Goal: Task Accomplishment & Management: Use online tool/utility

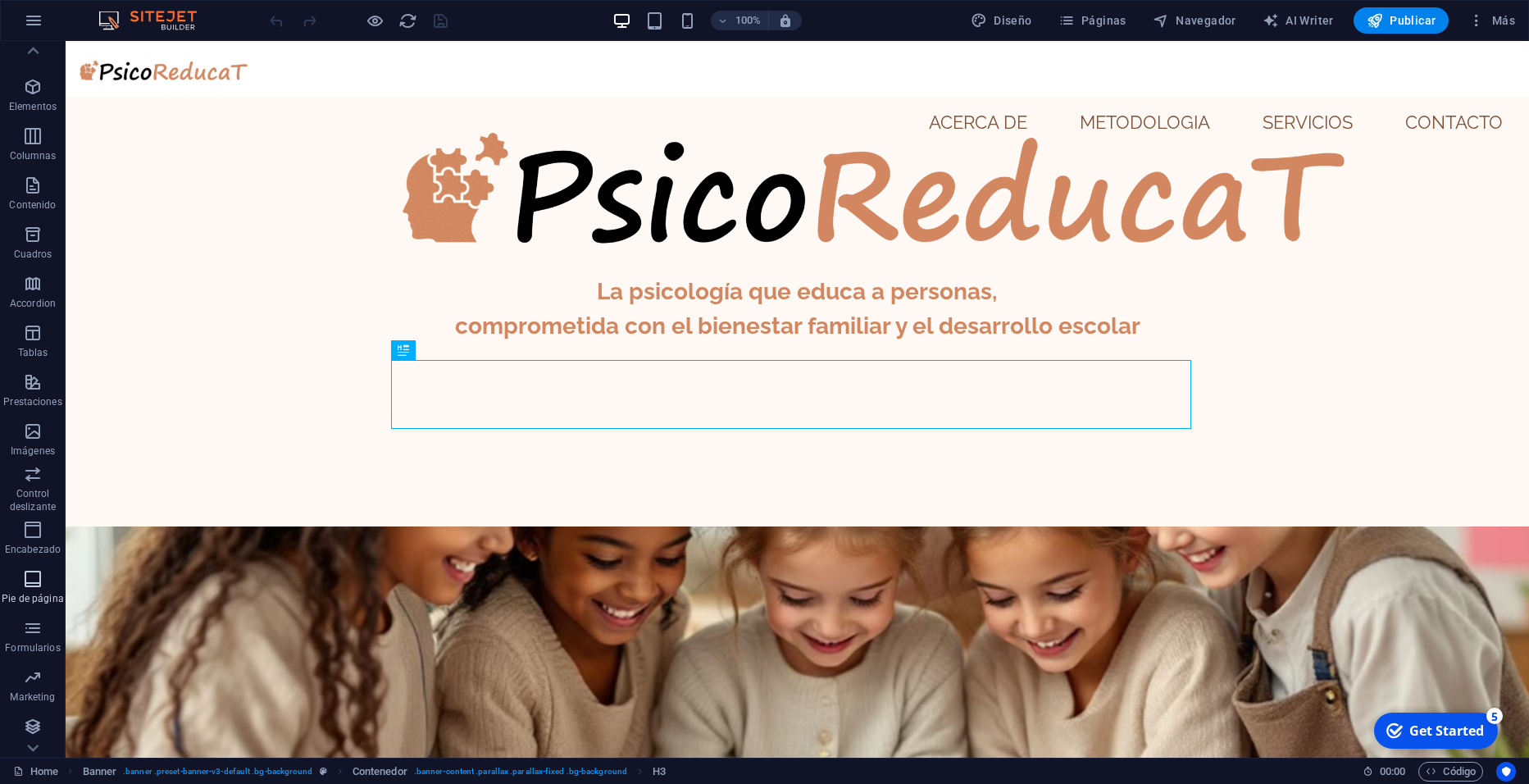
scroll to position [22, 0]
click at [33, 678] on icon "button" at bounding box center [32, 675] width 20 height 20
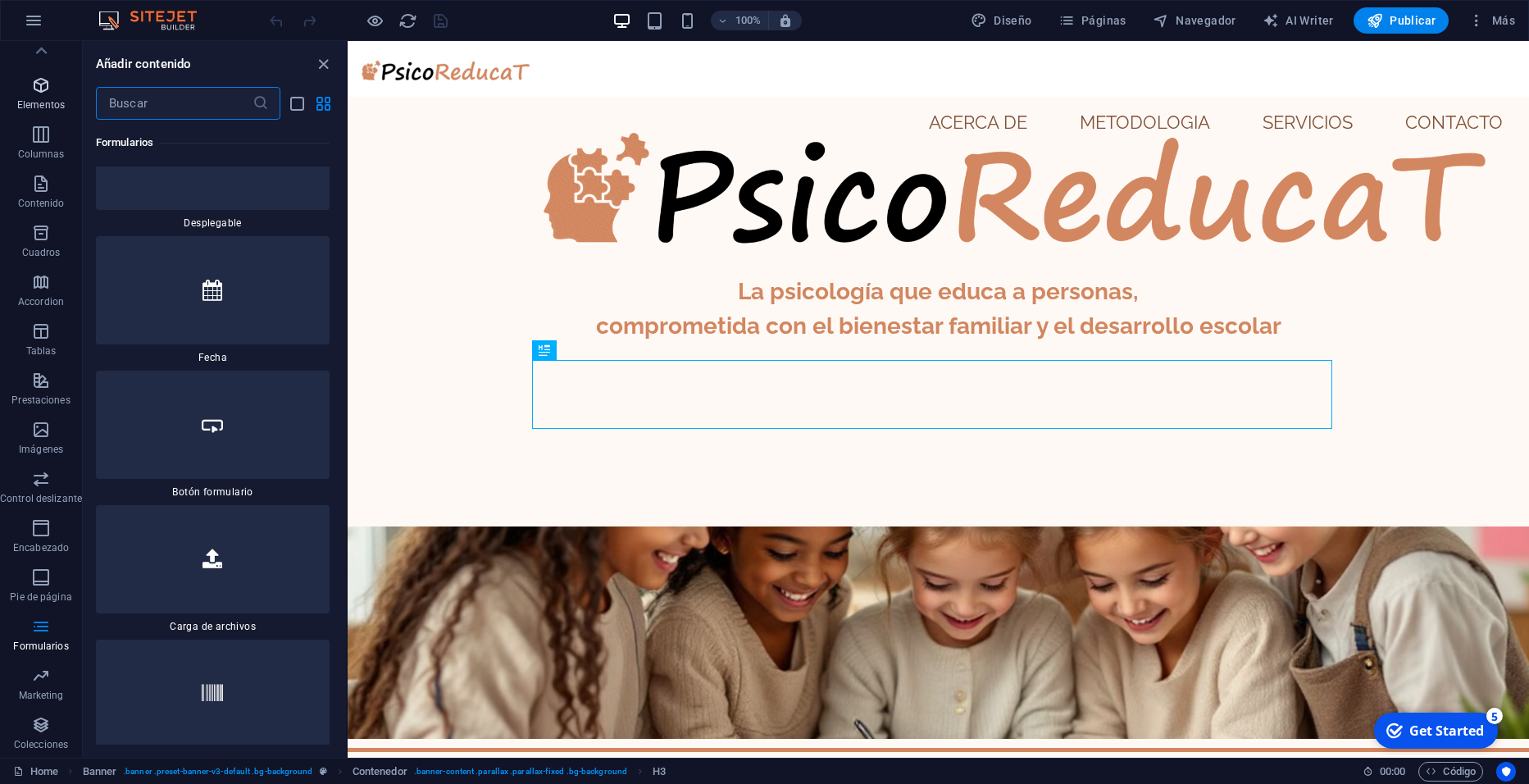
scroll to position [0, 0]
click at [42, 120] on p "Elementos" at bounding box center [41, 126] width 47 height 13
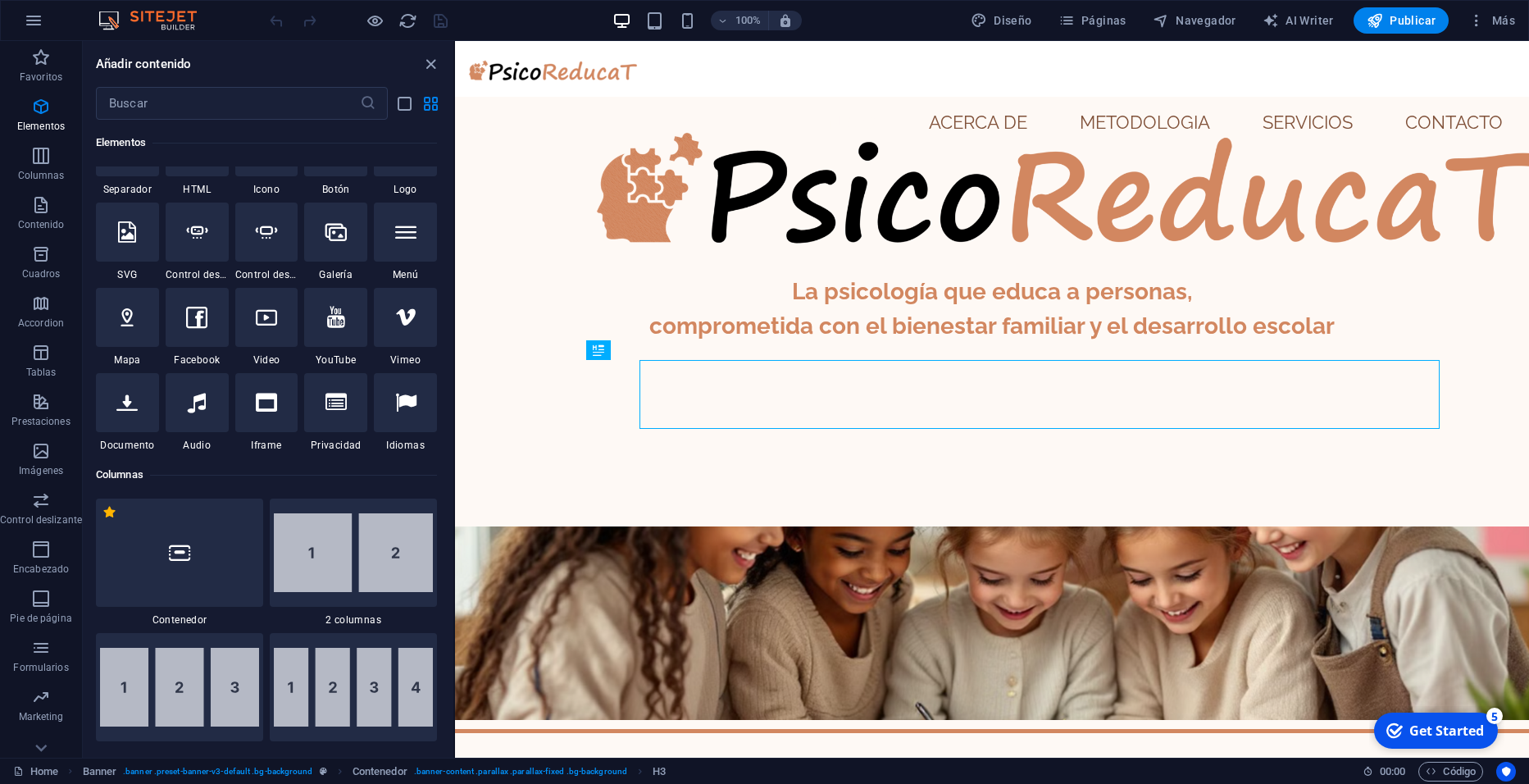
scroll to position [175, 0]
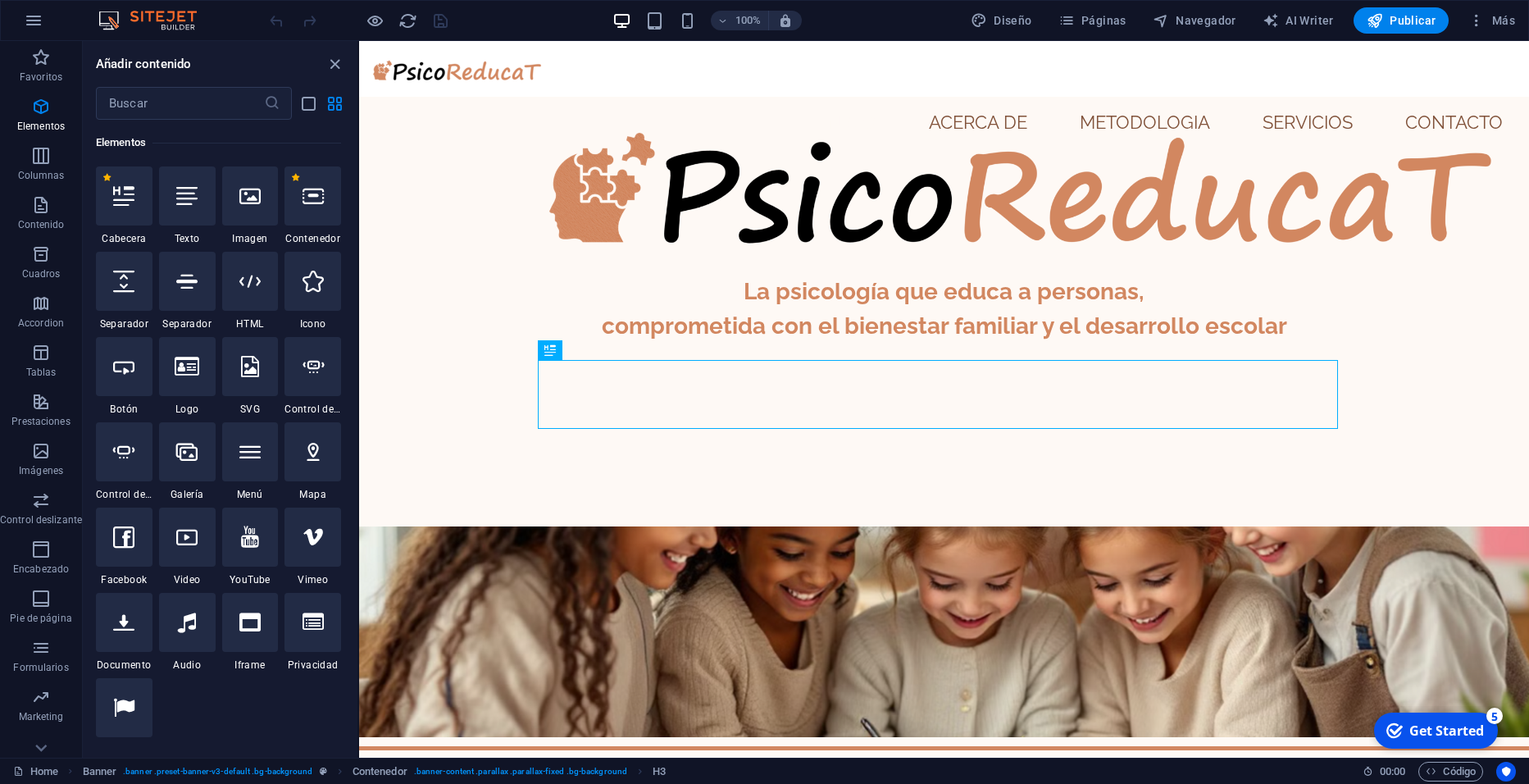
drag, startPoint x: 346, startPoint y: 156, endPoint x: 0, endPoint y: 153, distance: 346.0
click at [359, 194] on section "Favoritos Elementos Columnas Contenido Cuadros Accordion Tablas Prestaciones Im…" at bounding box center [764, 399] width 1529 height 716
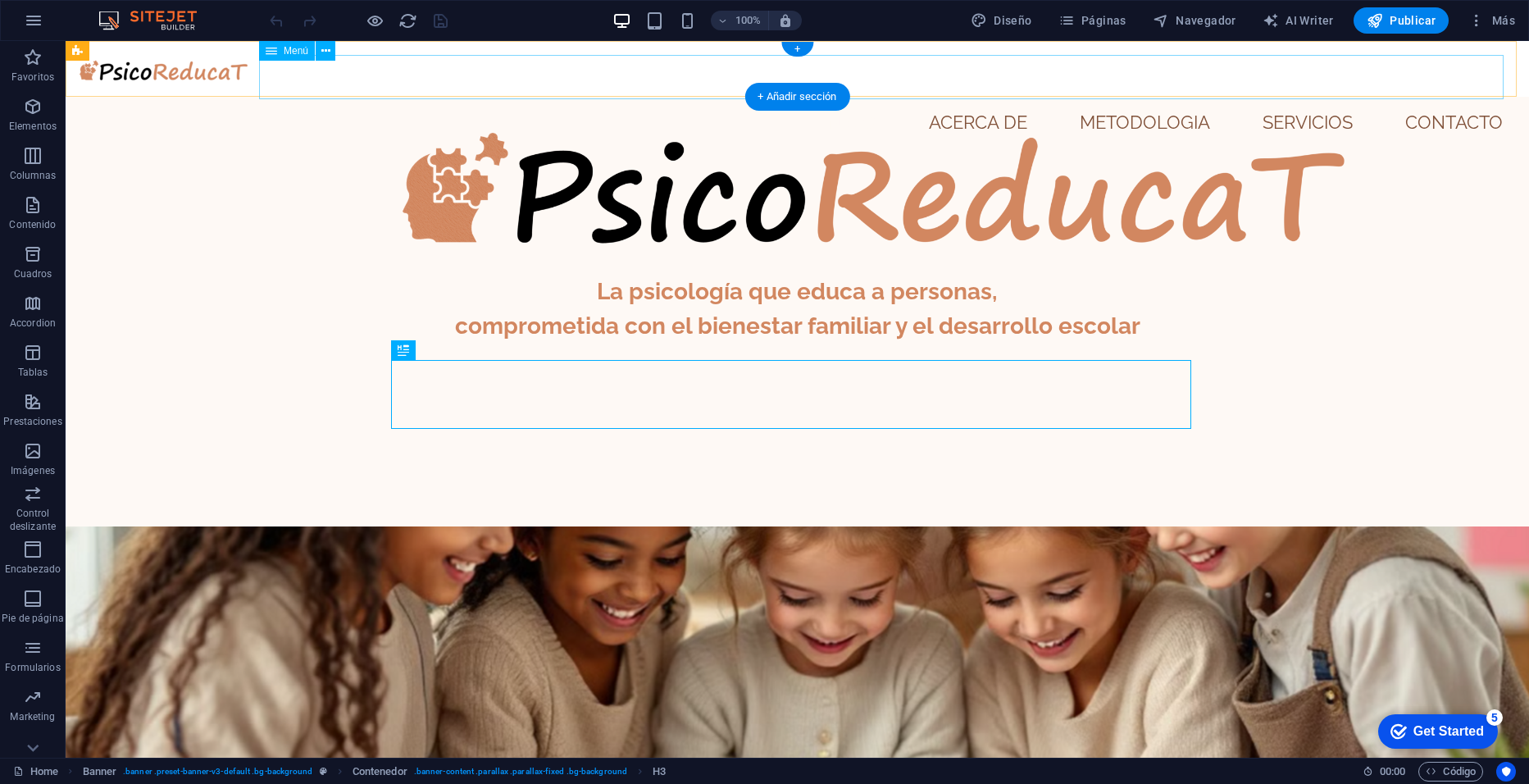
click at [1411, 100] on nav "Inicio Acerca de Metodologia Servicios Contacto" at bounding box center [797, 122] width 1438 height 44
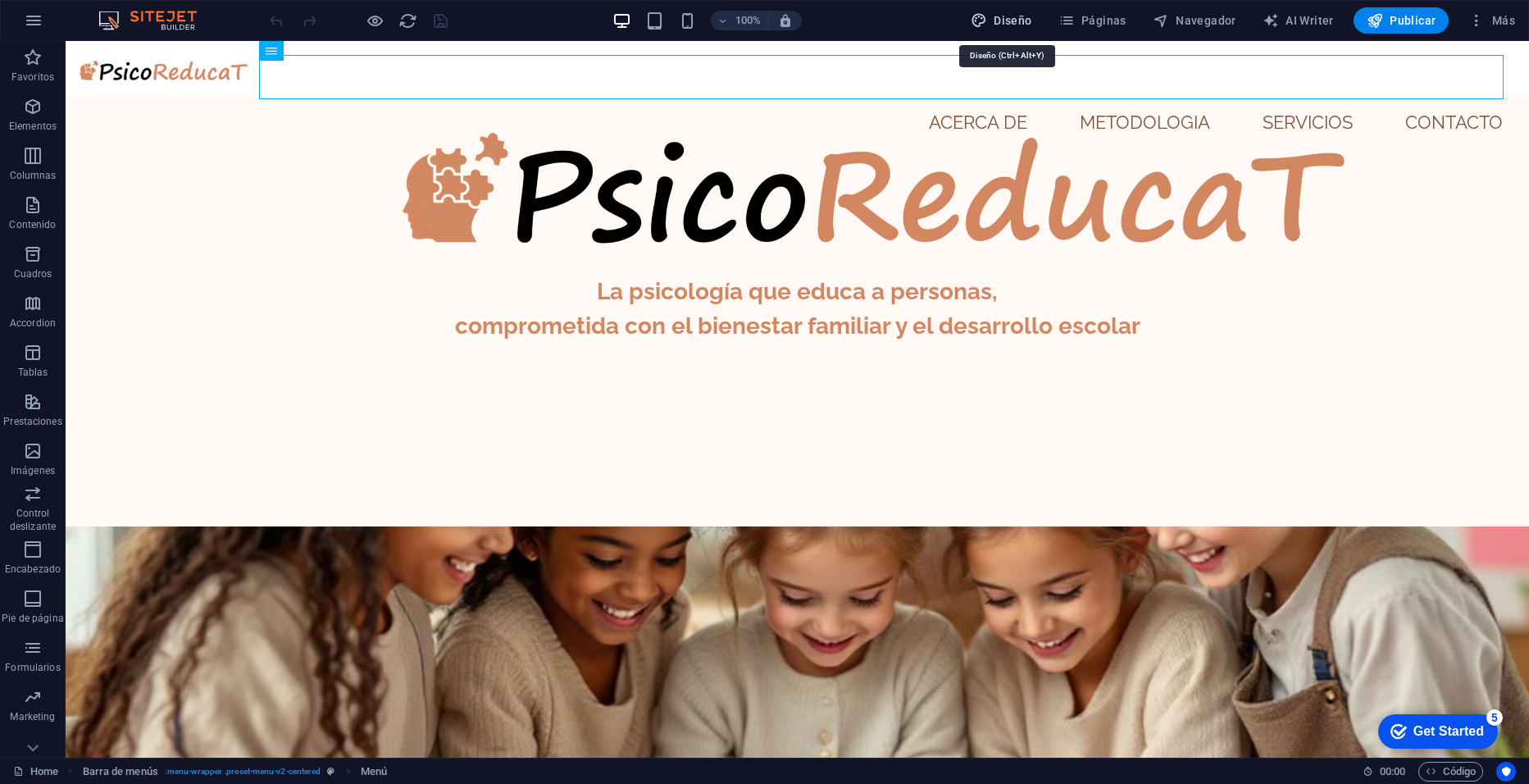
click at [1020, 14] on span "Diseño" at bounding box center [1001, 21] width 62 height 17
select select "700"
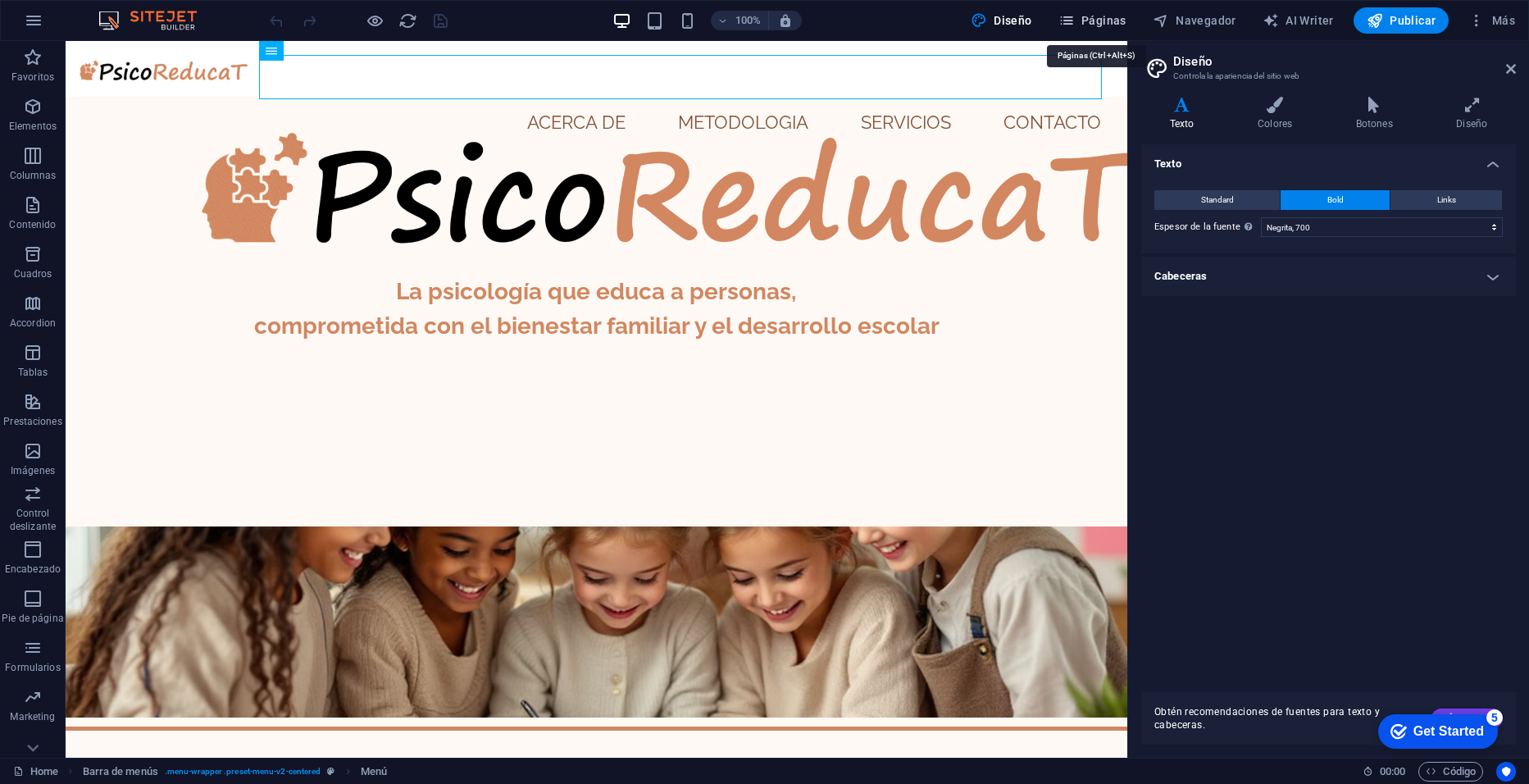
click at [1106, 12] on button "Páginas" at bounding box center [1092, 21] width 81 height 26
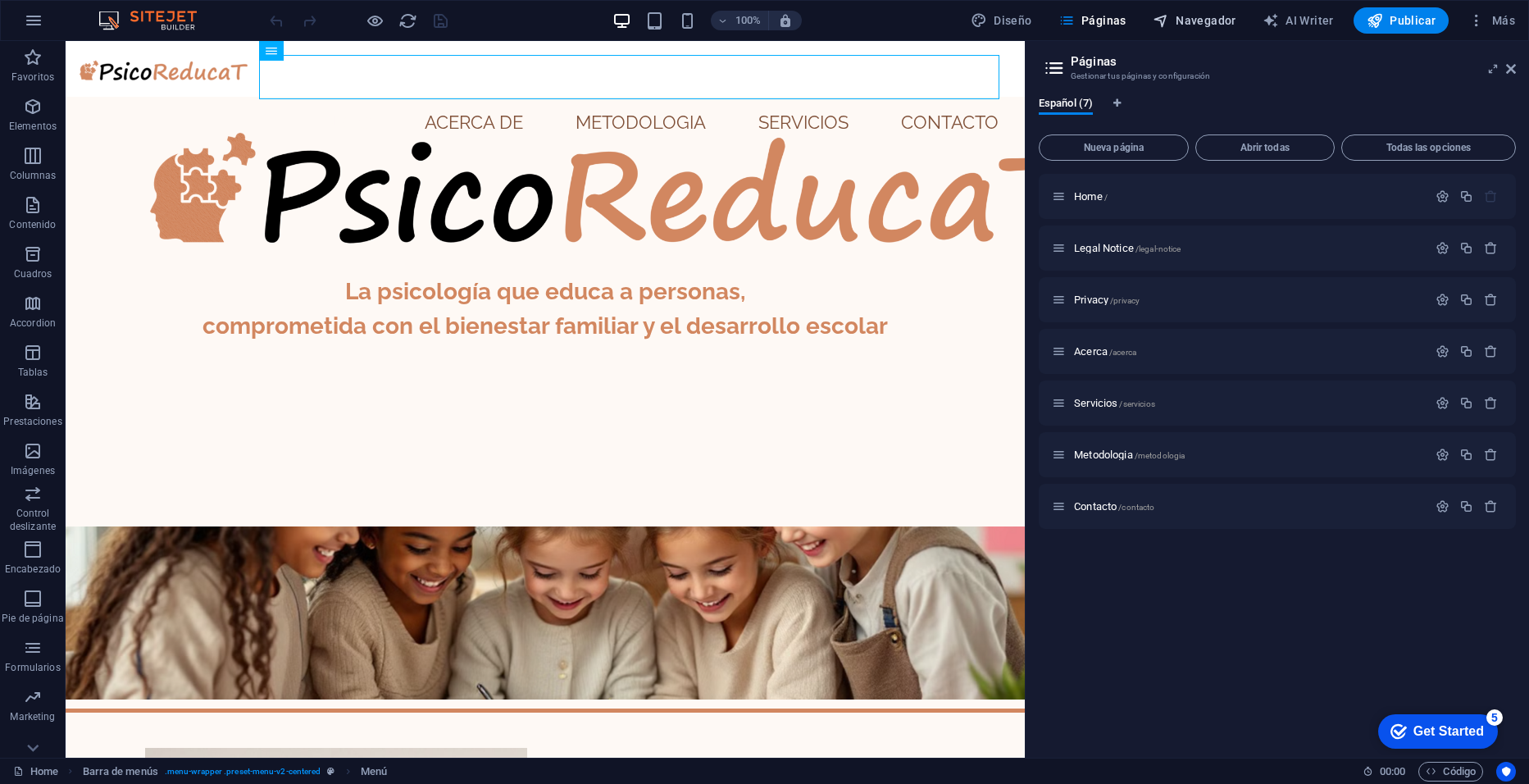
click at [1213, 11] on button "Navegador" at bounding box center [1194, 21] width 97 height 26
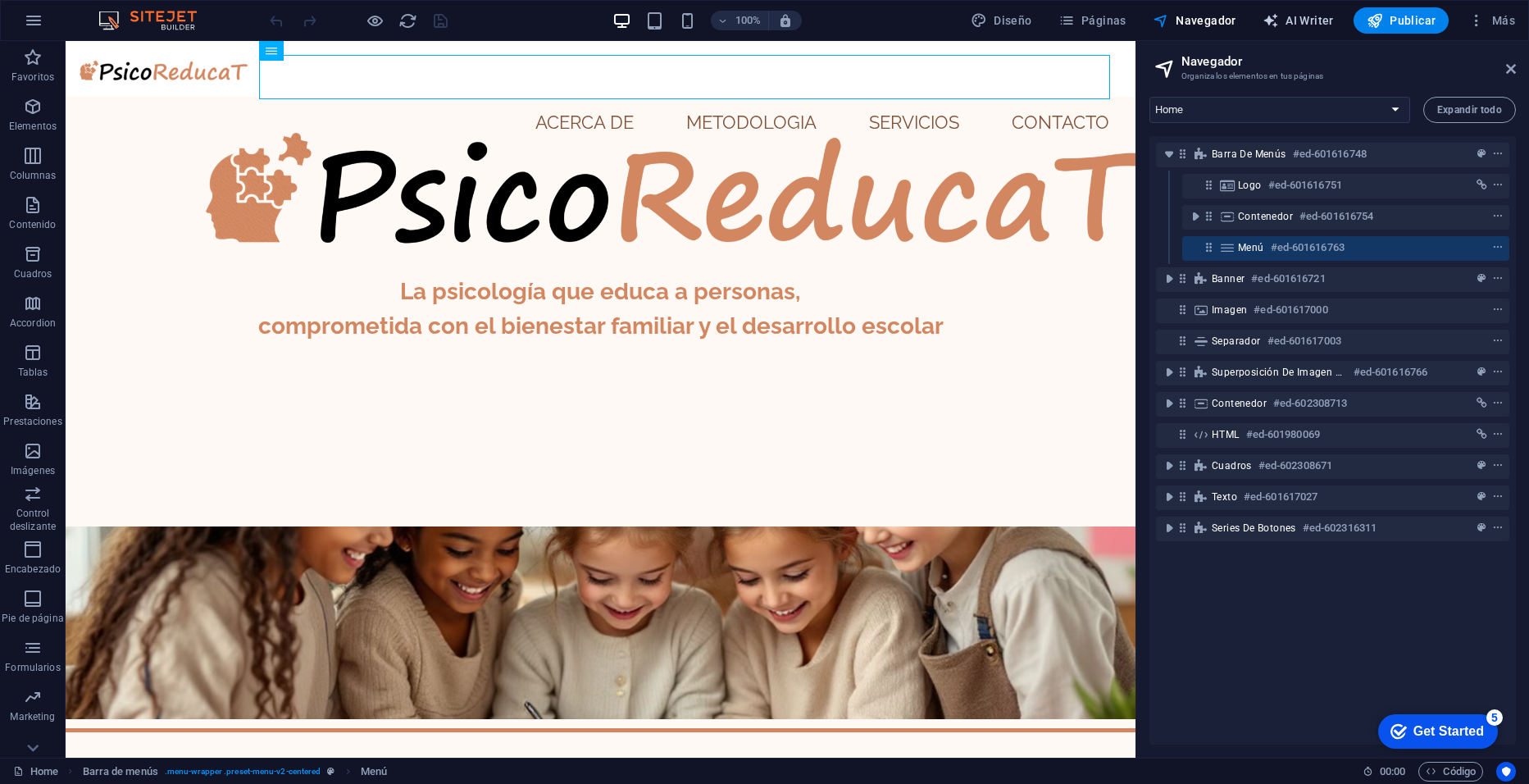
click at [1310, 17] on span "AI Writer" at bounding box center [1298, 21] width 72 height 17
select select "English"
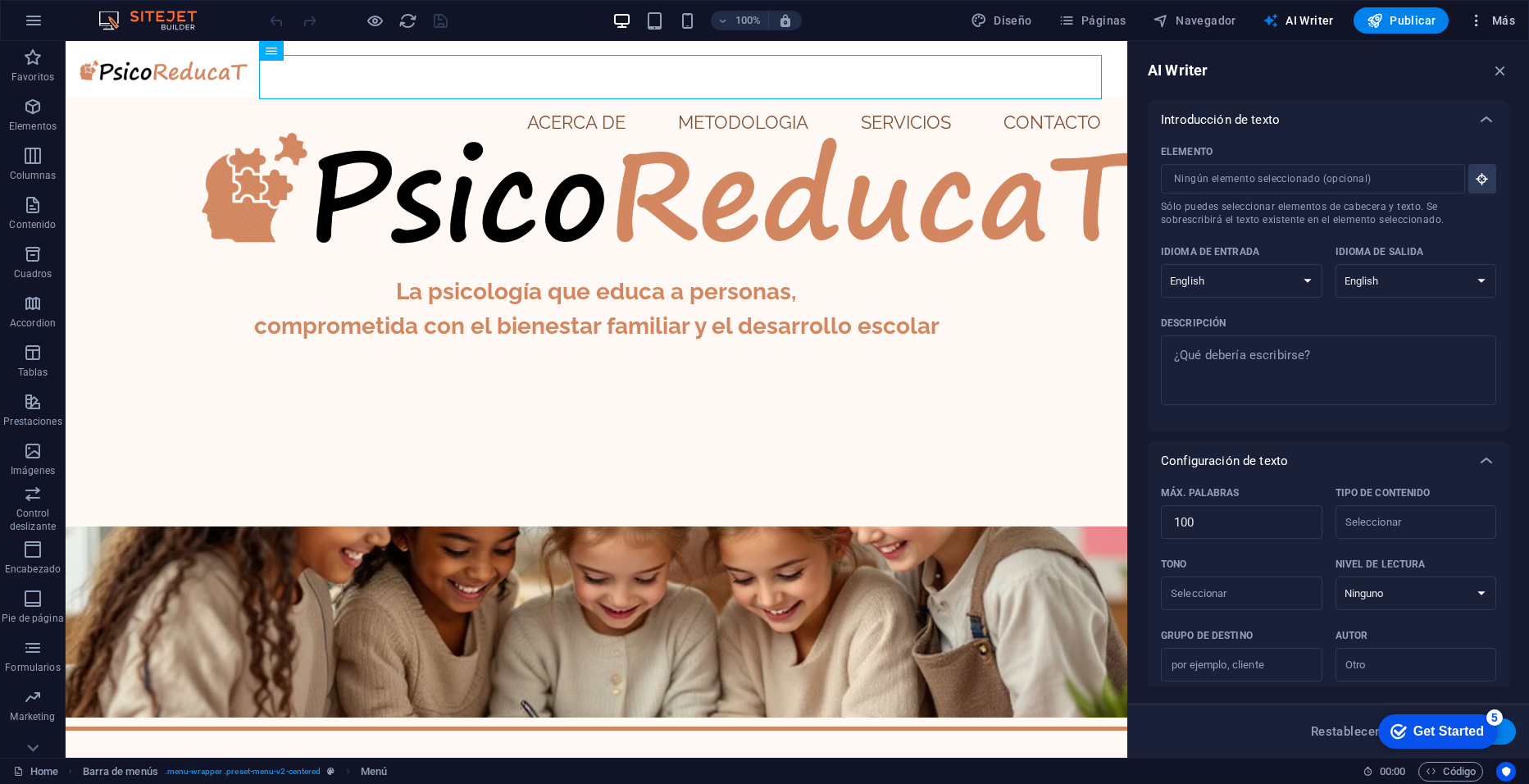
click at [1509, 13] on span "Más" at bounding box center [1492, 21] width 47 height 17
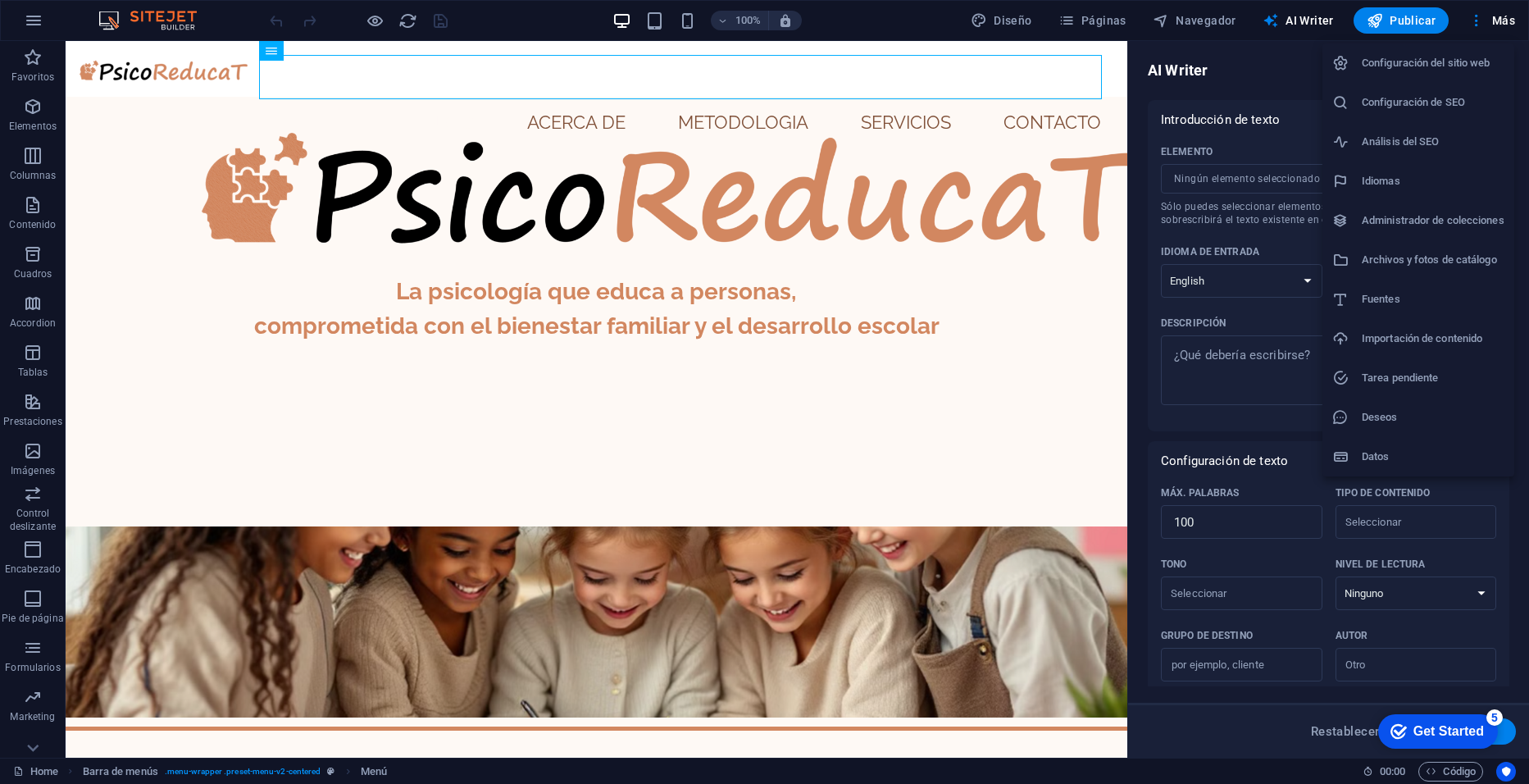
click at [1475, 21] on div at bounding box center [764, 392] width 1529 height 784
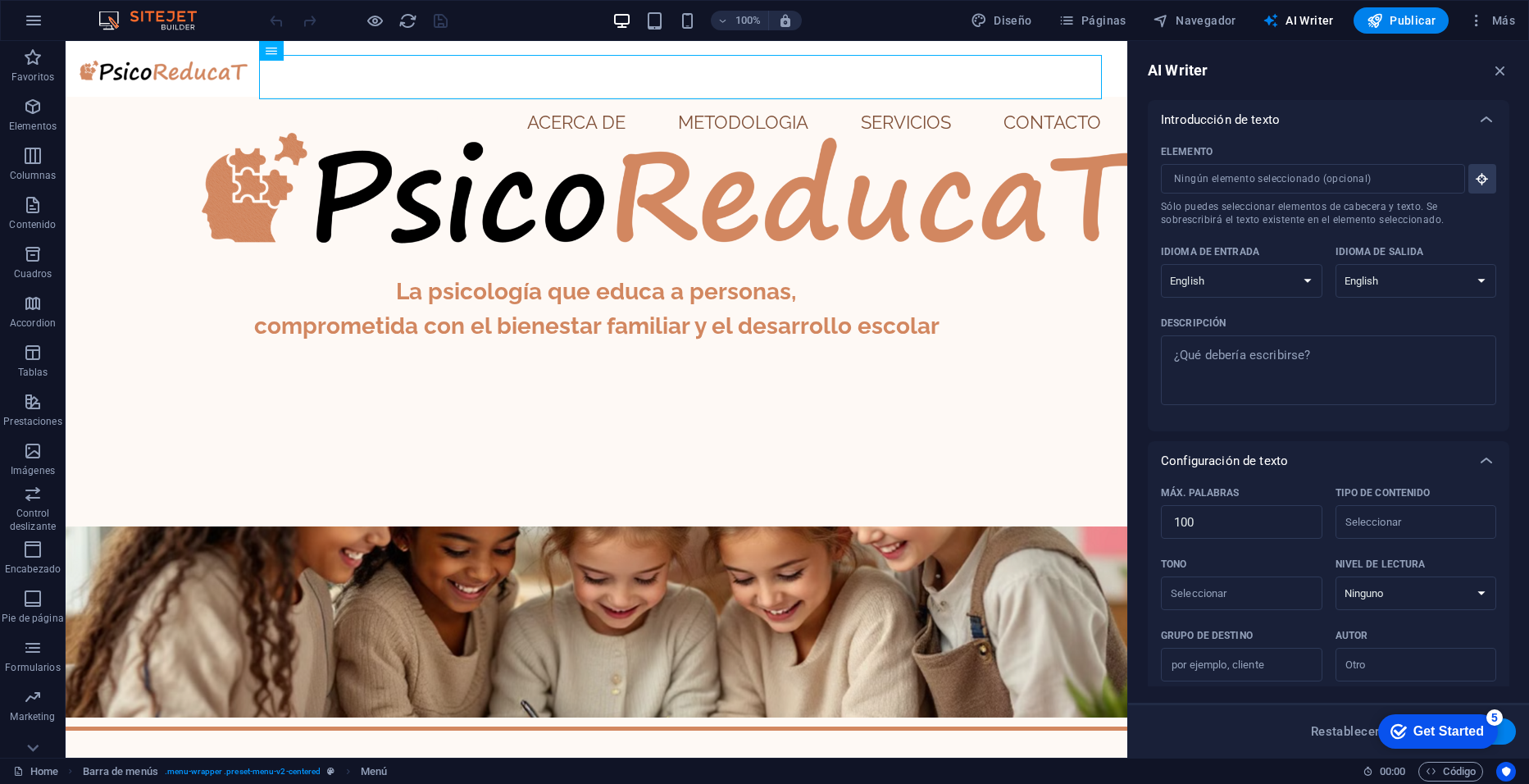
click at [1462, 724] on div "Get Started" at bounding box center [1449, 731] width 71 height 15
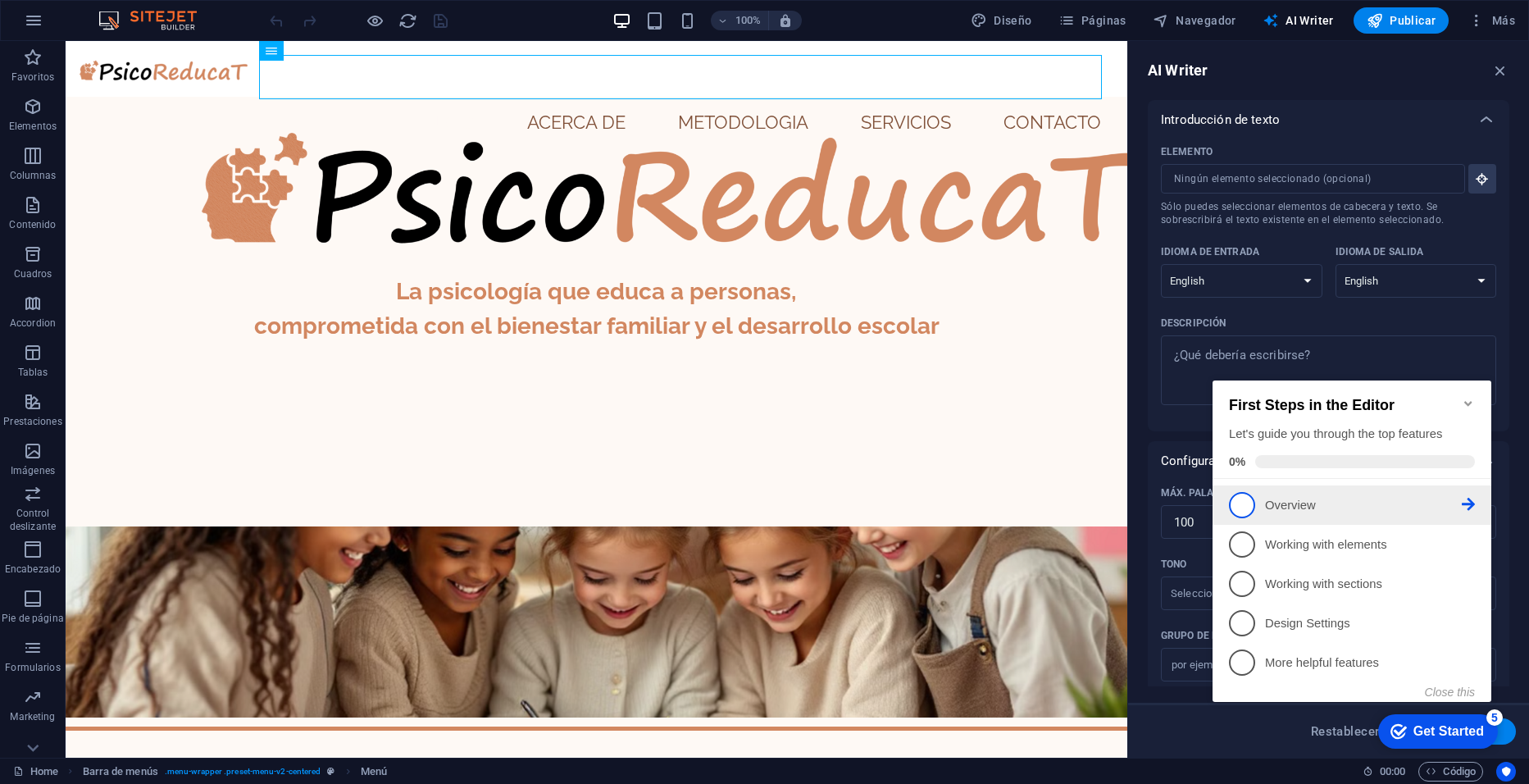
click at [1285, 500] on p "Overview - incomplete" at bounding box center [1363, 505] width 197 height 18
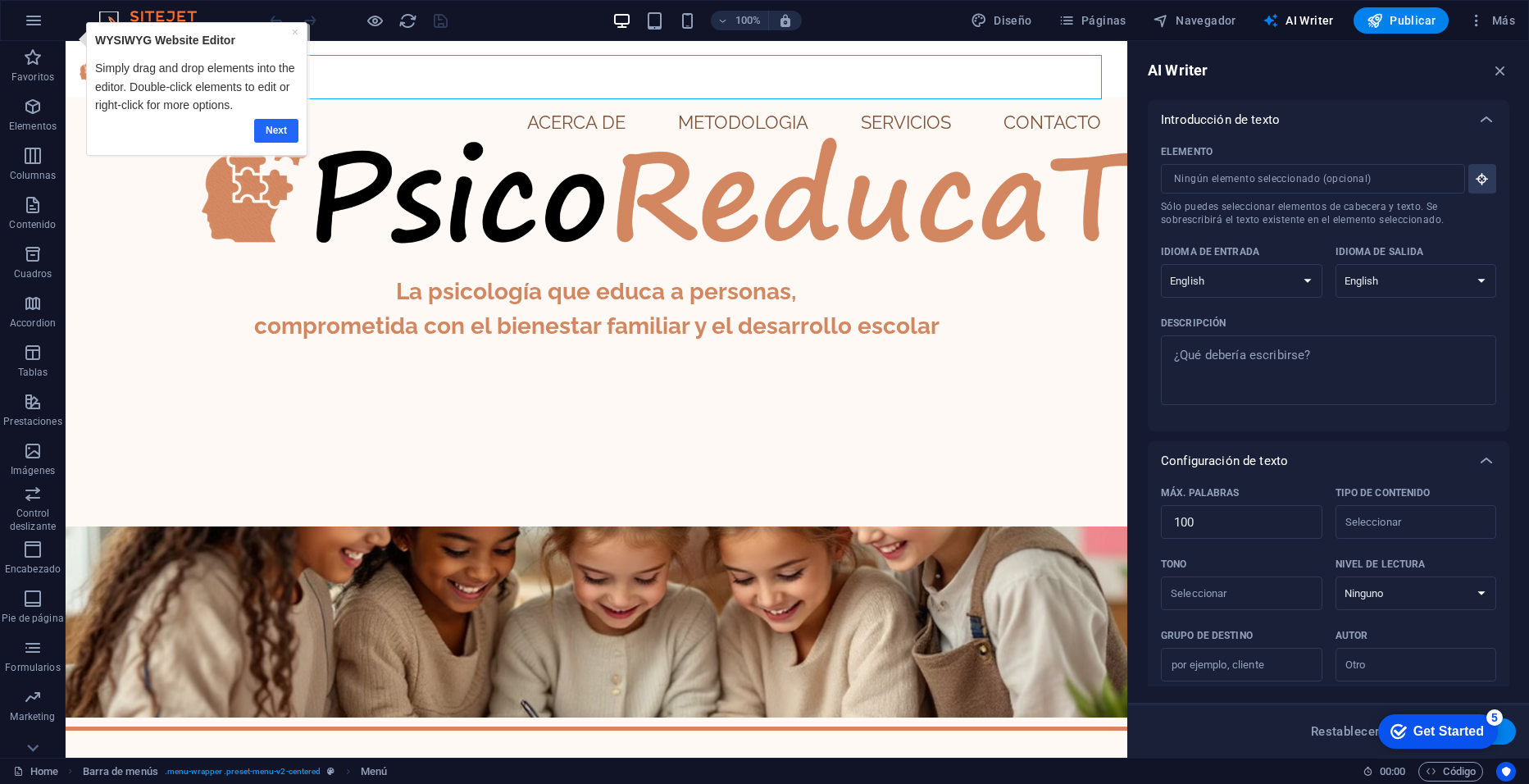
click at [273, 132] on link "Next" at bounding box center [276, 131] width 44 height 24
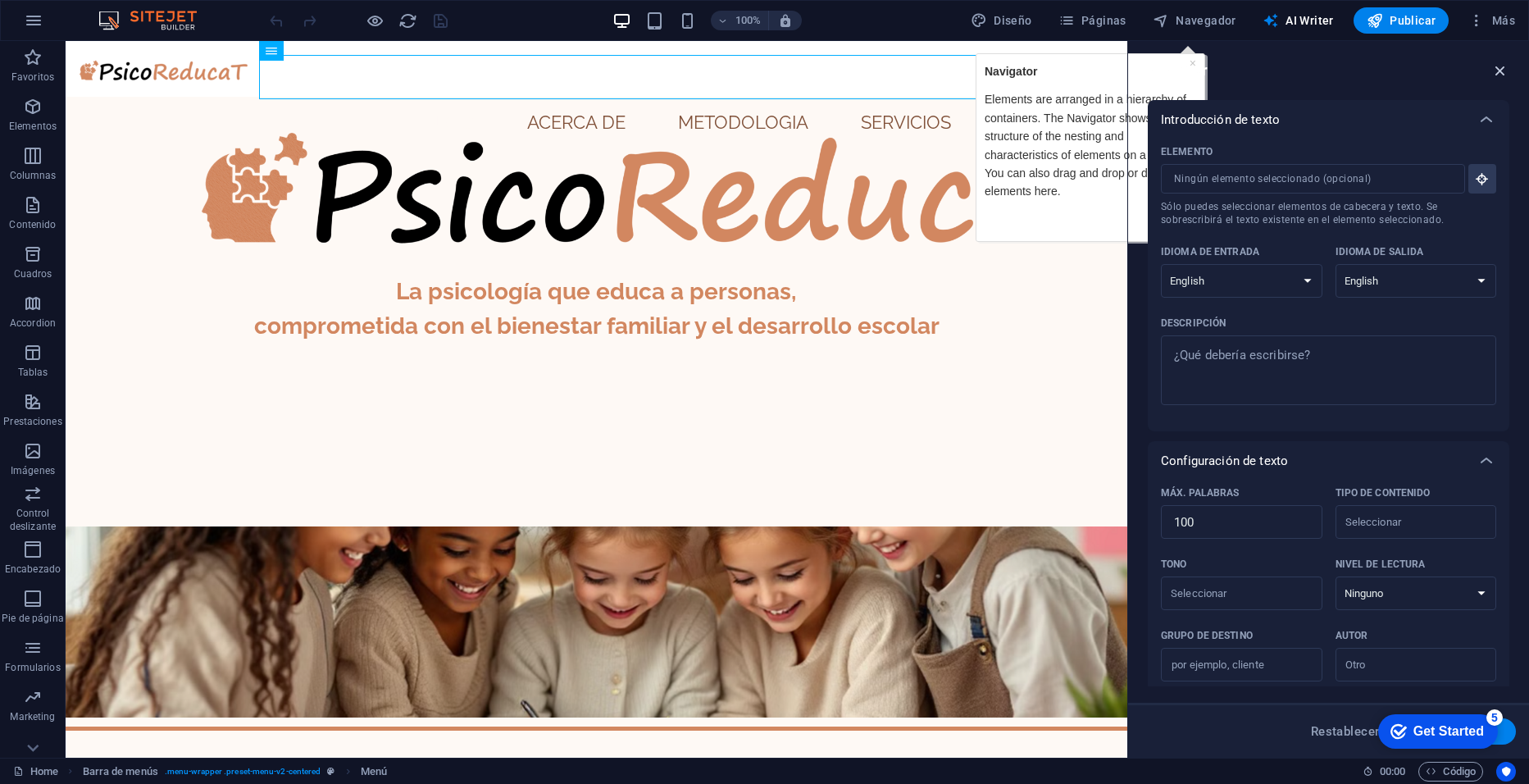
click at [1500, 73] on icon "button" at bounding box center [1501, 71] width 18 height 18
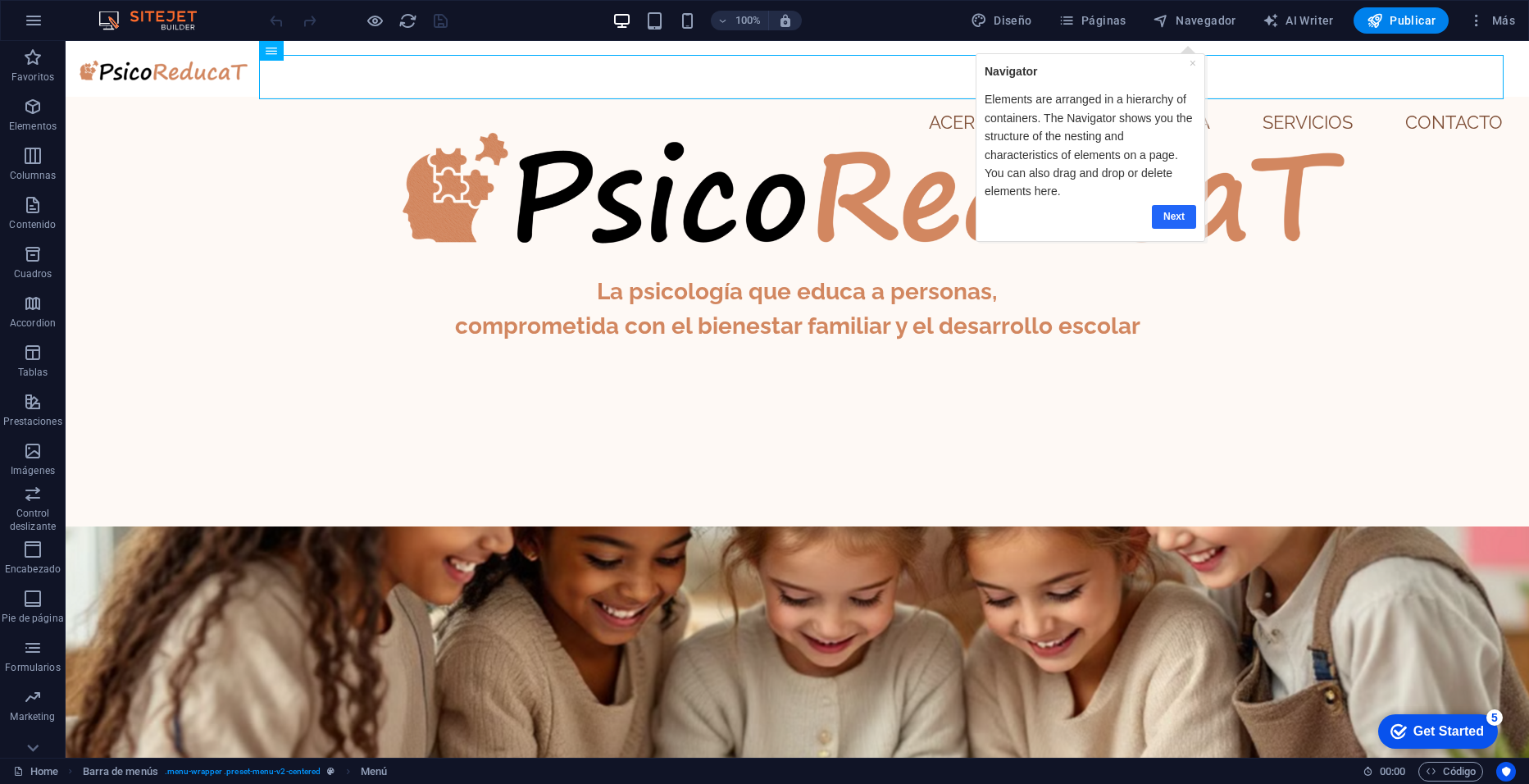
click at [1174, 217] on link "Next" at bounding box center [1173, 217] width 44 height 24
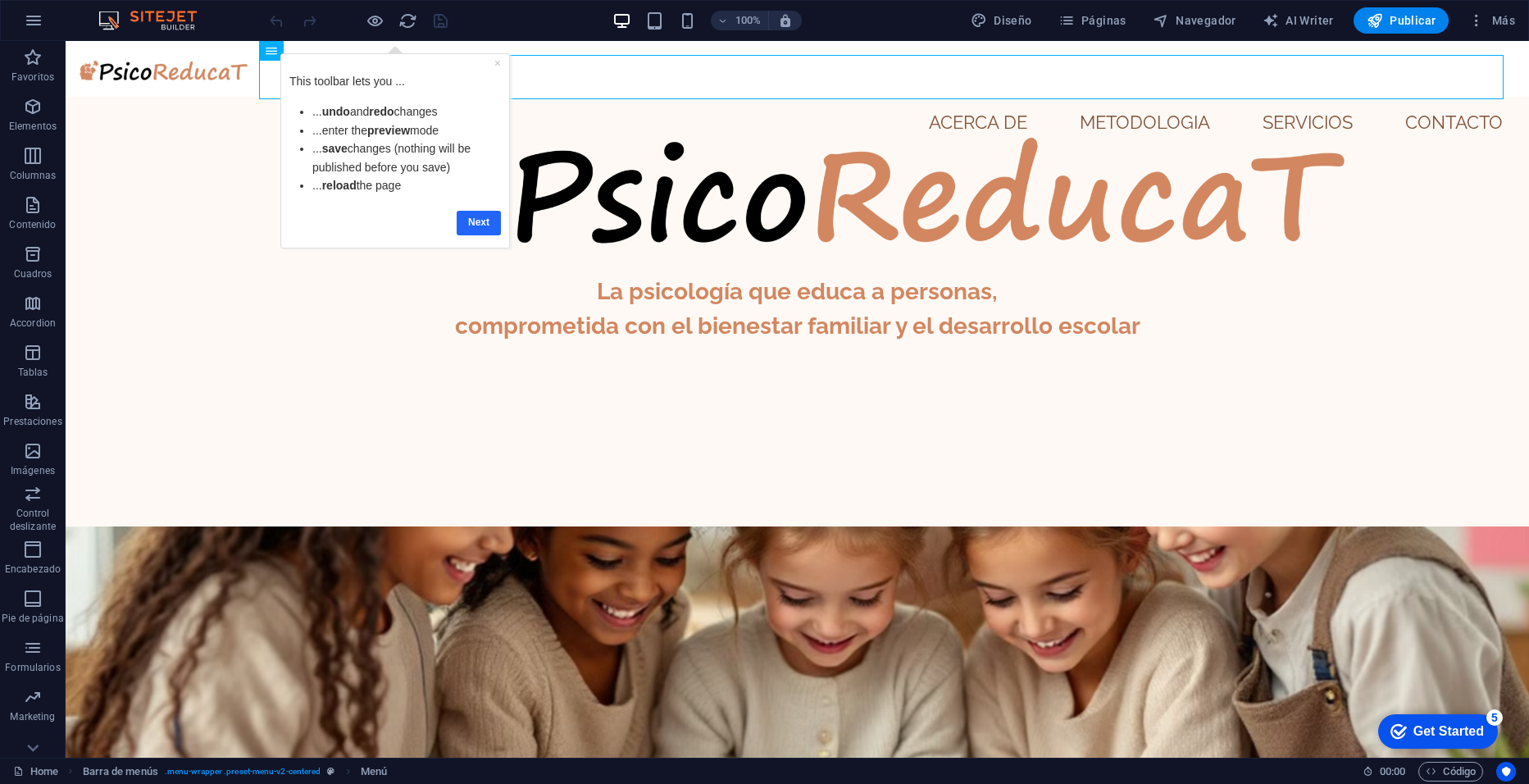
click at [473, 225] on link "Next" at bounding box center [478, 223] width 44 height 24
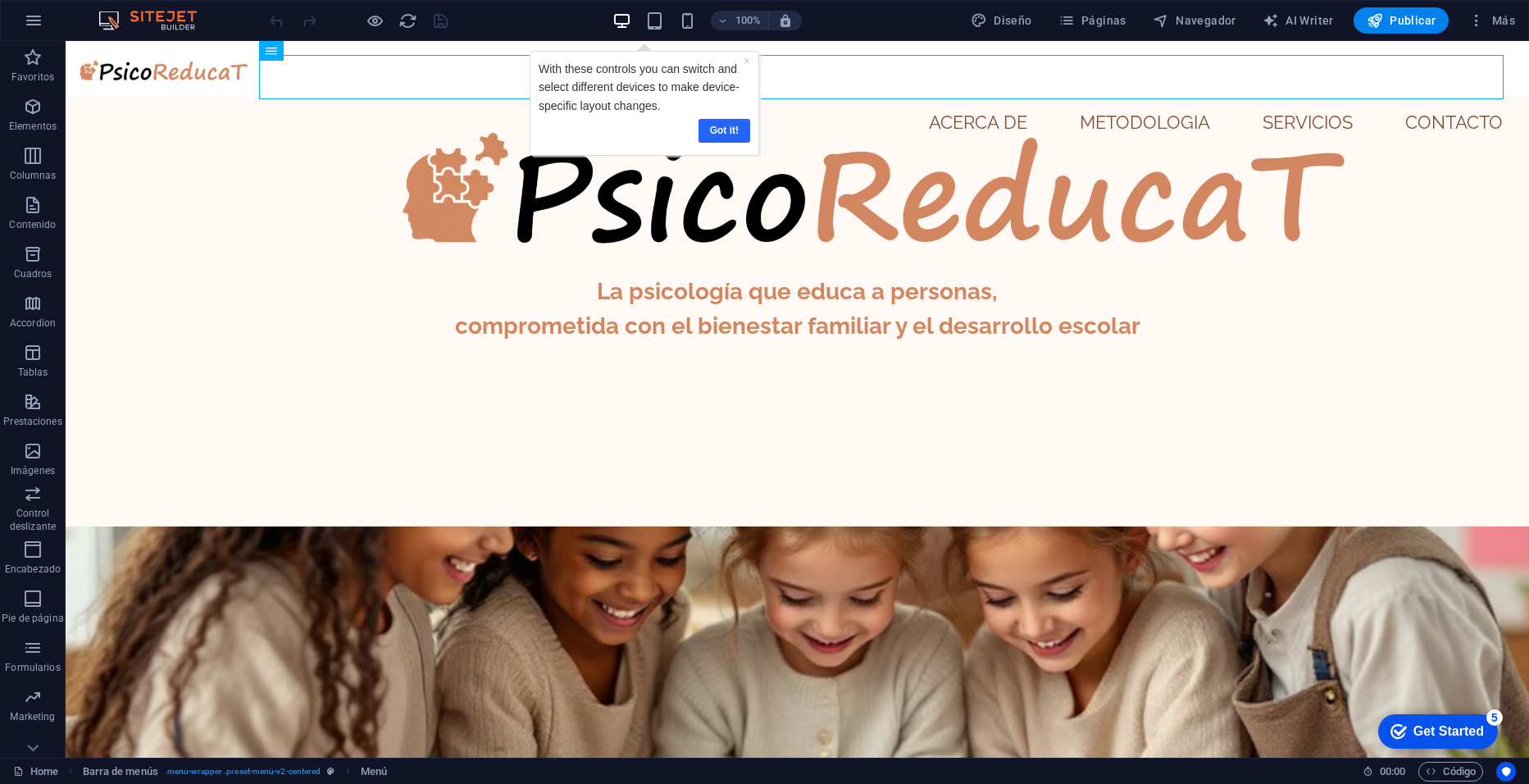
click at [725, 126] on link "Got it!" at bounding box center [723, 131] width 52 height 24
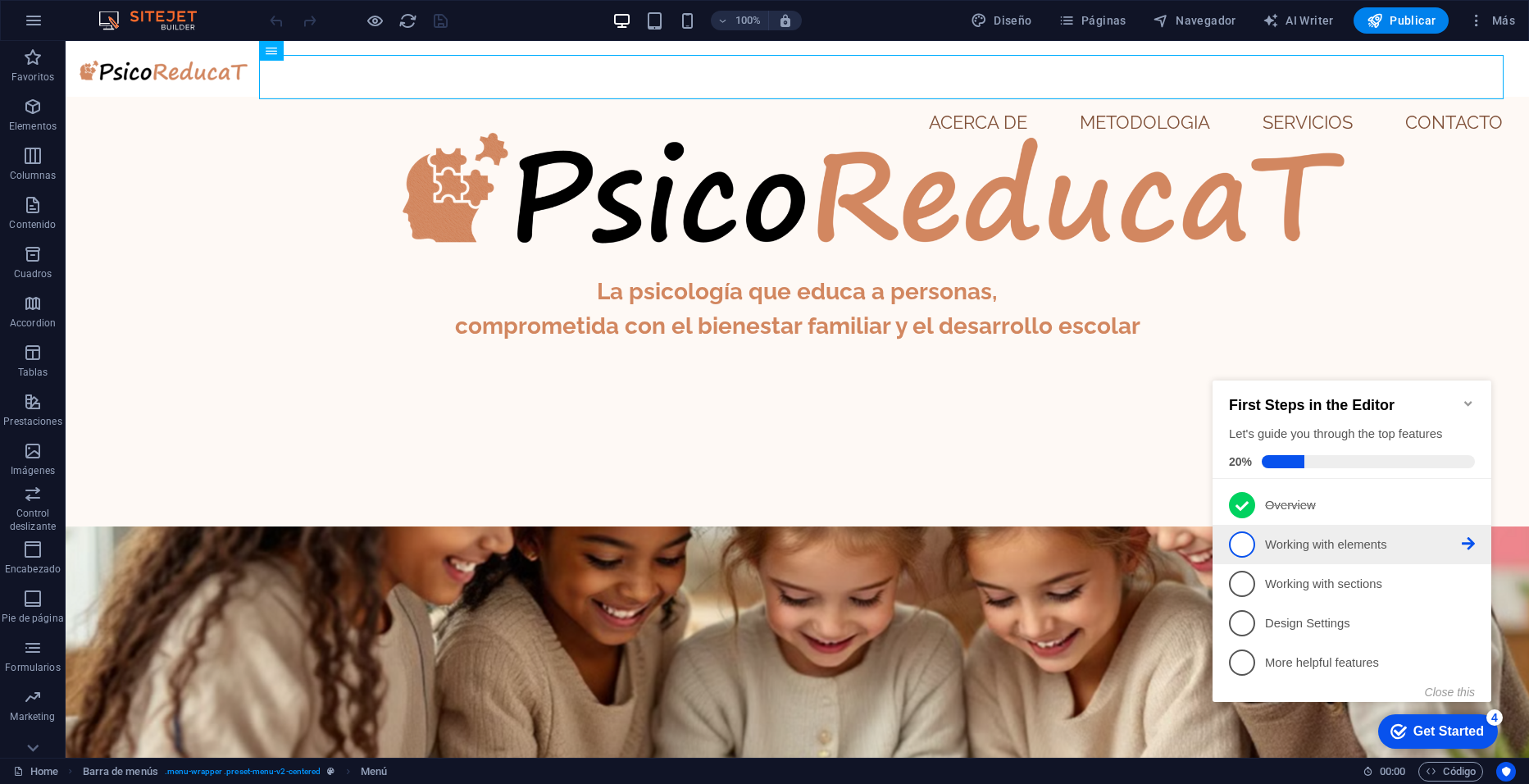
click at [1344, 543] on p "Working with elements - incomplete" at bounding box center [1363, 545] width 197 height 18
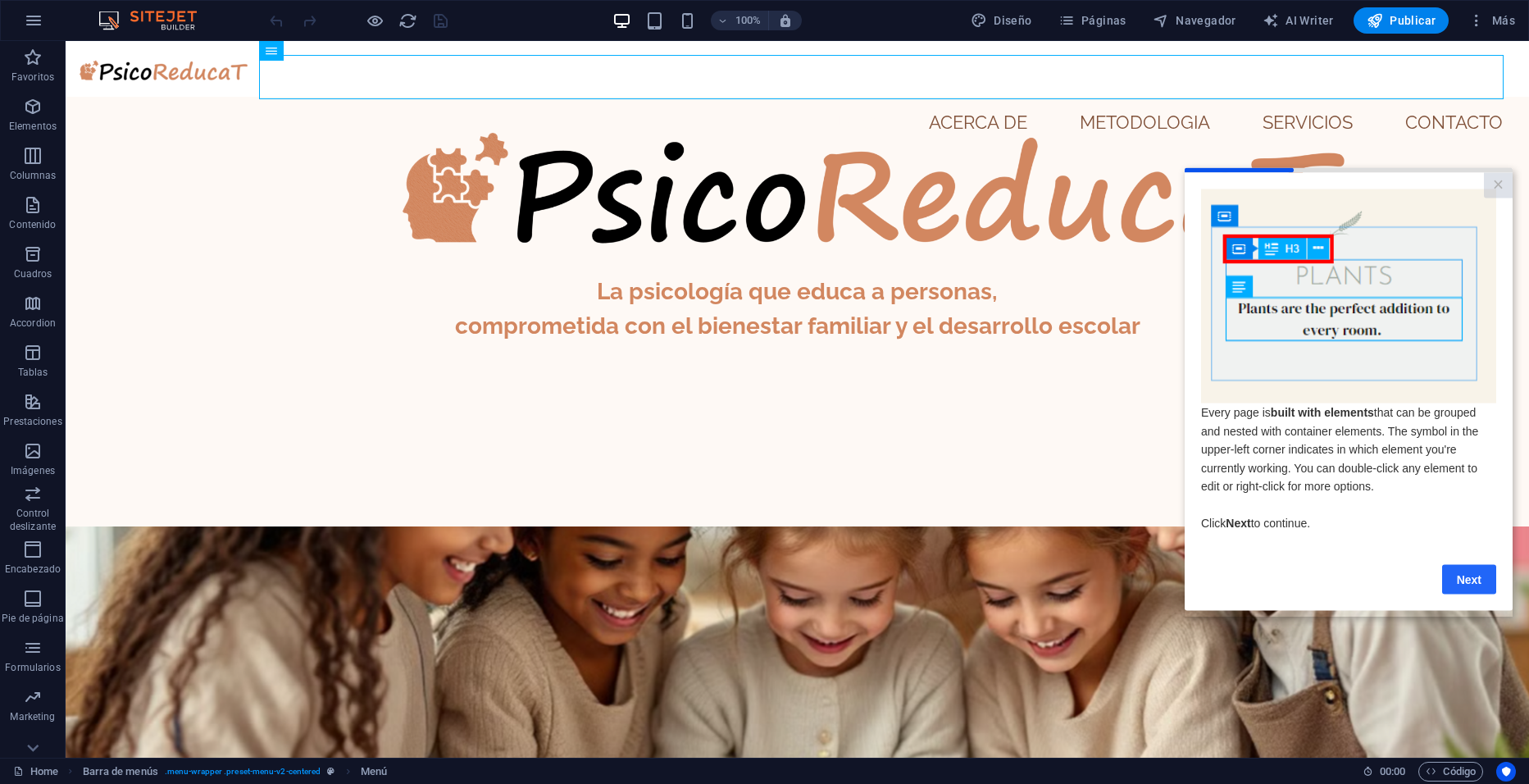
click at [1474, 579] on link "Next" at bounding box center [1469, 579] width 54 height 29
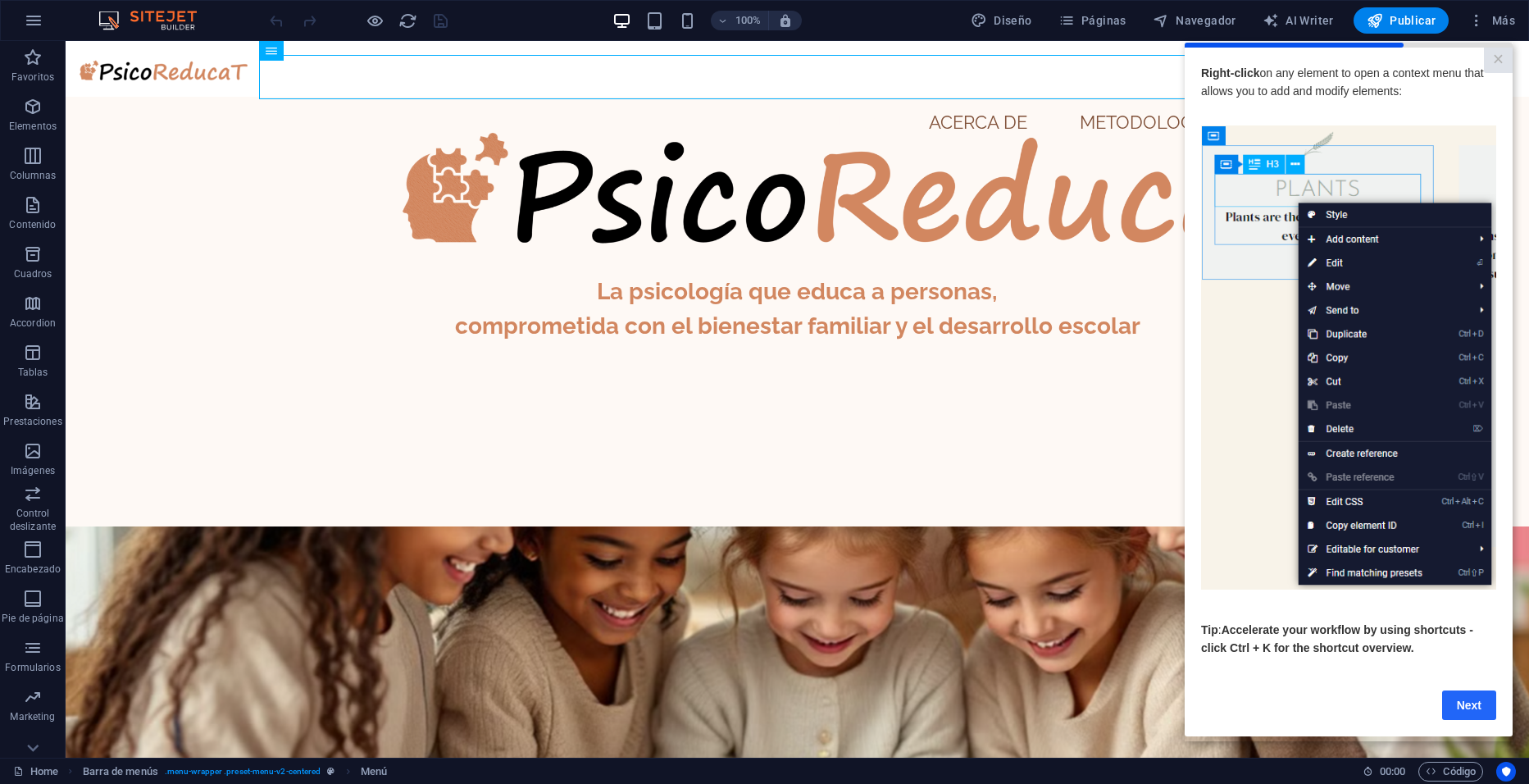
click at [1457, 700] on link "Next" at bounding box center [1469, 705] width 54 height 29
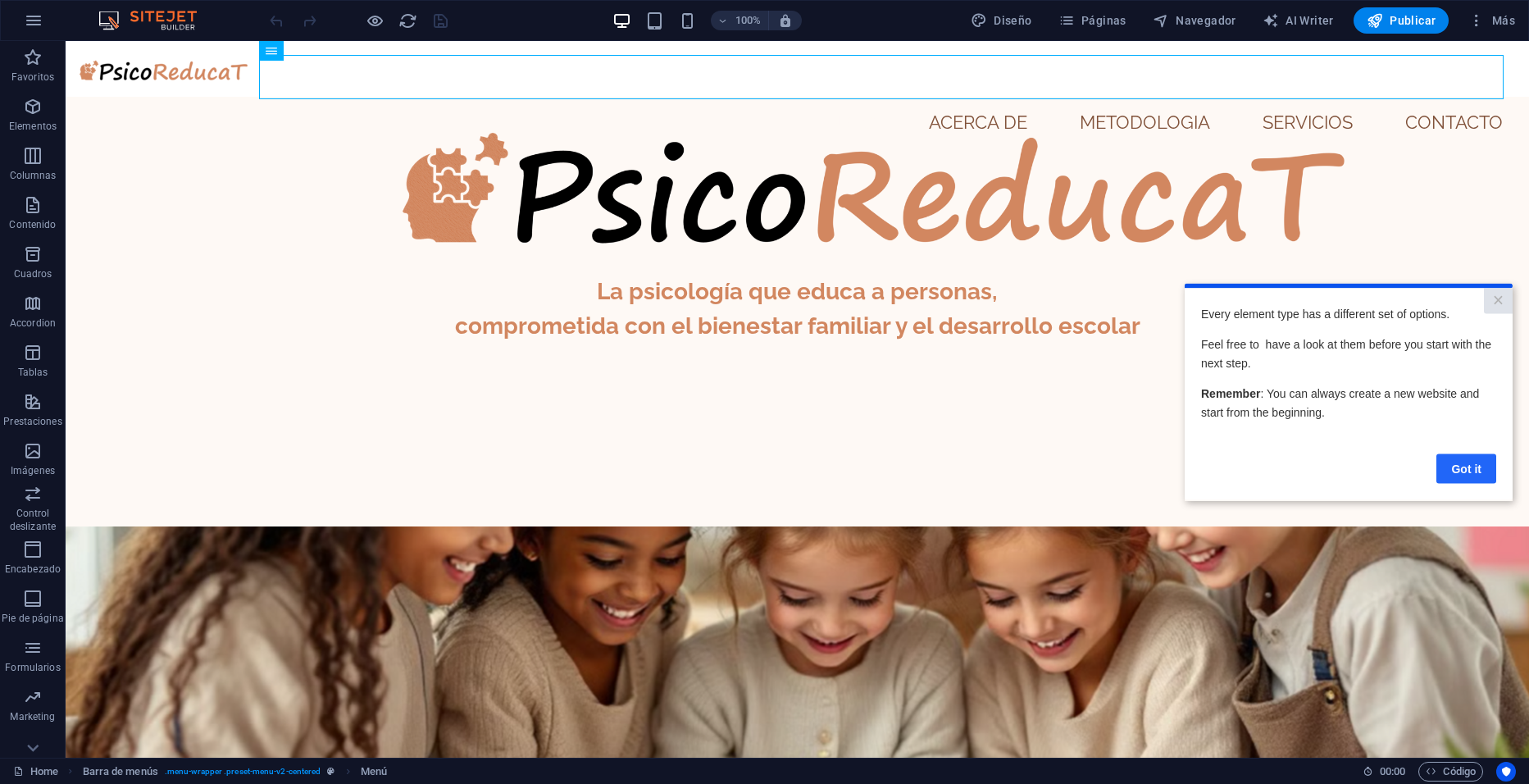
click at [1471, 466] on link "Got it" at bounding box center [1466, 468] width 60 height 29
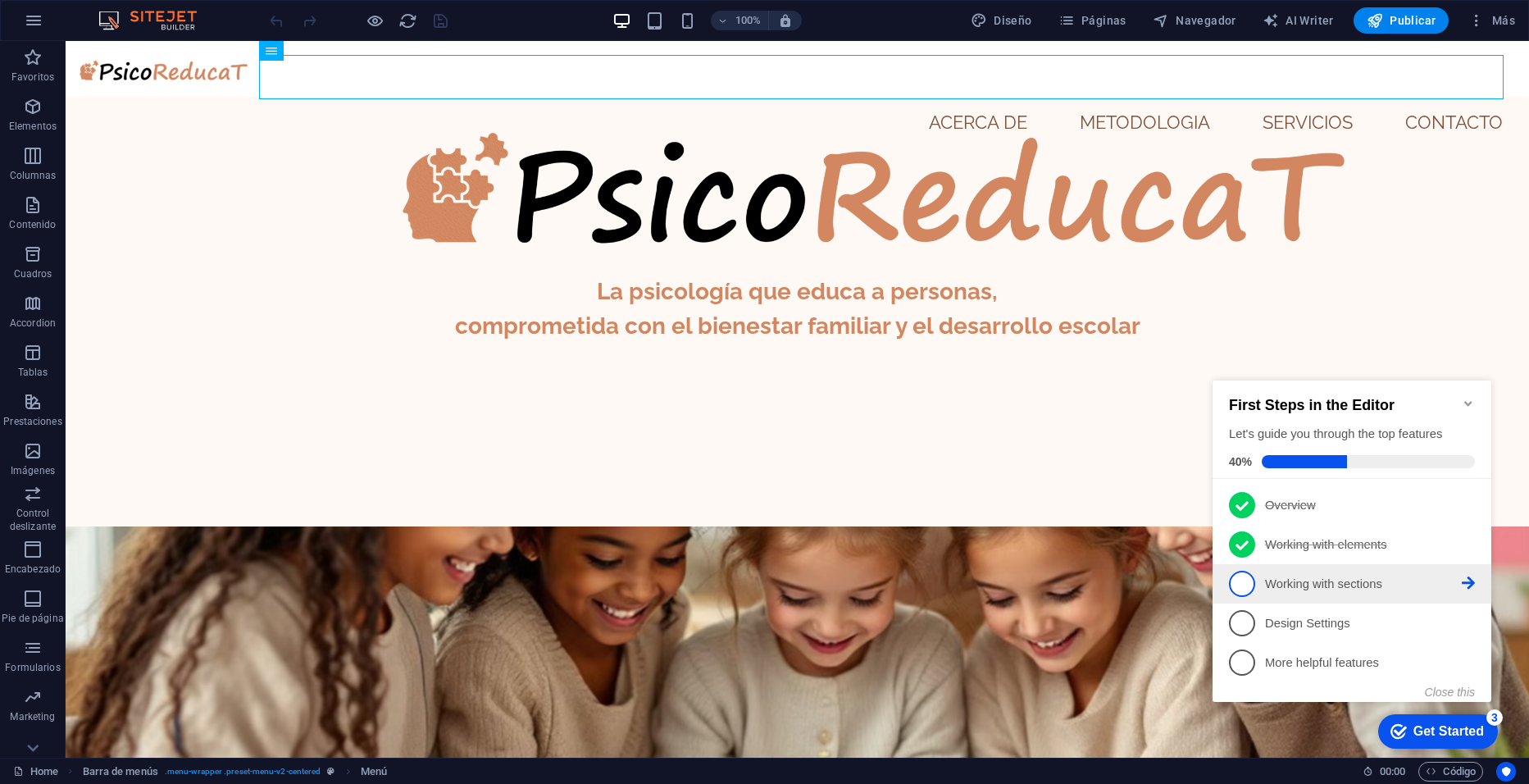
click at [1292, 576] on p "Working with sections - incomplete" at bounding box center [1363, 585] width 197 height 18
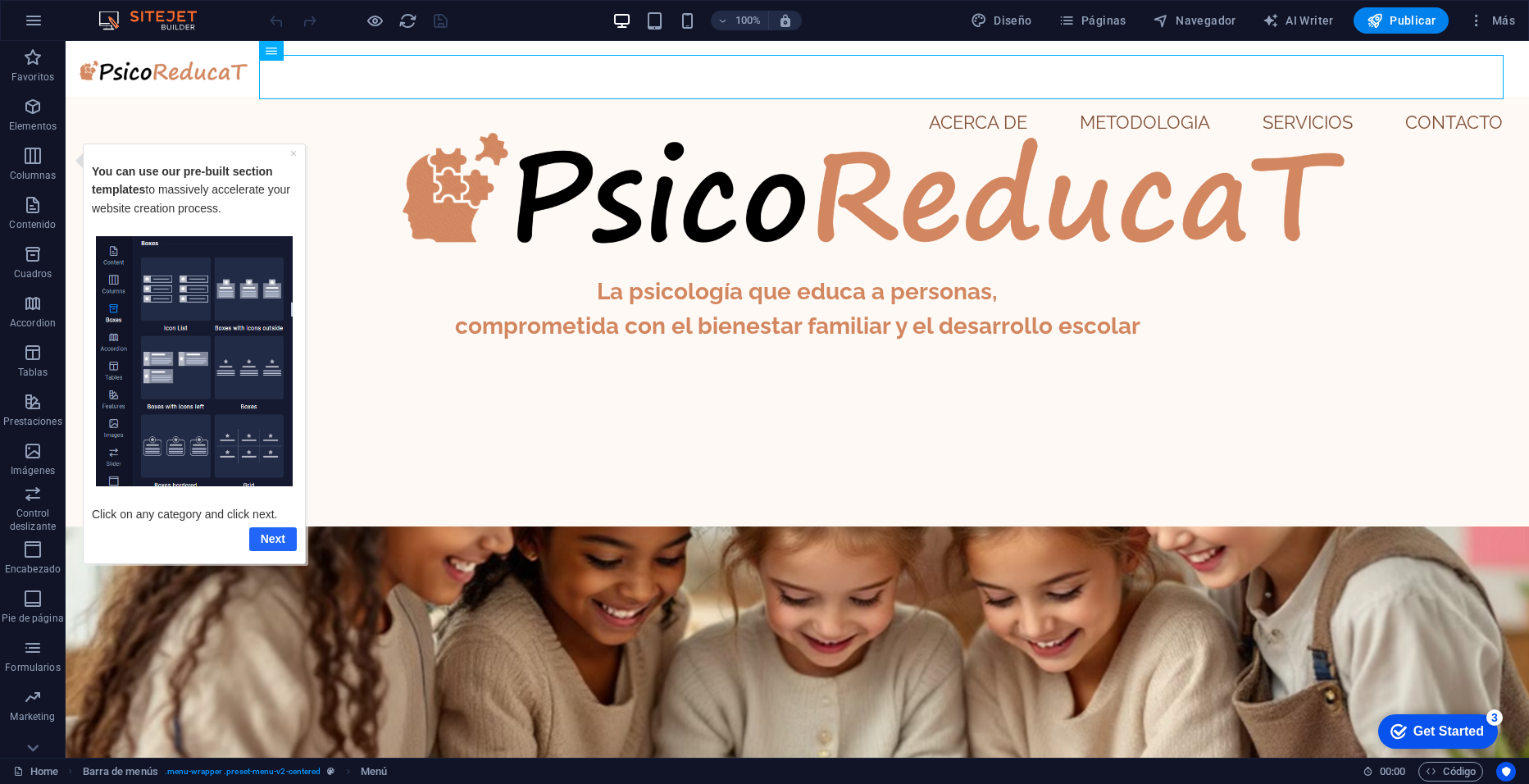
click at [272, 537] on link "Next" at bounding box center [273, 538] width 47 height 24
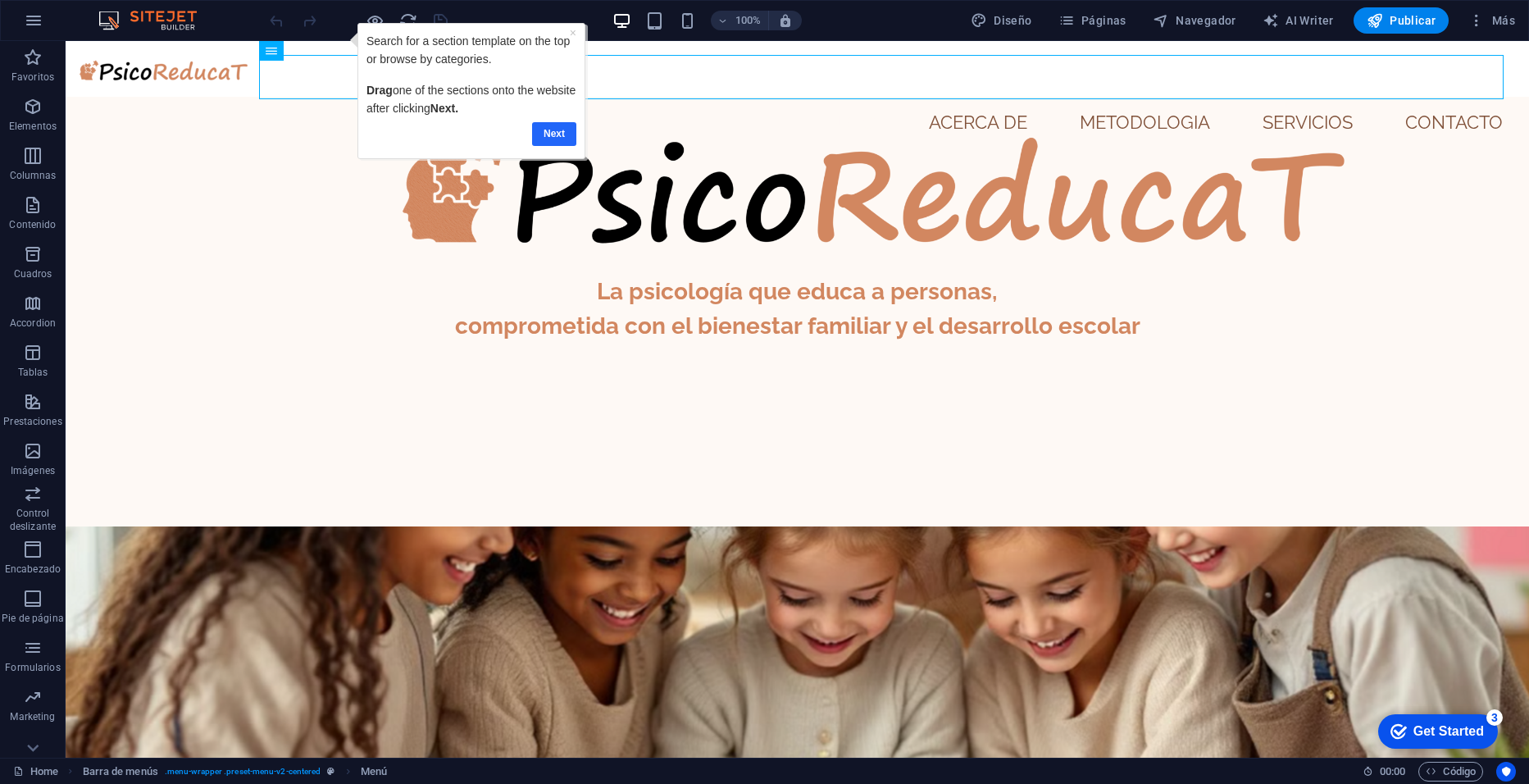
click at [553, 125] on link "Next" at bounding box center [554, 133] width 44 height 24
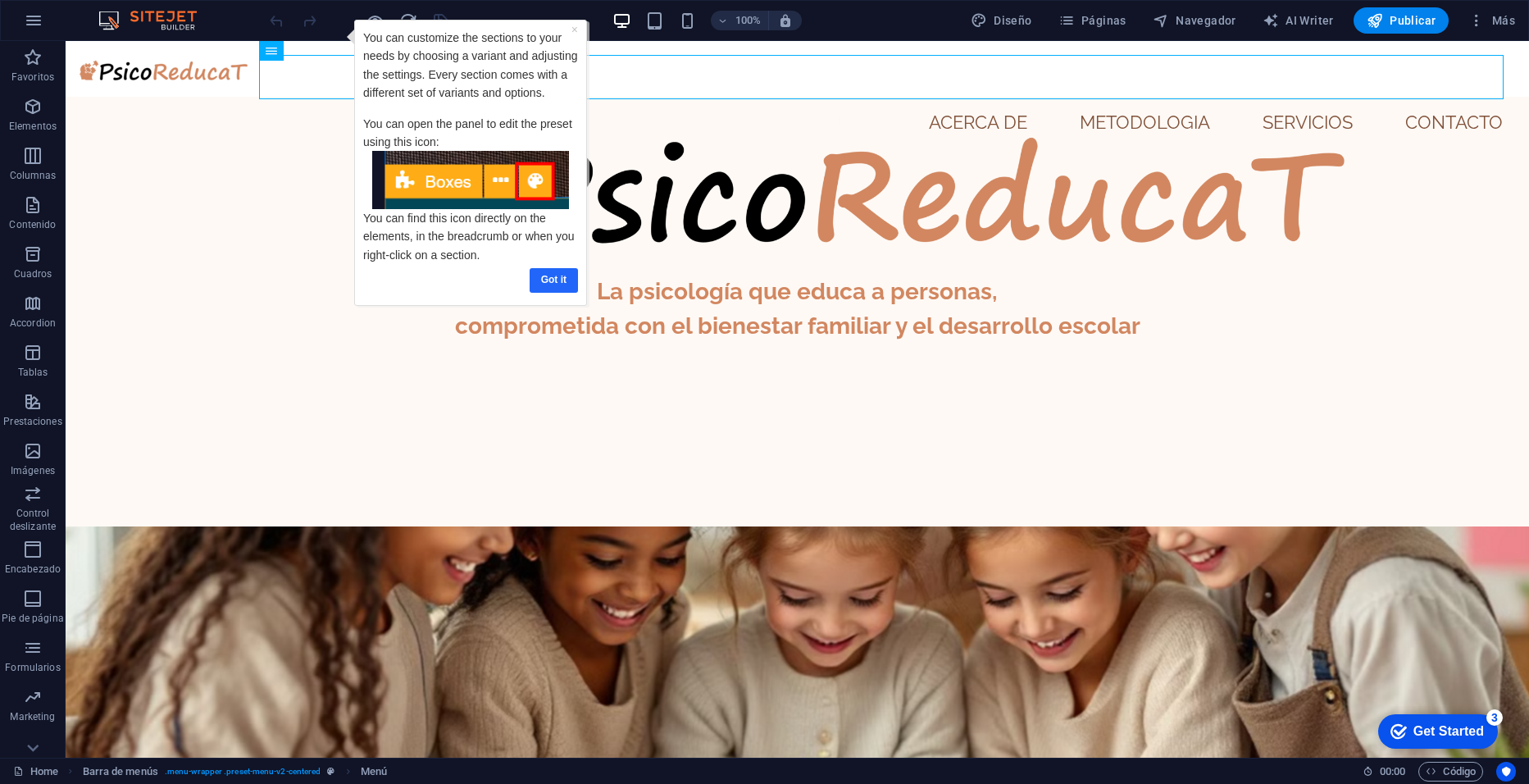
click at [558, 283] on link "Got it" at bounding box center [554, 280] width 48 height 24
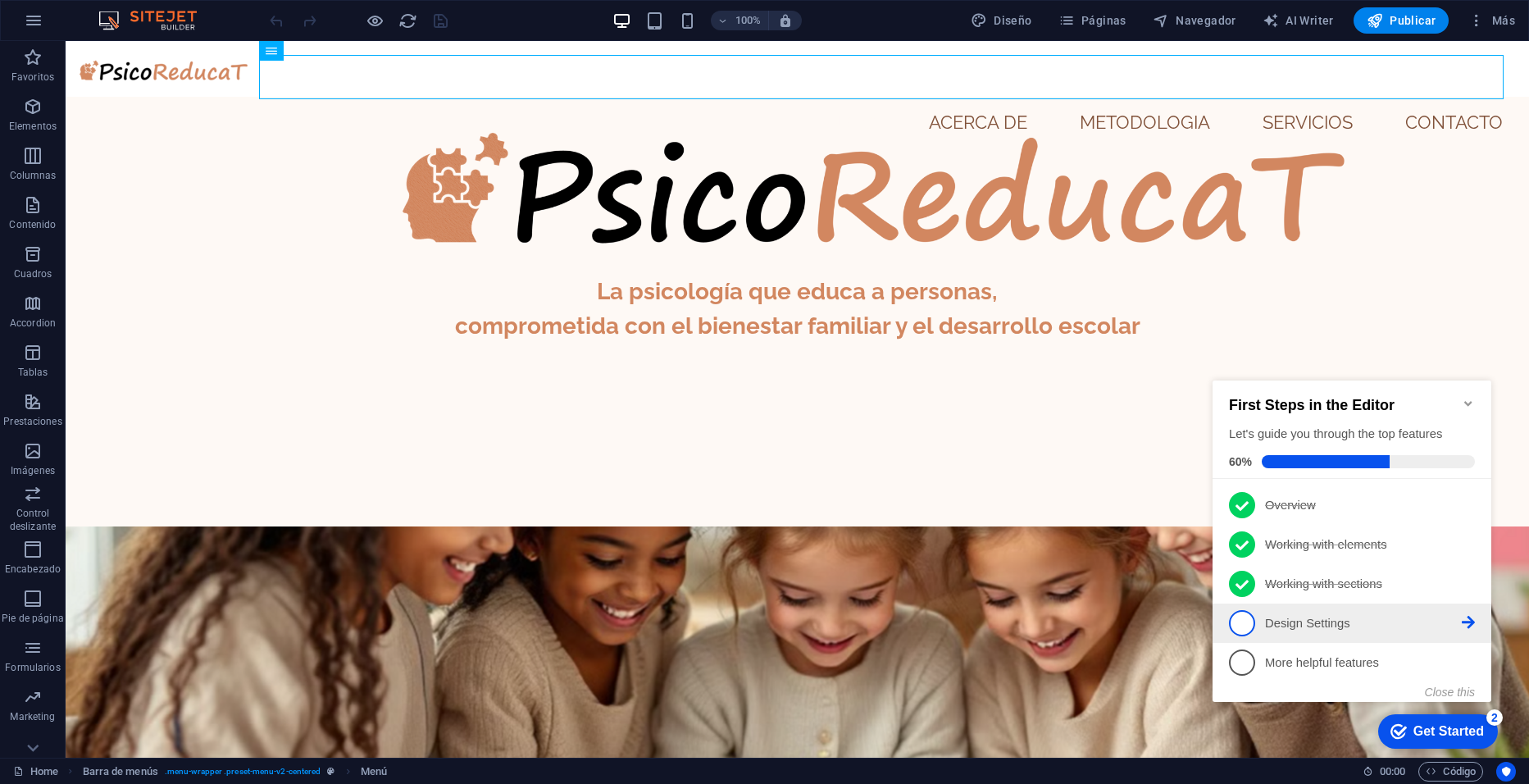
click at [1312, 615] on p "Design Settings - incomplete" at bounding box center [1363, 624] width 197 height 18
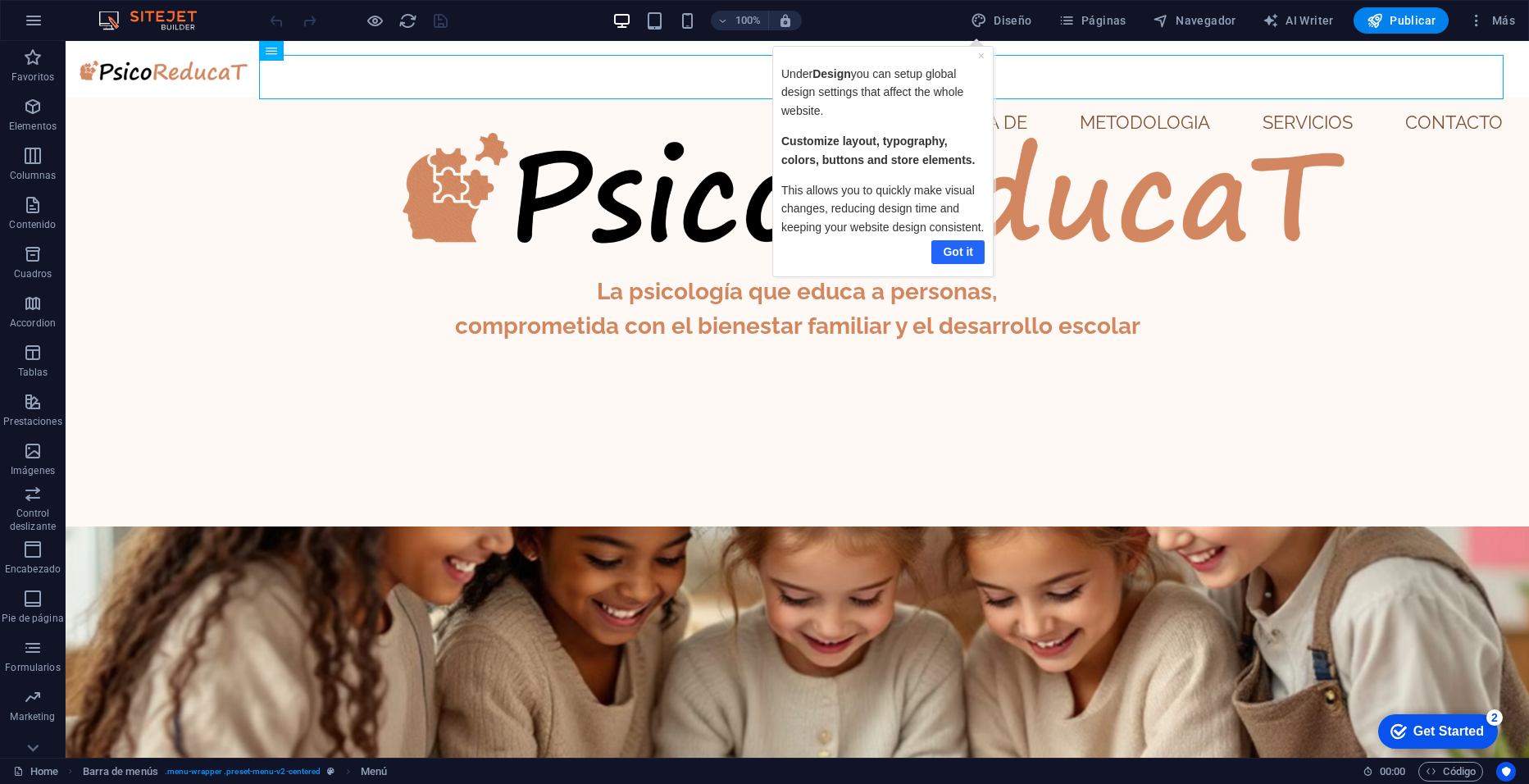
click at [968, 255] on link "Got it" at bounding box center [958, 252] width 53 height 24
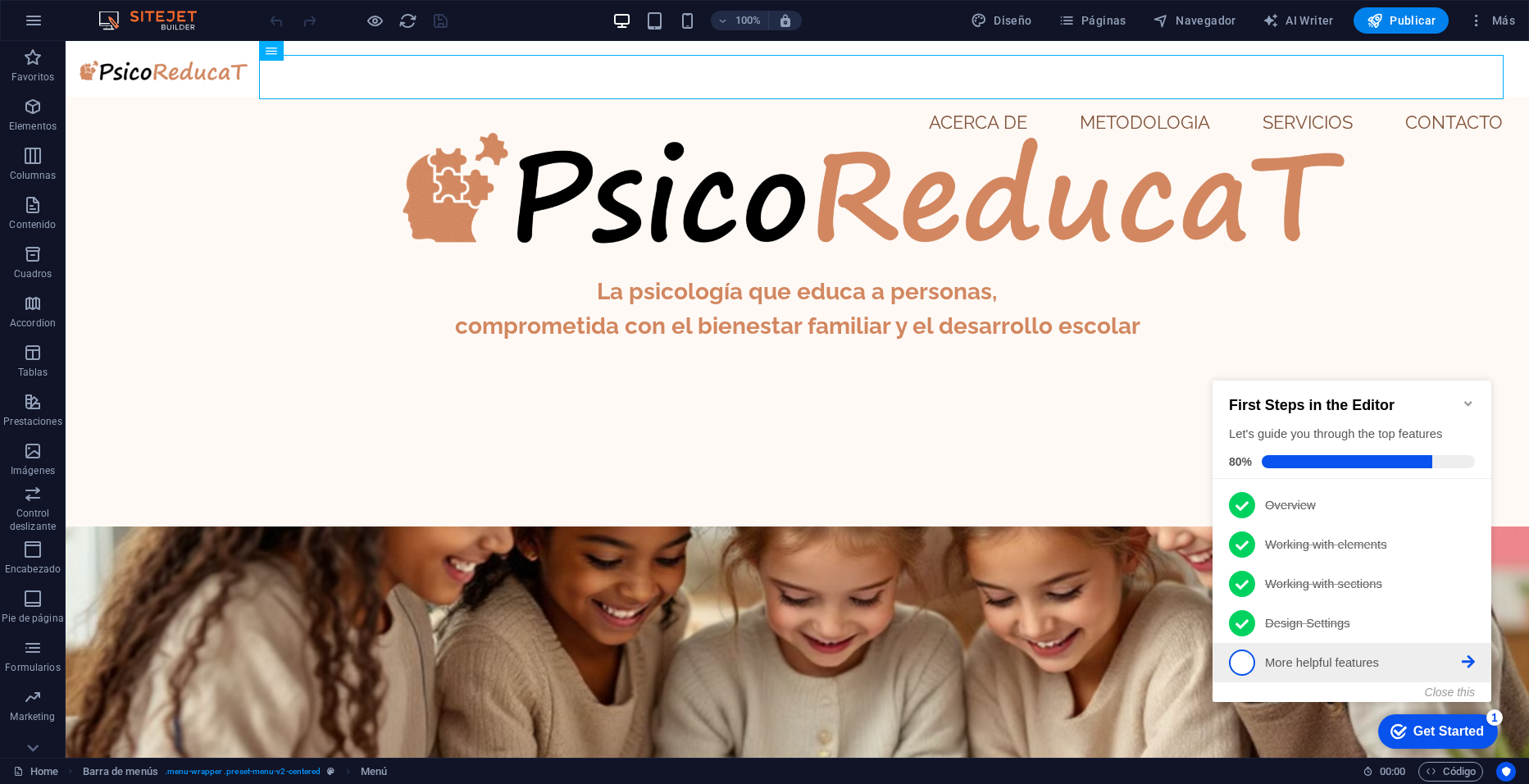
click at [1328, 645] on li "5 More helpful features - incomplete" at bounding box center [1352, 662] width 279 height 39
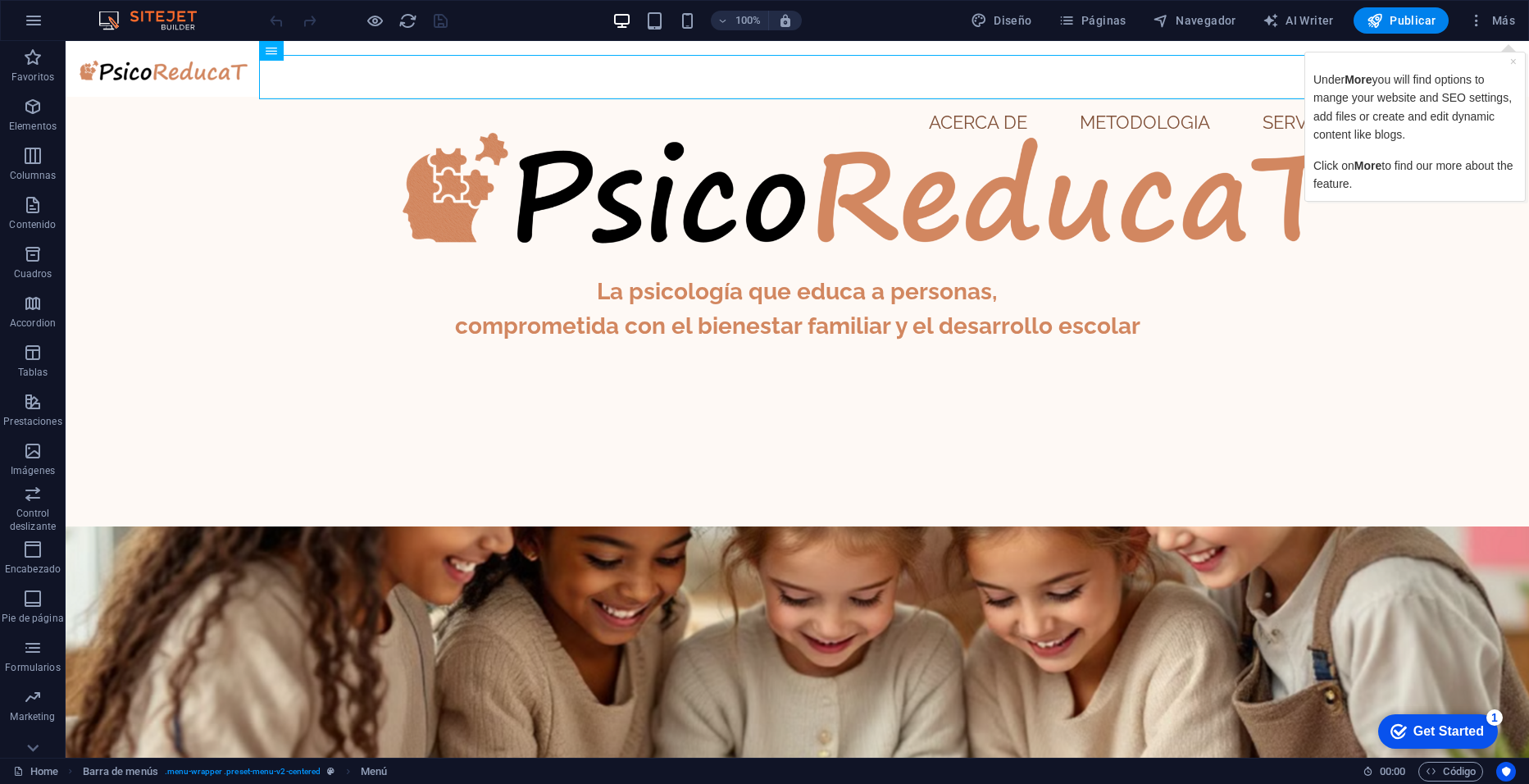
click at [1430, 137] on p "Under More you will find options to mange your website and SEO settings, add fi…" at bounding box center [1414, 107] width 203 height 74
click at [1435, 720] on div "checkmark Get Started 1" at bounding box center [1438, 731] width 120 height 34
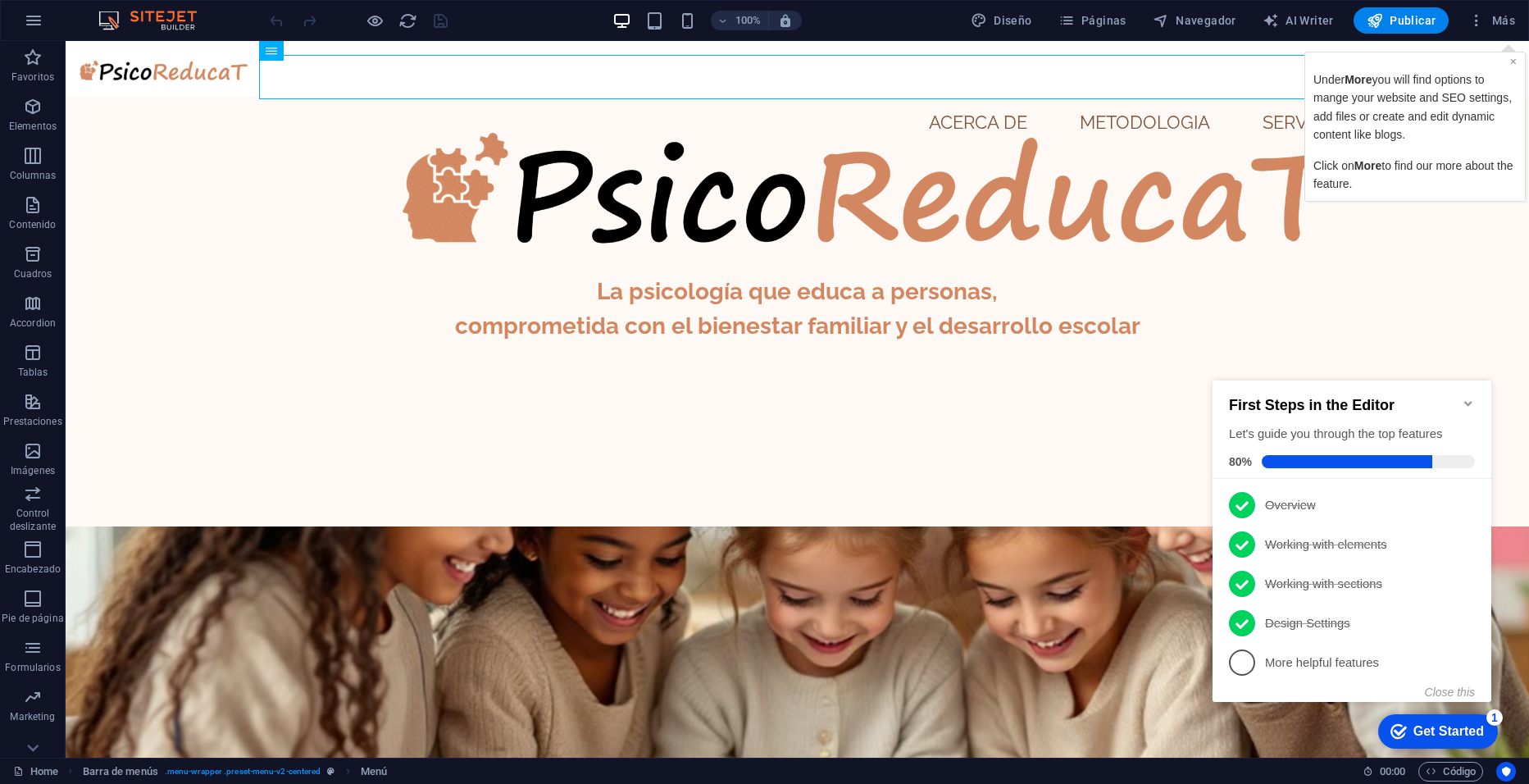
click at [1515, 64] on link "×" at bounding box center [1513, 61] width 7 height 13
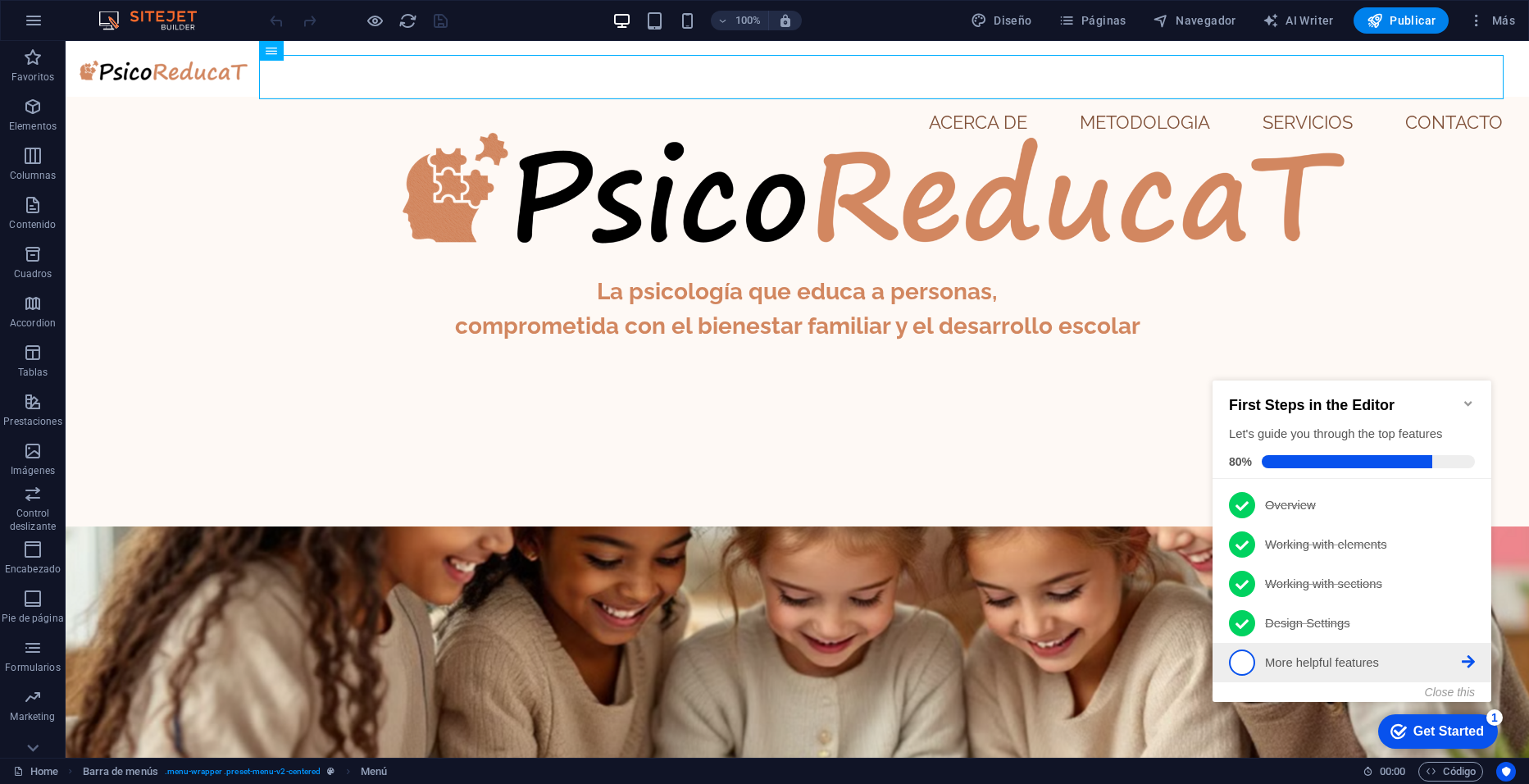
click at [1287, 658] on p "More helpful features - incomplete" at bounding box center [1363, 663] width 197 height 18
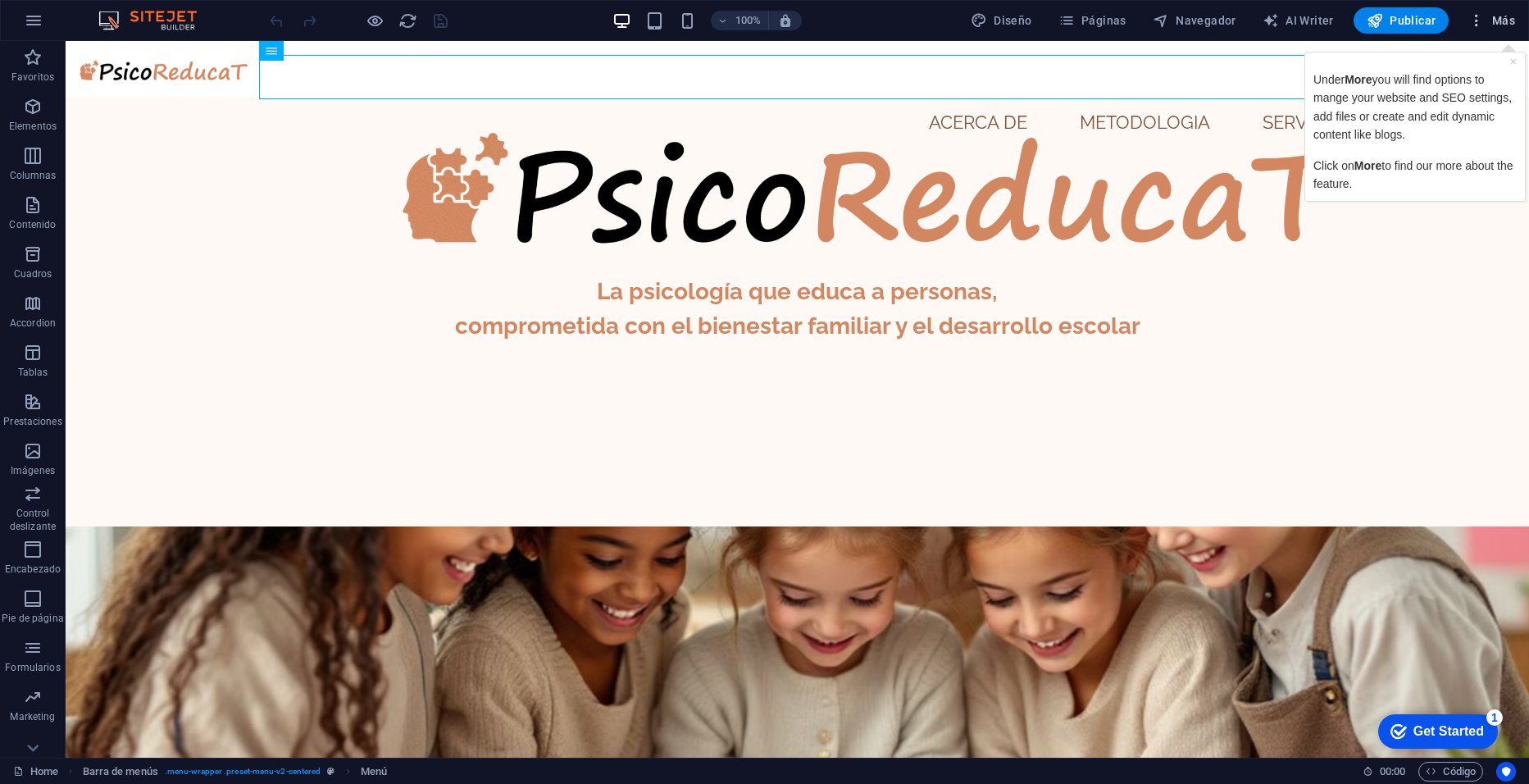
click at [1503, 18] on span "Más" at bounding box center [1492, 21] width 47 height 17
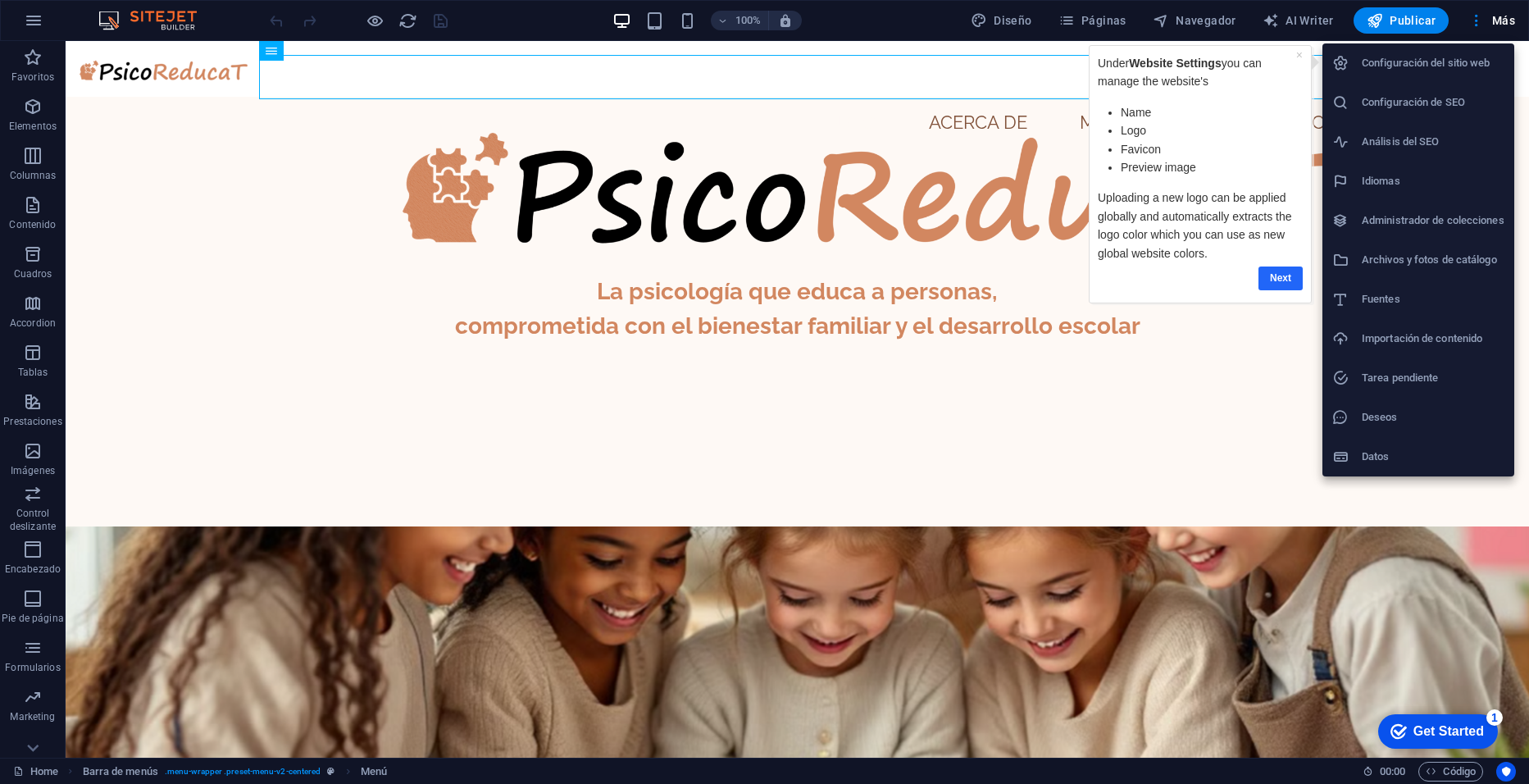
click at [1282, 282] on link "Next" at bounding box center [1280, 279] width 44 height 24
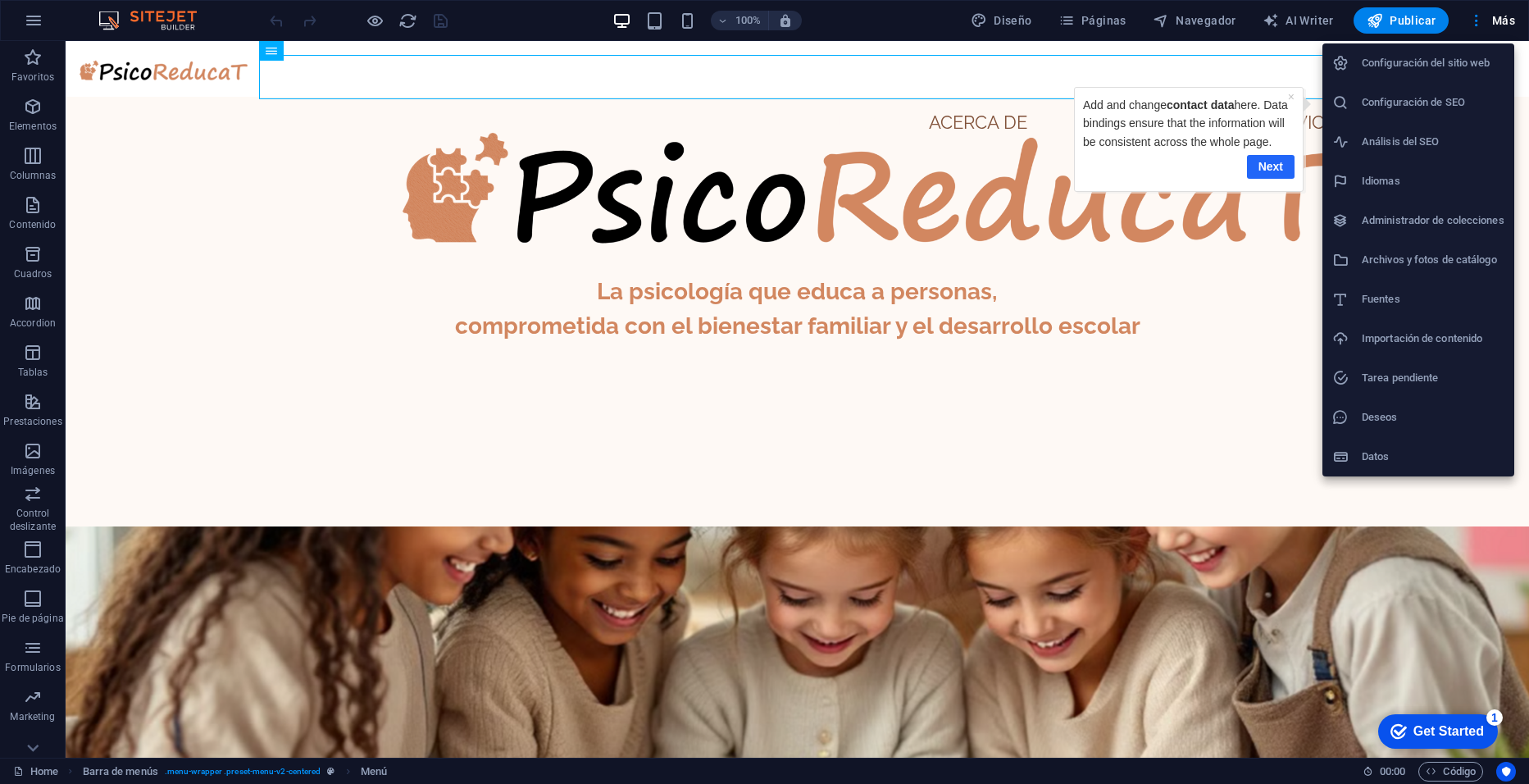
click at [1263, 167] on link "Next" at bounding box center [1271, 167] width 47 height 24
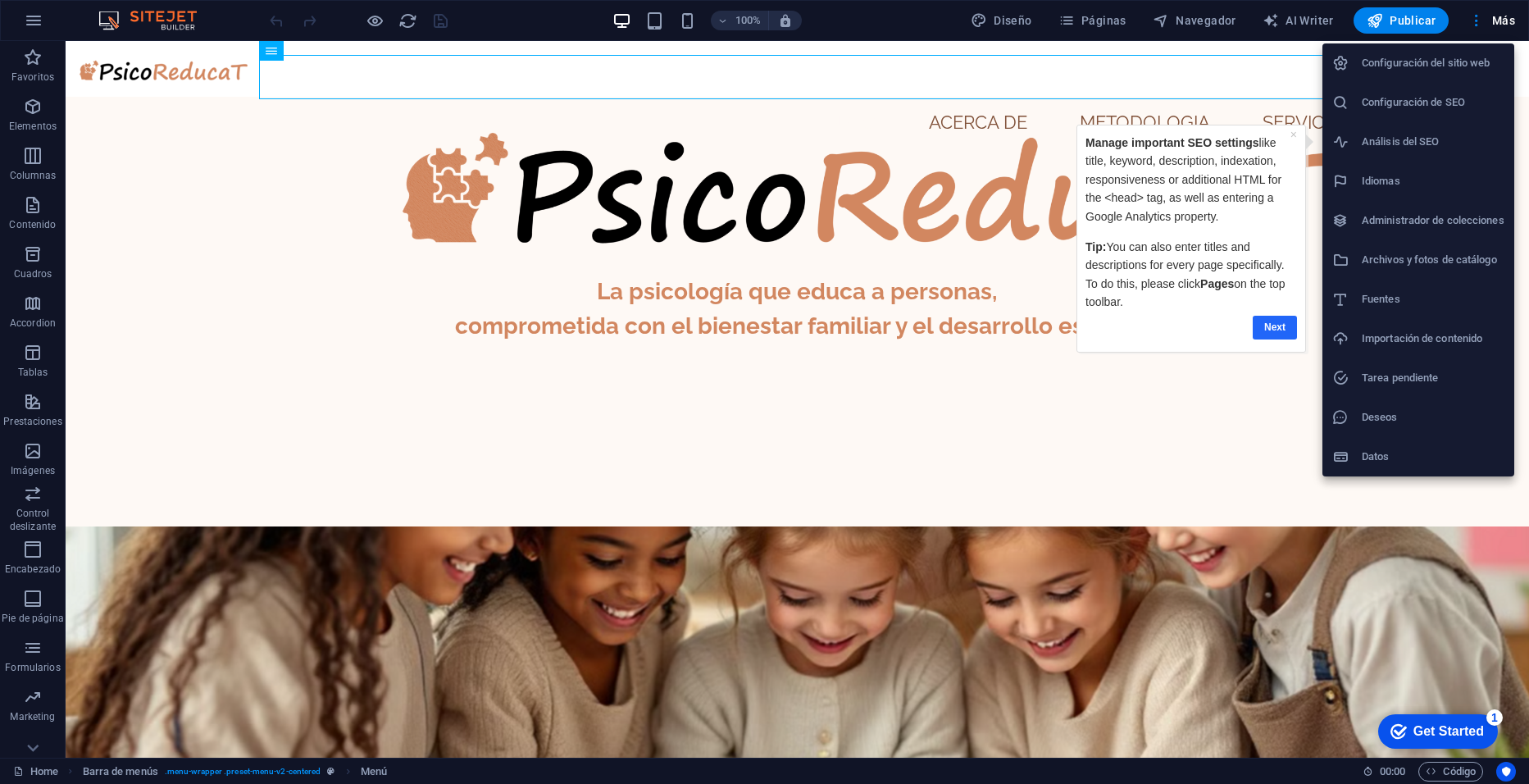
click at [1274, 327] on link "Next" at bounding box center [1274, 328] width 44 height 24
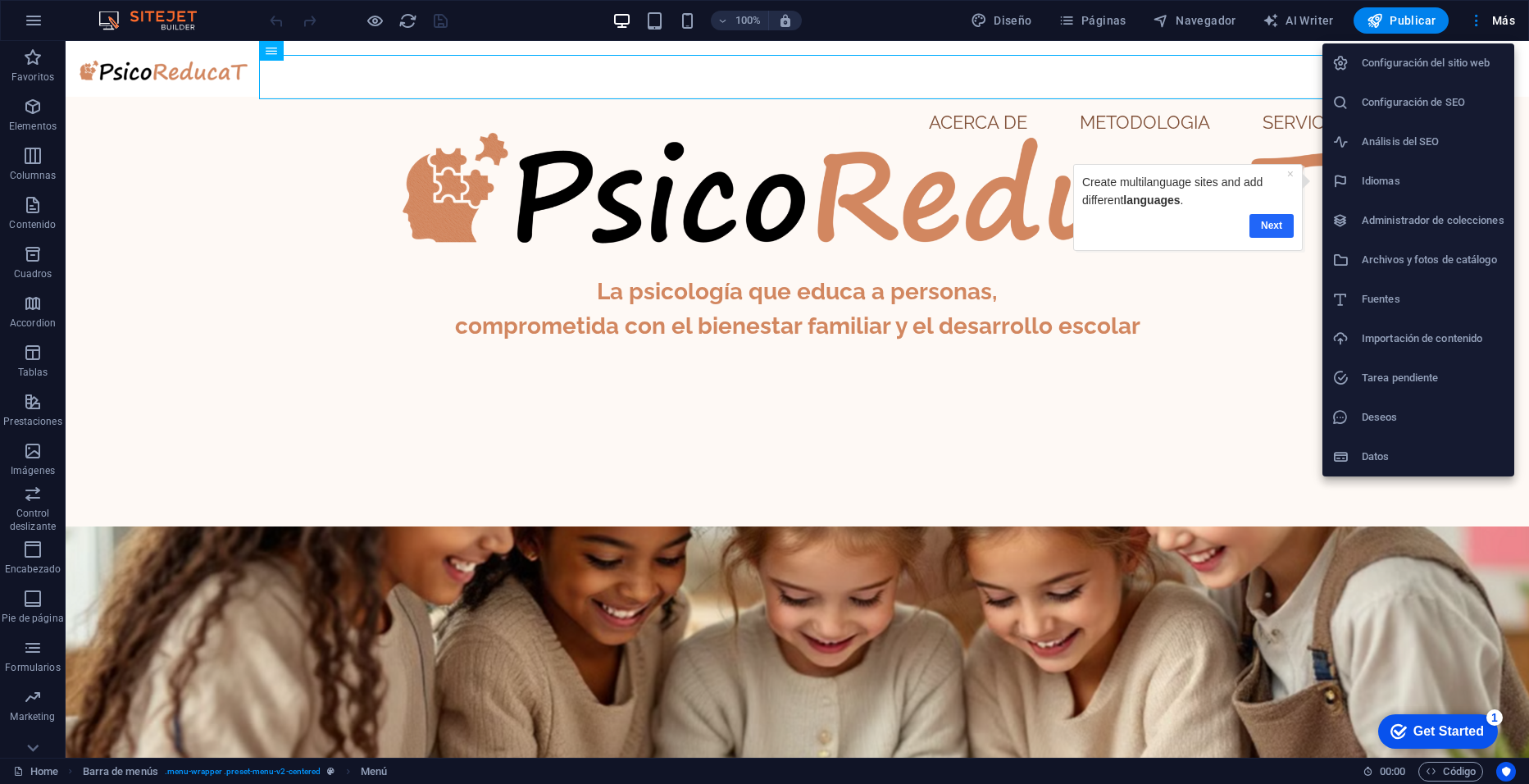
click at [1273, 227] on link "Next" at bounding box center [1270, 226] width 44 height 24
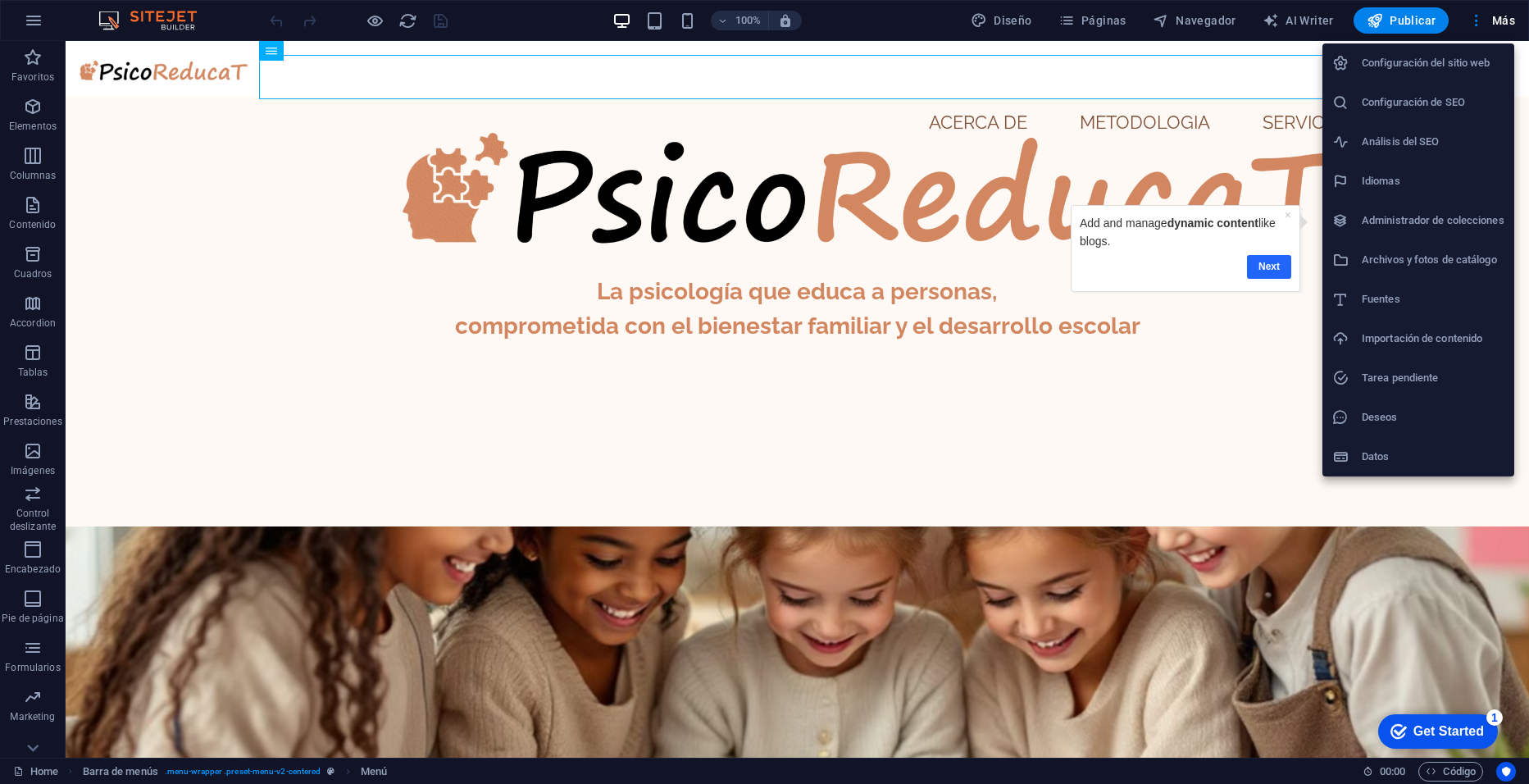
click at [1279, 272] on link "Next" at bounding box center [1269, 267] width 44 height 24
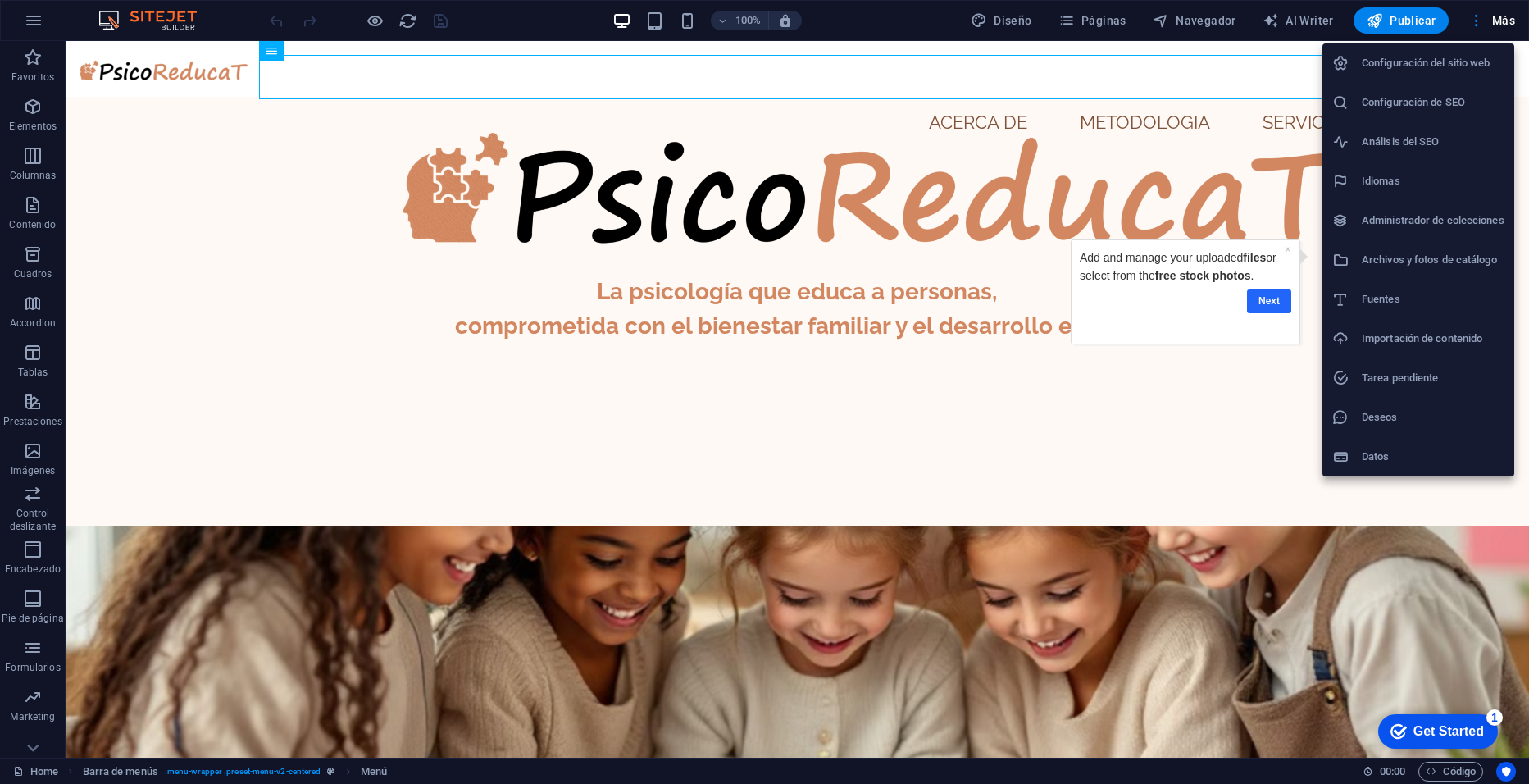
click at [1272, 306] on link "Next" at bounding box center [1269, 301] width 44 height 24
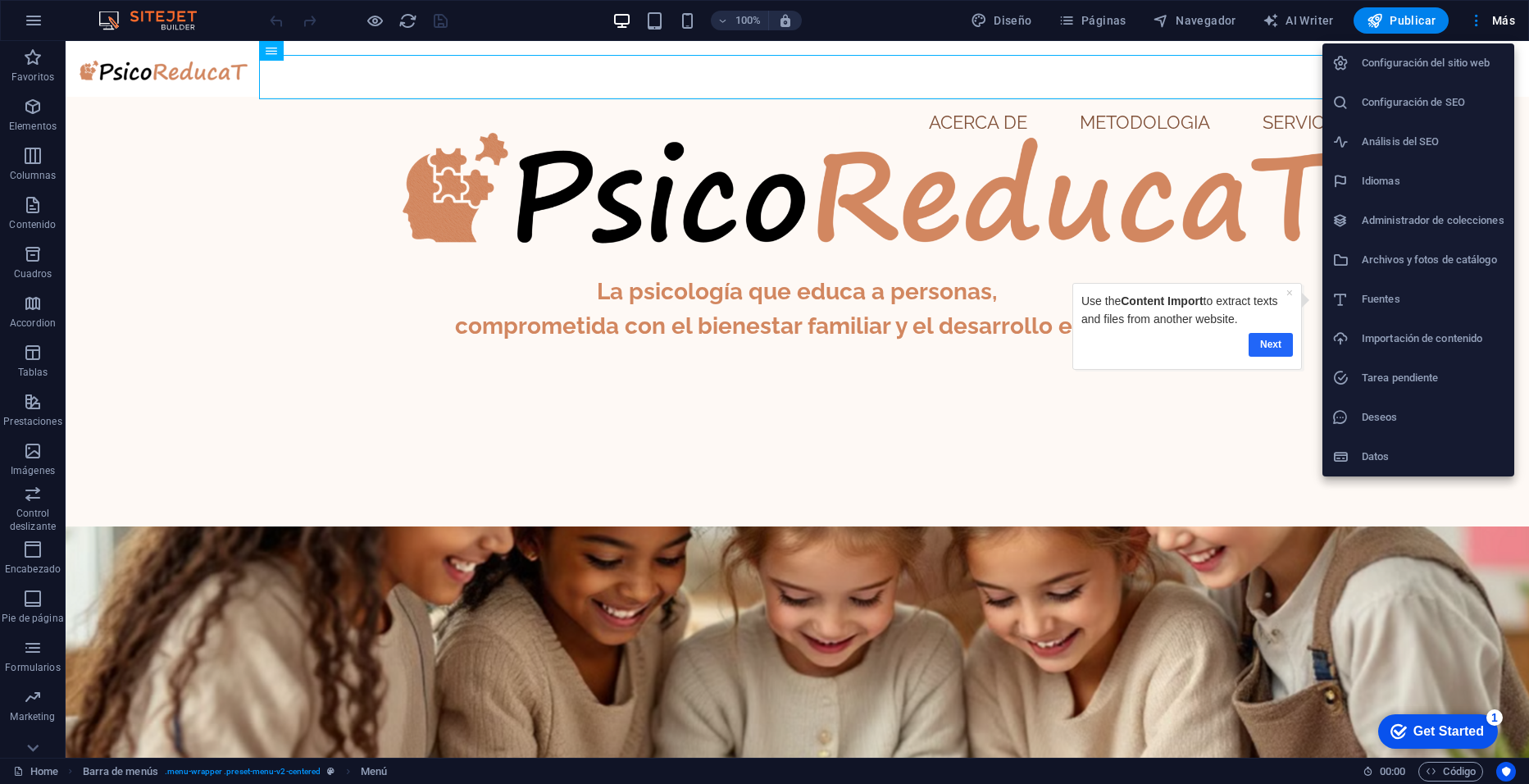
click at [1272, 344] on link "Next" at bounding box center [1270, 344] width 44 height 24
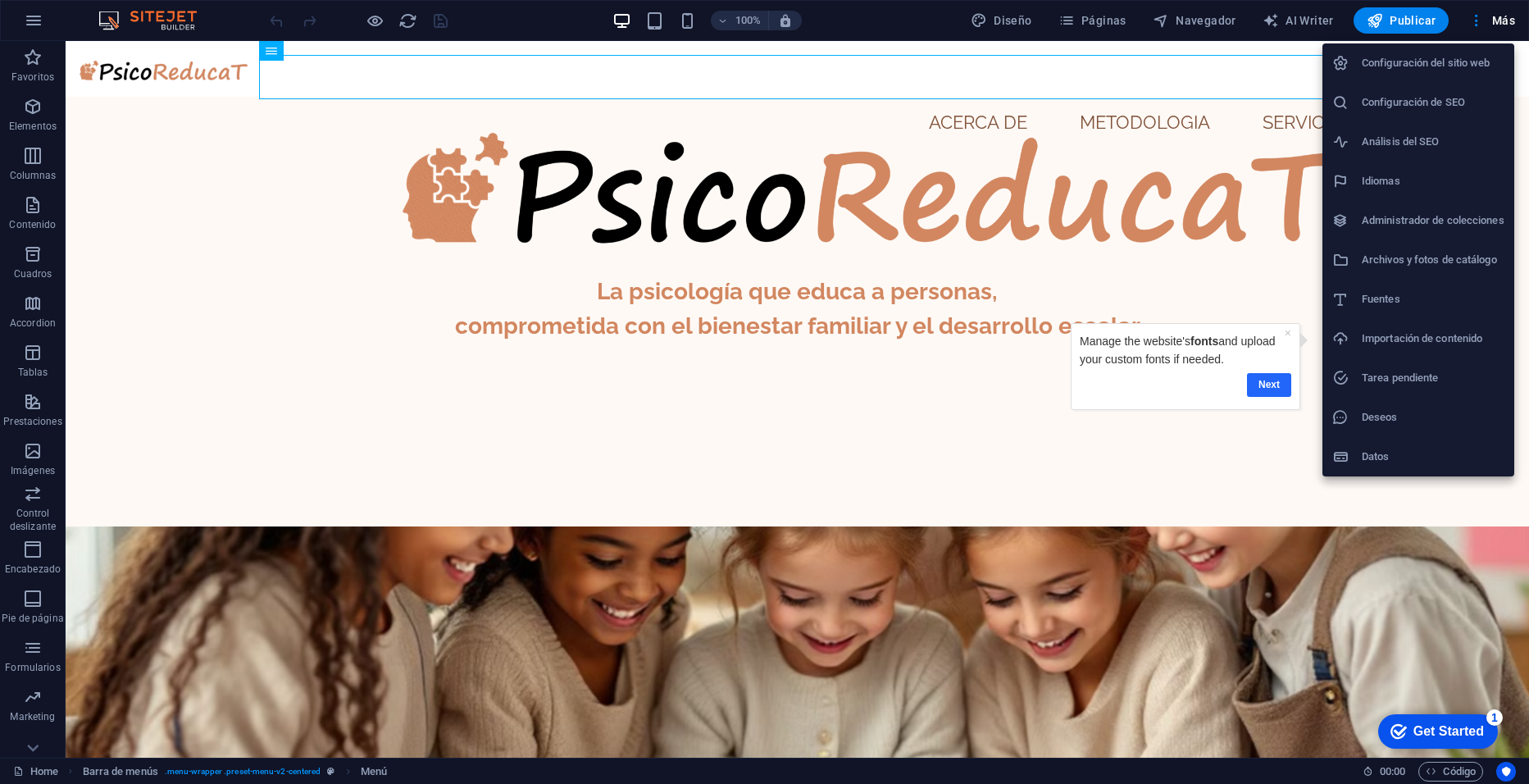
click at [1273, 392] on link "Next" at bounding box center [1268, 385] width 44 height 24
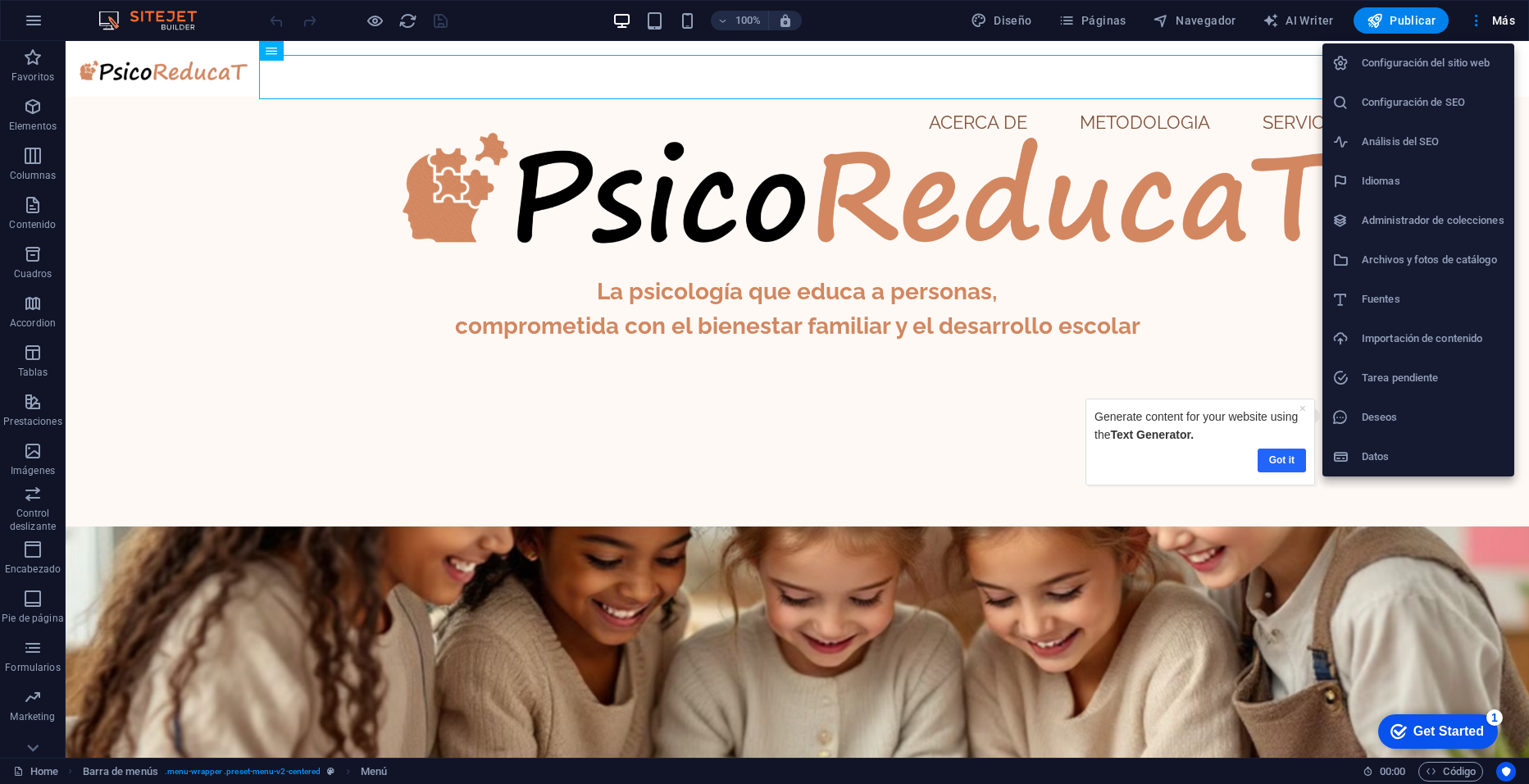
click at [1276, 461] on link "Got it" at bounding box center [1282, 460] width 48 height 24
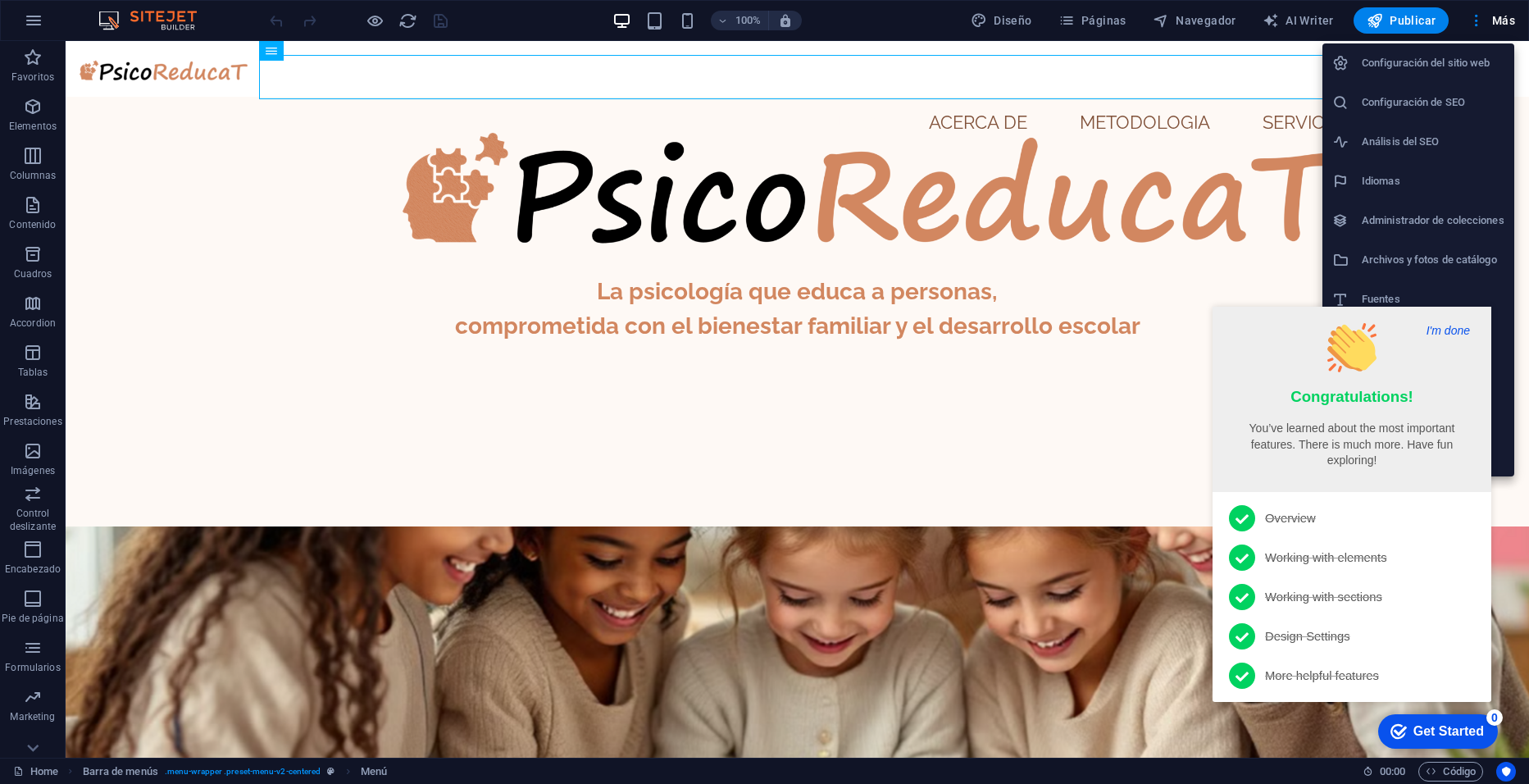
click at [1448, 323] on button "I'm done" at bounding box center [1449, 330] width 53 height 15
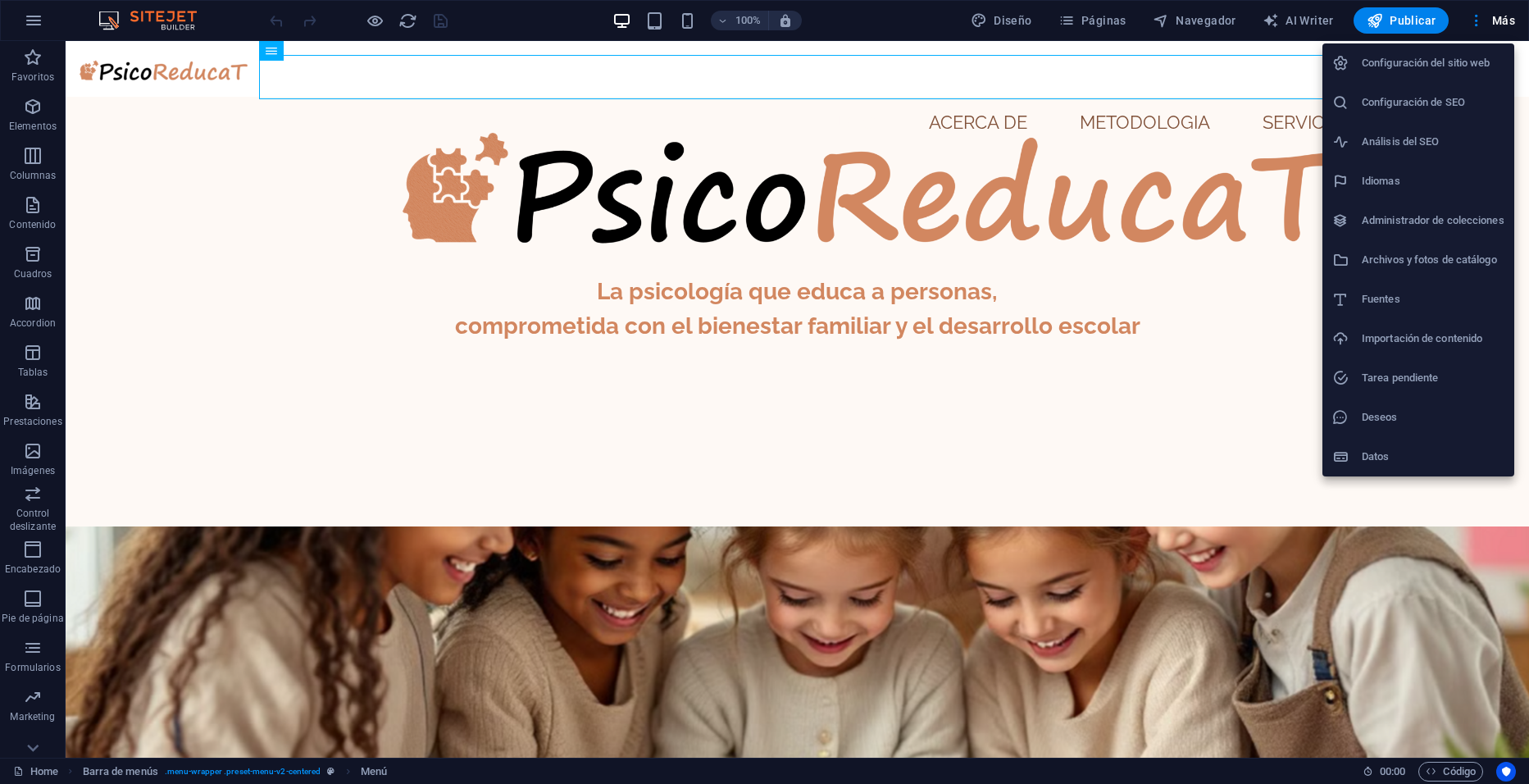
click at [1401, 380] on h6 "Tarea pendiente" at bounding box center [1433, 378] width 142 height 20
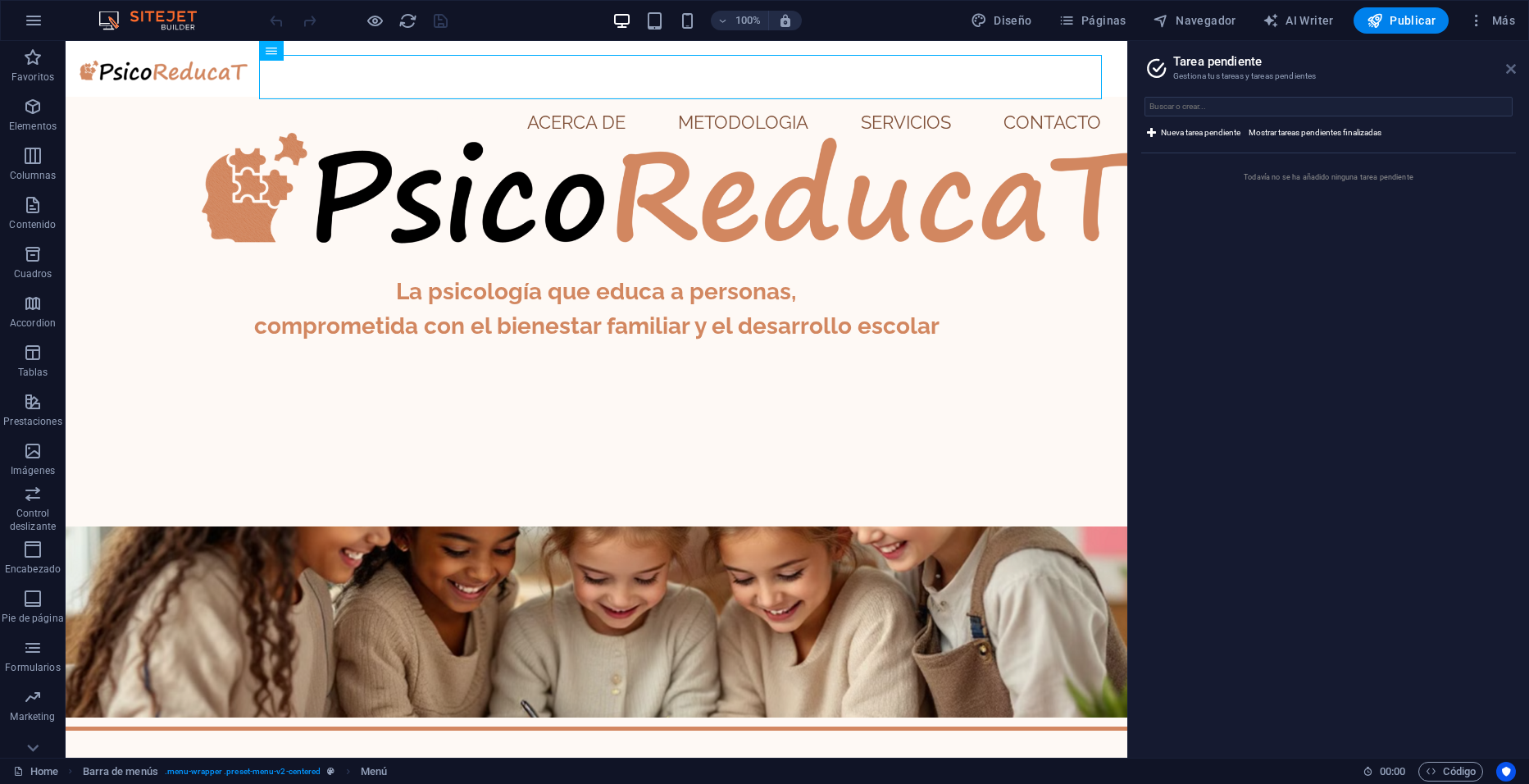
click at [1509, 73] on icon at bounding box center [1511, 68] width 10 height 13
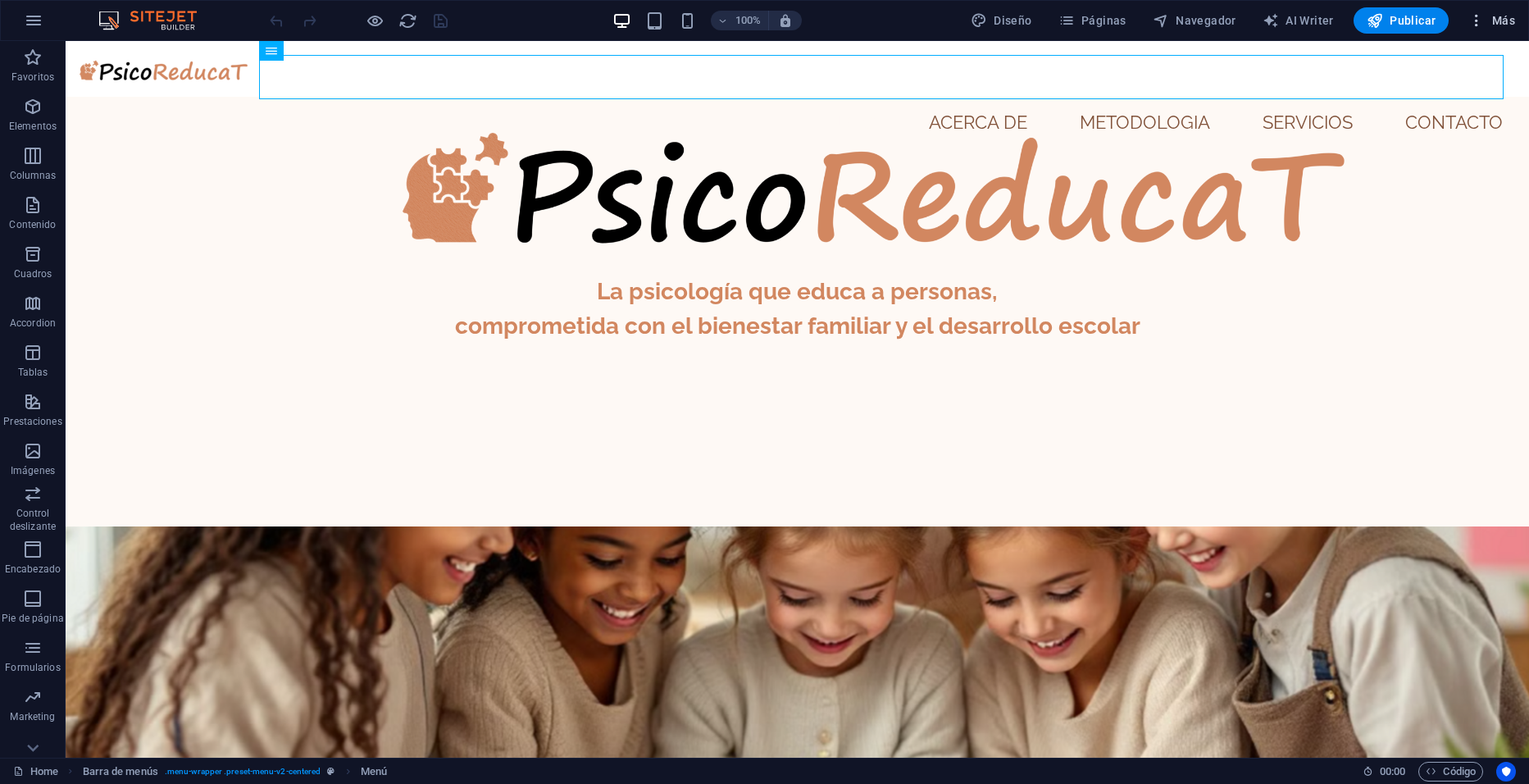
click at [1503, 13] on span "Más" at bounding box center [1492, 21] width 47 height 17
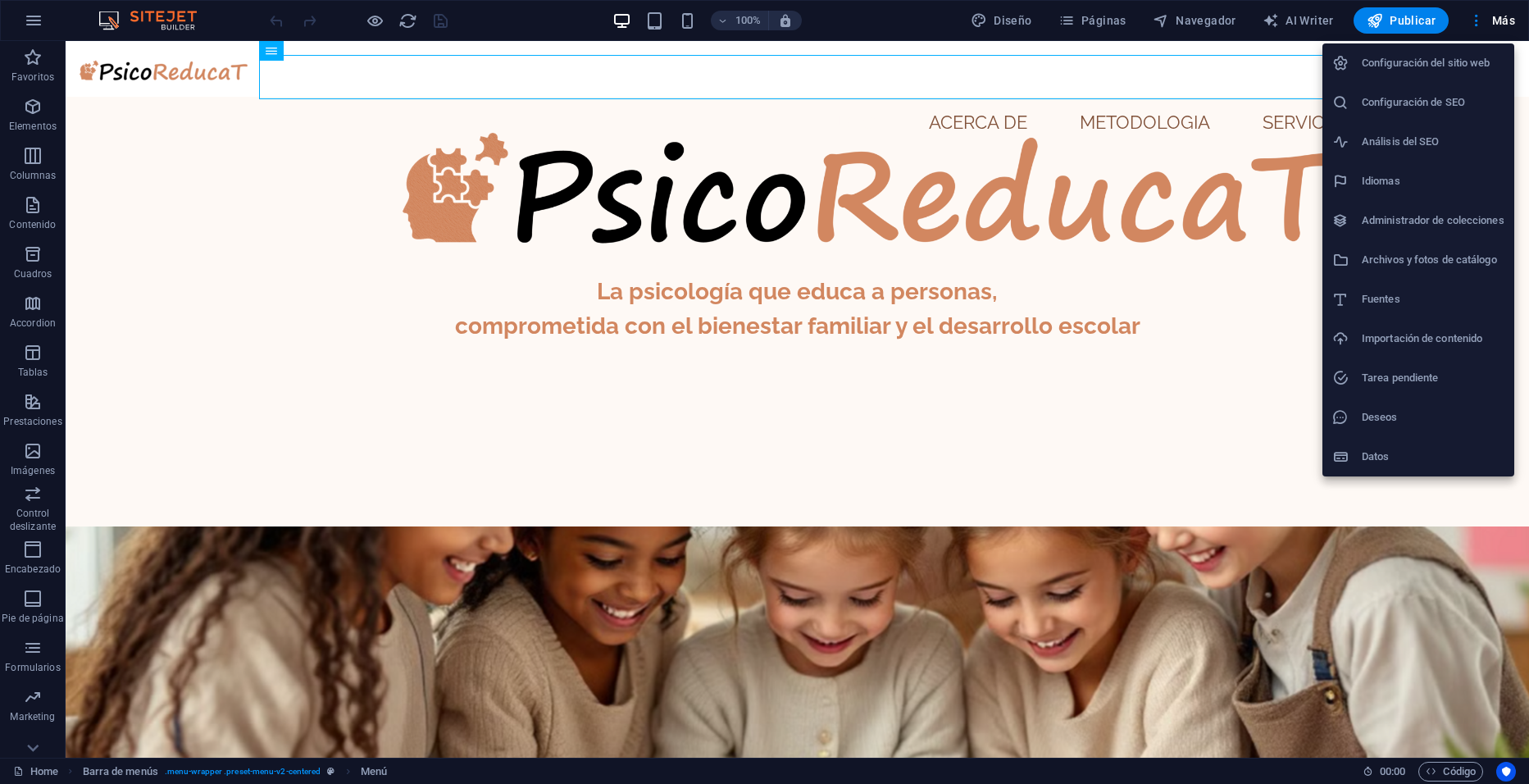
click at [1403, 222] on h6 "Administrador de colecciones" at bounding box center [1433, 221] width 142 height 20
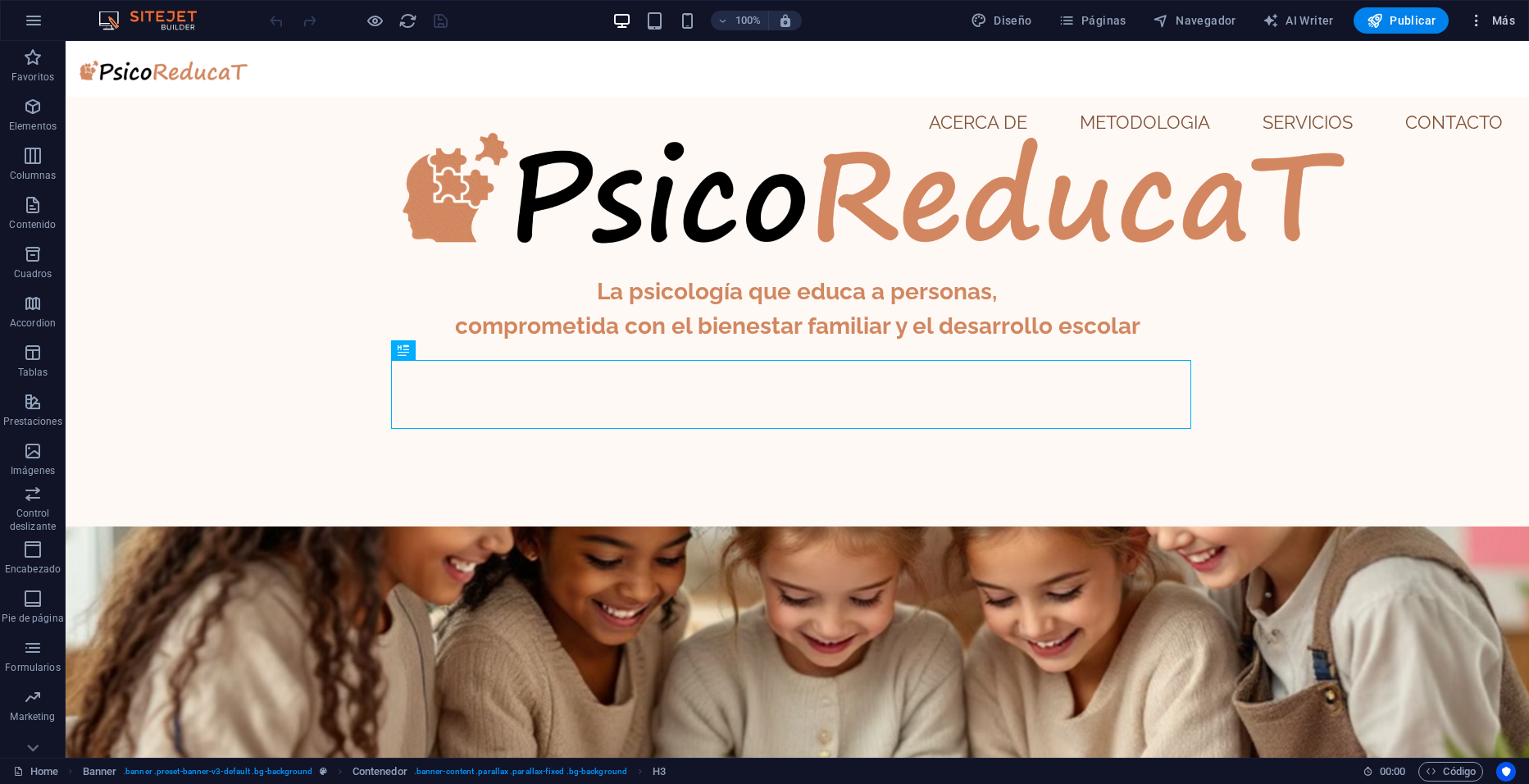
click at [1511, 26] on span "Más" at bounding box center [1492, 21] width 47 height 17
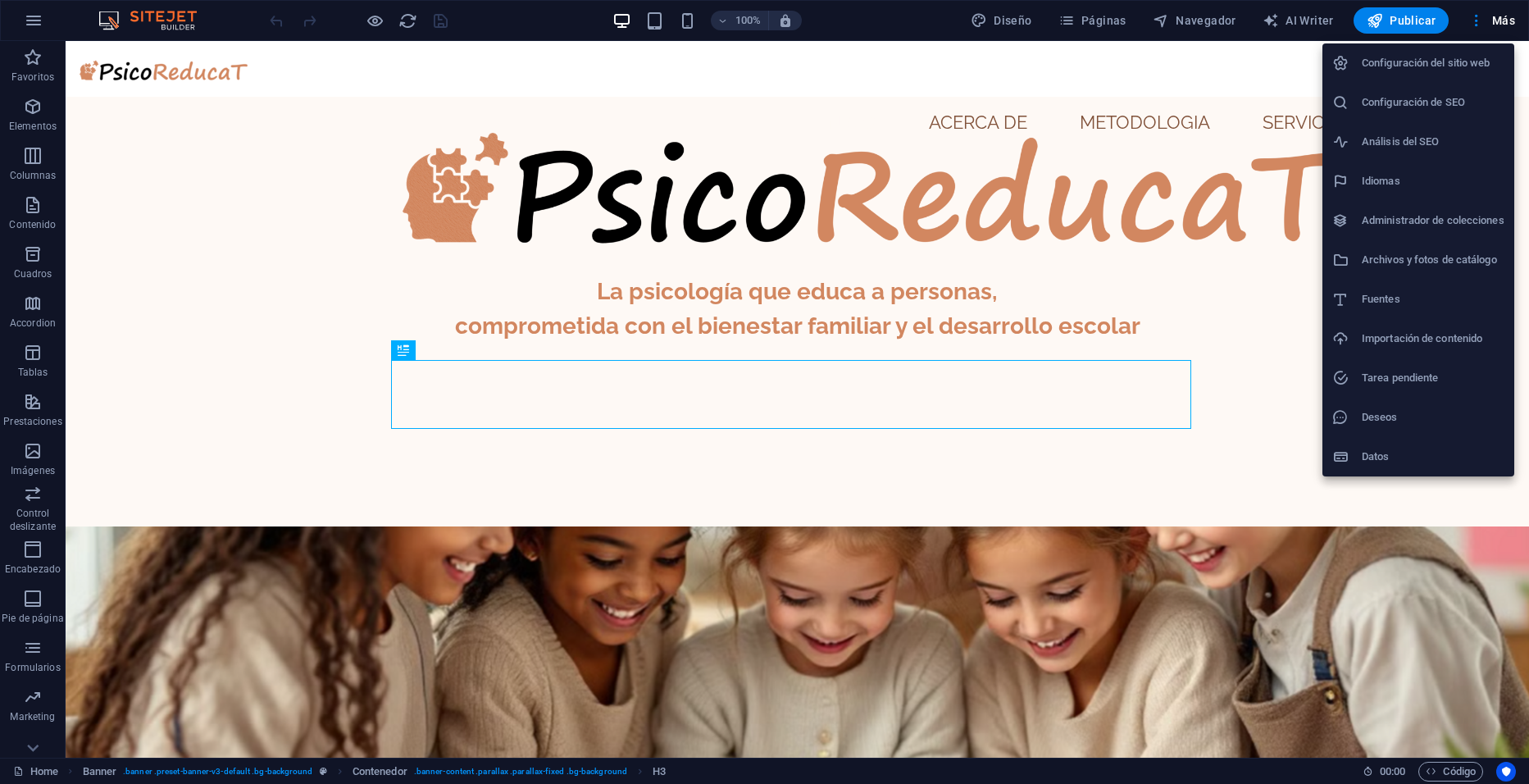
click at [1371, 294] on h6 "Fuentes" at bounding box center [1433, 299] width 142 height 20
select select "popularity"
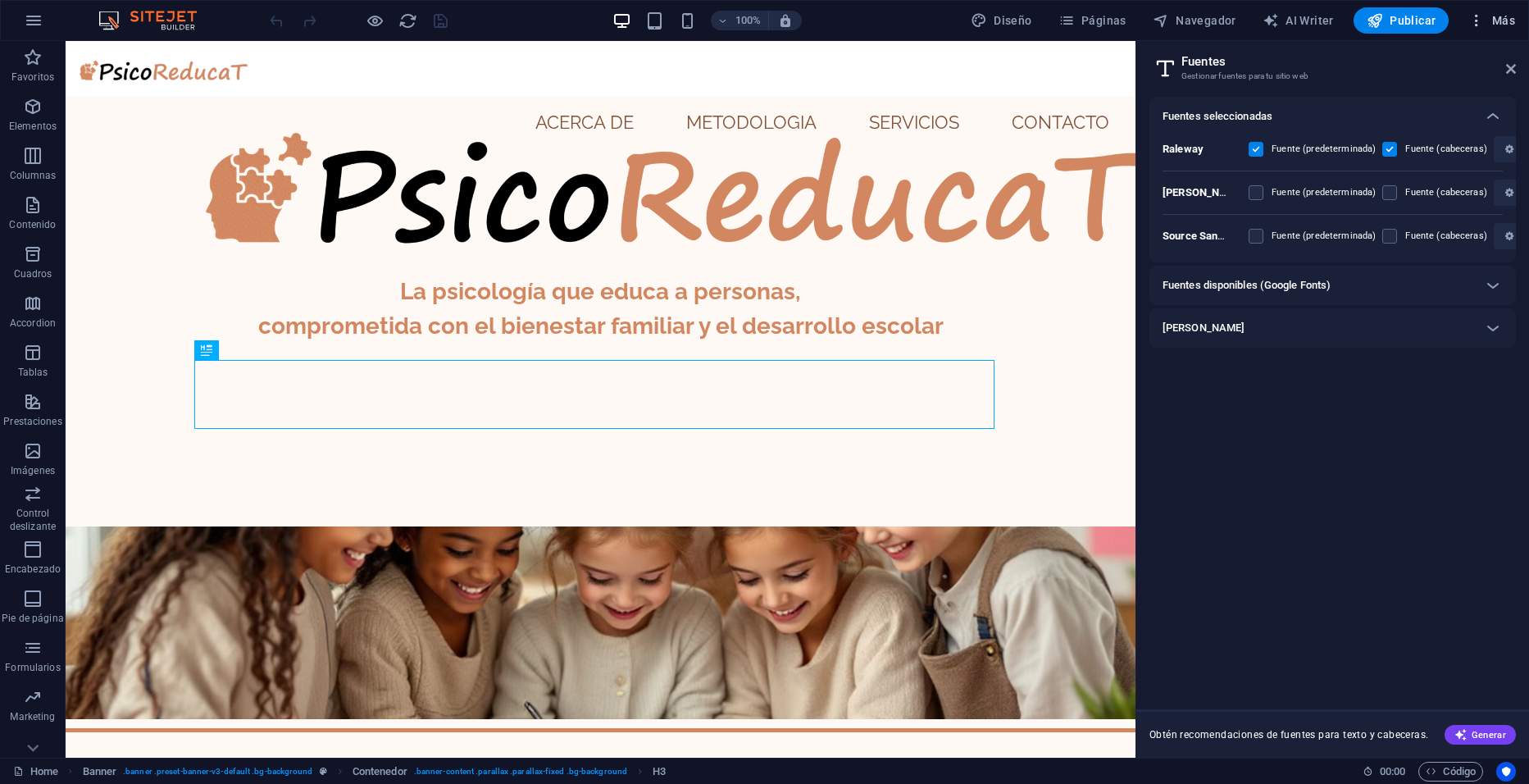
click at [1490, 19] on span "Más" at bounding box center [1492, 21] width 47 height 17
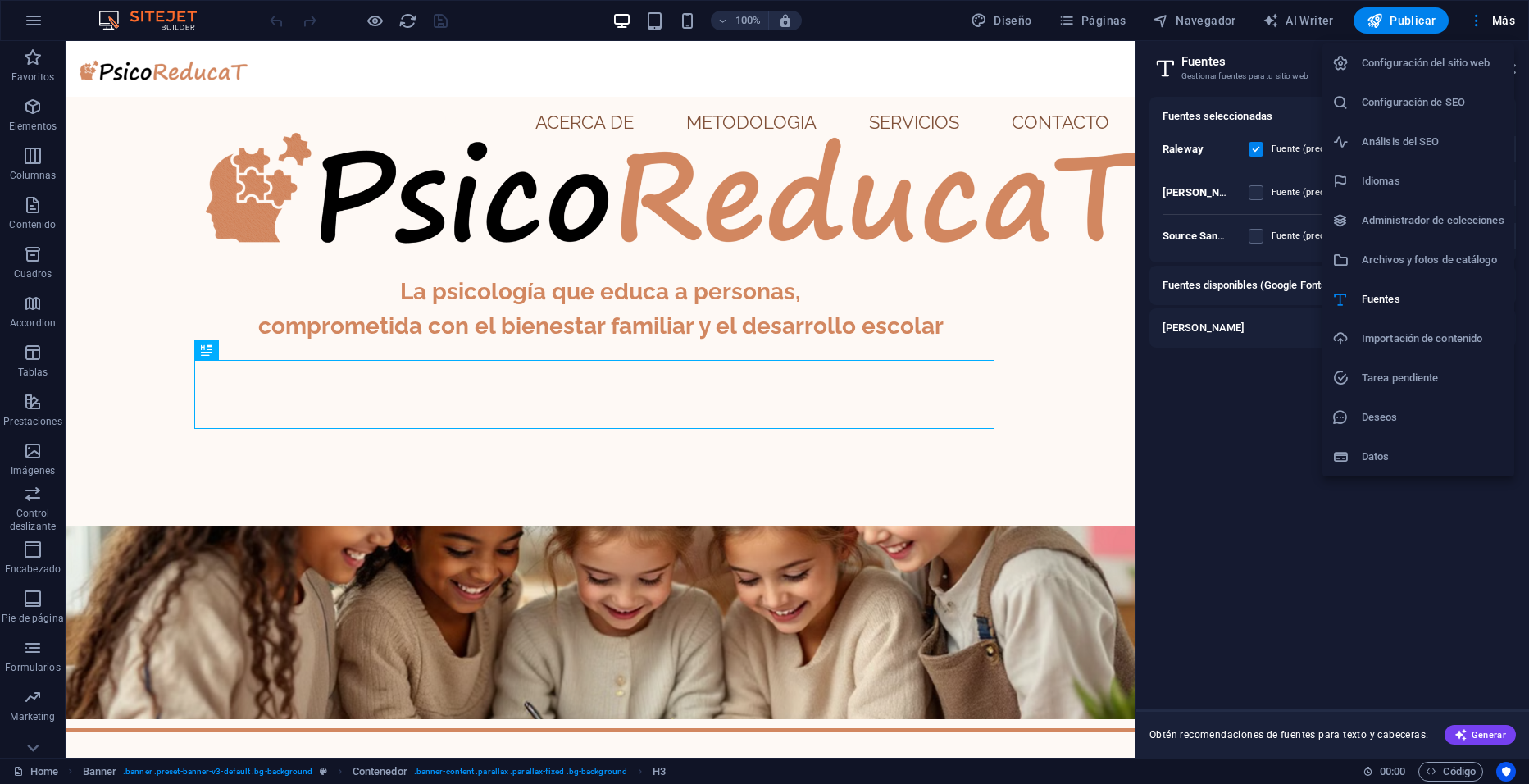
click at [1388, 259] on h6 "Archivos y fotos de catálogo" at bounding box center [1433, 260] width 142 height 20
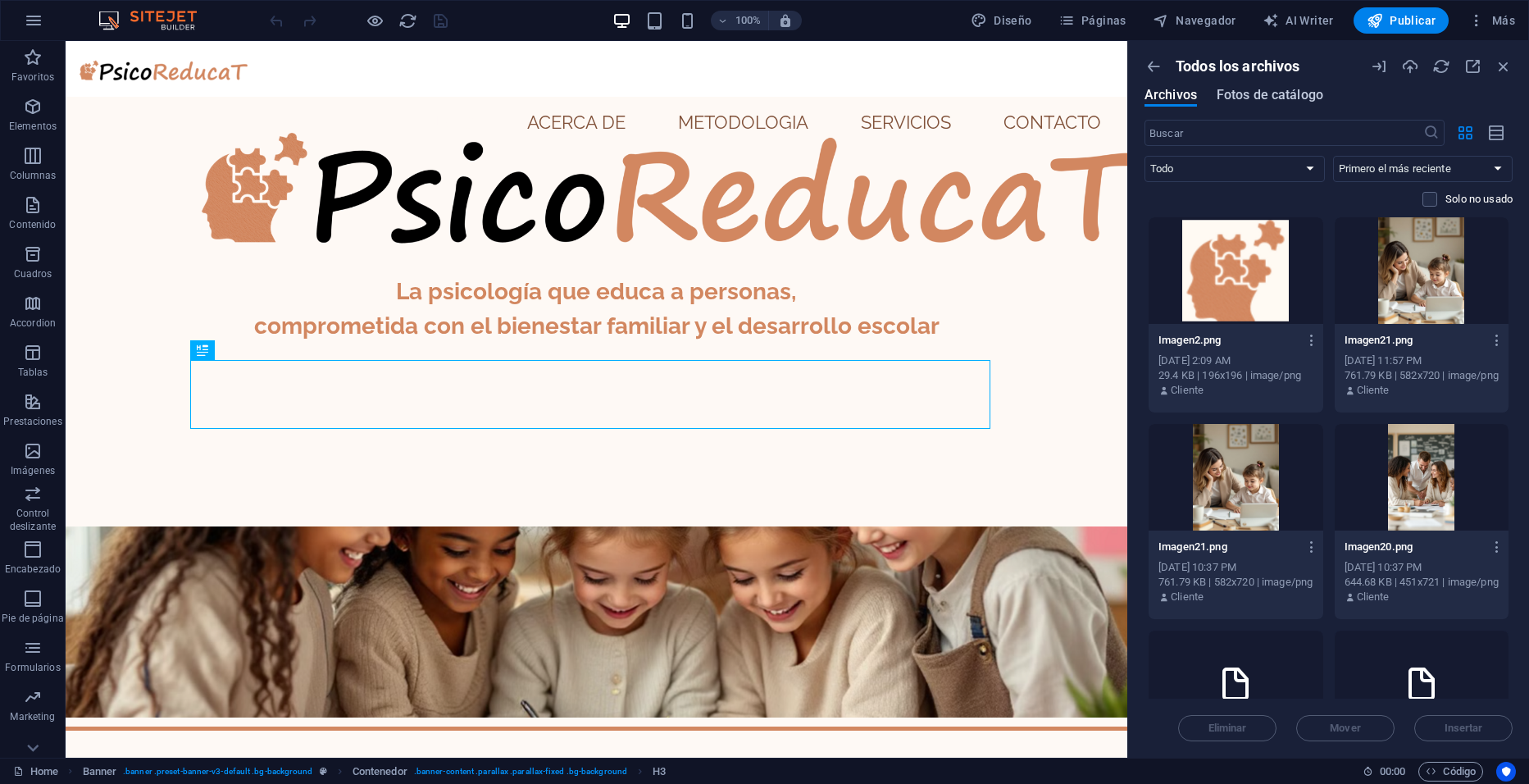
click at [1262, 99] on span "Fotos de catálogo" at bounding box center [1270, 95] width 107 height 20
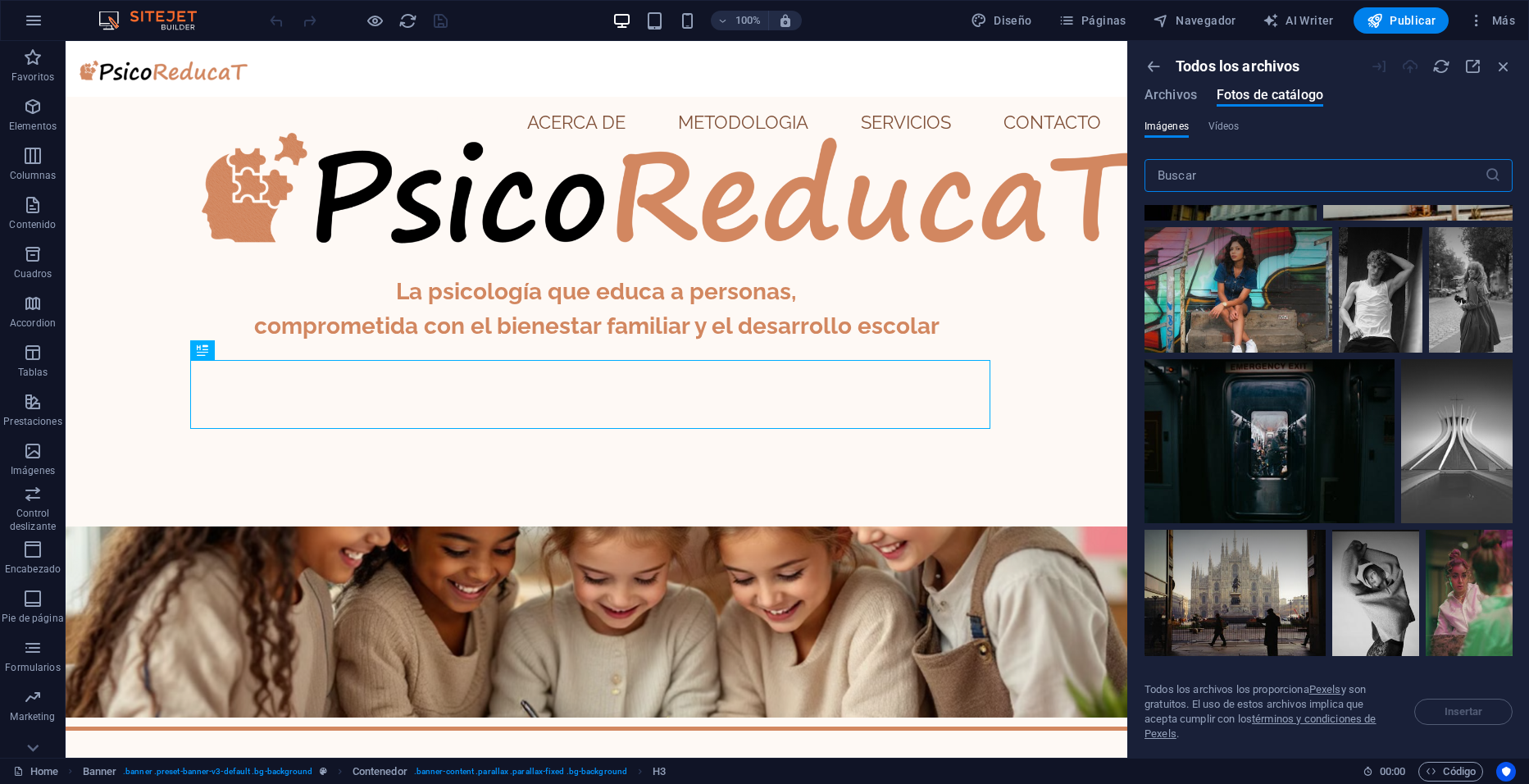
scroll to position [1724, 0]
click at [1192, 177] on input "text" at bounding box center [1314, 175] width 341 height 32
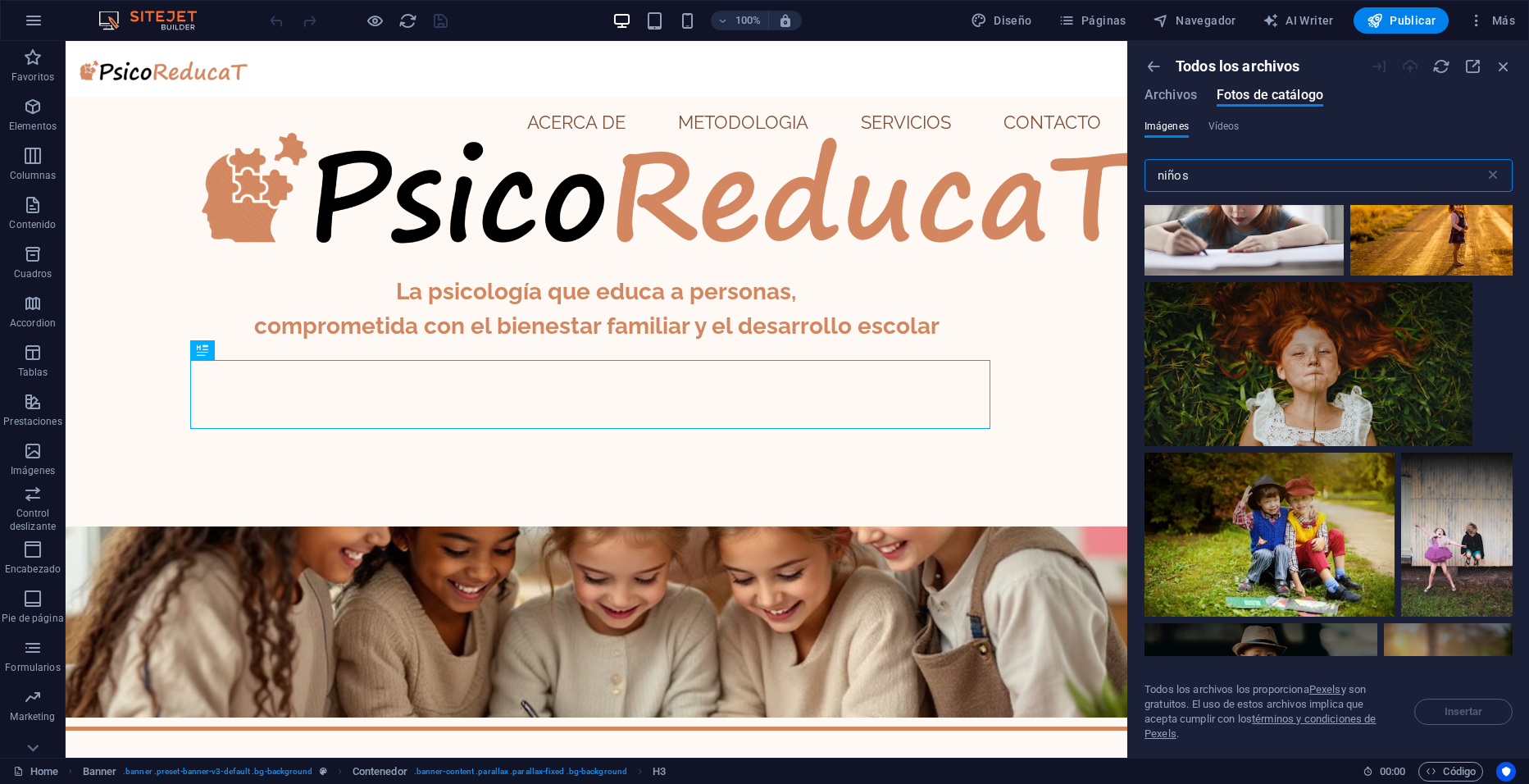
scroll to position [8162, 0]
type input "niños"
click at [1287, 177] on icon at bounding box center [1288, 162] width 27 height 27
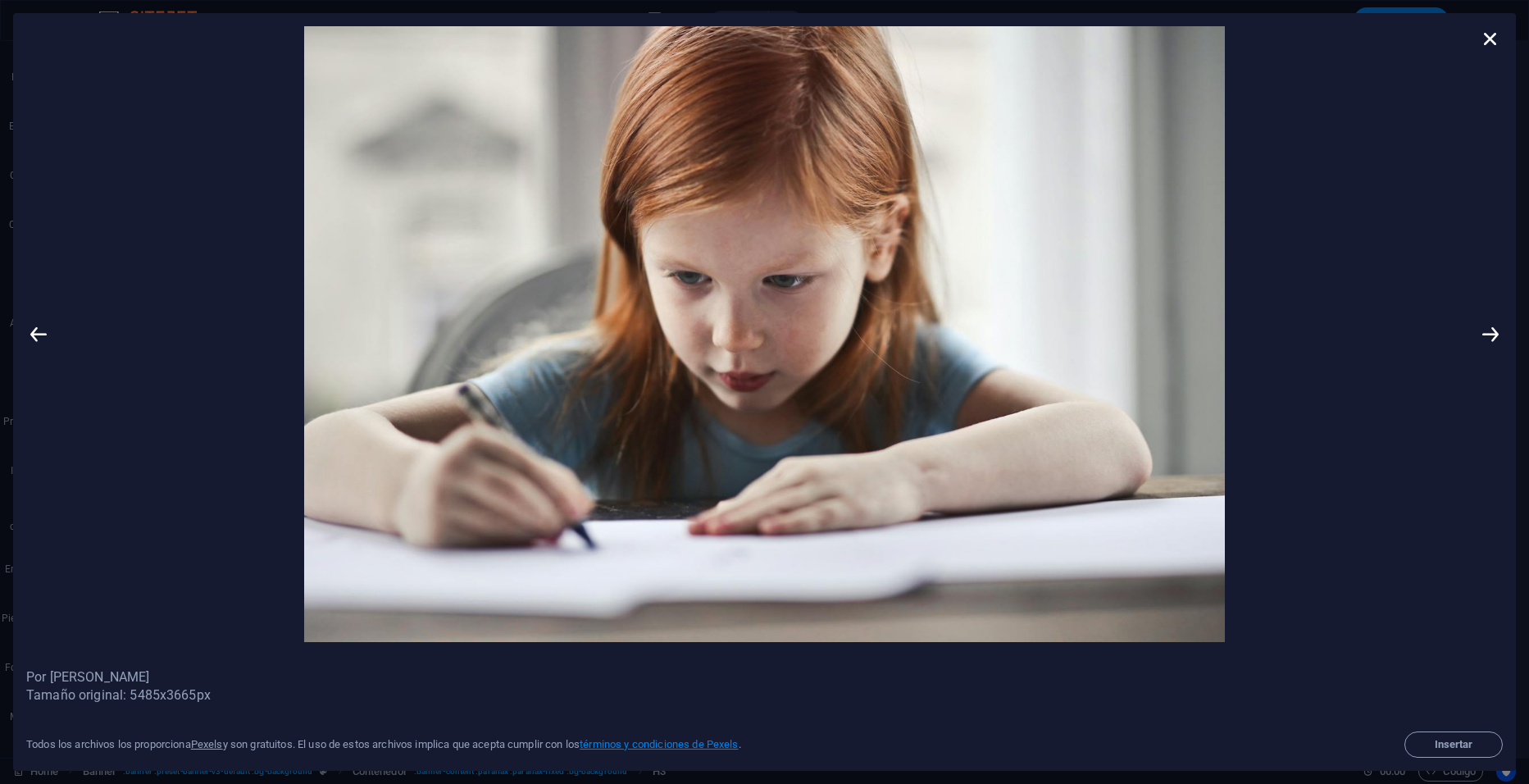
click at [693, 750] on link "términos y condiciones de Pexels" at bounding box center [659, 744] width 158 height 13
click at [1497, 50] on icon at bounding box center [1490, 38] width 25 height 25
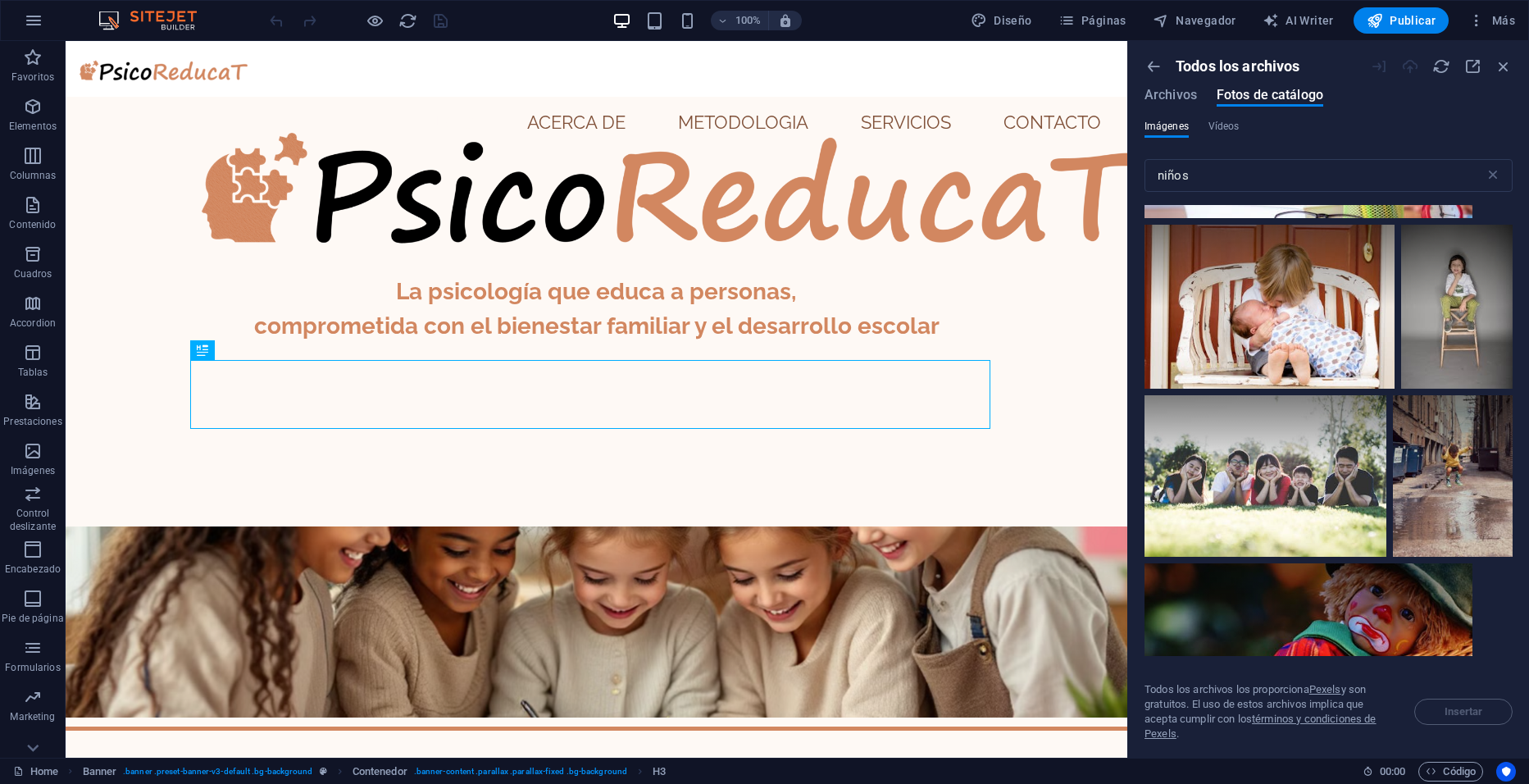
scroll to position [14617, 0]
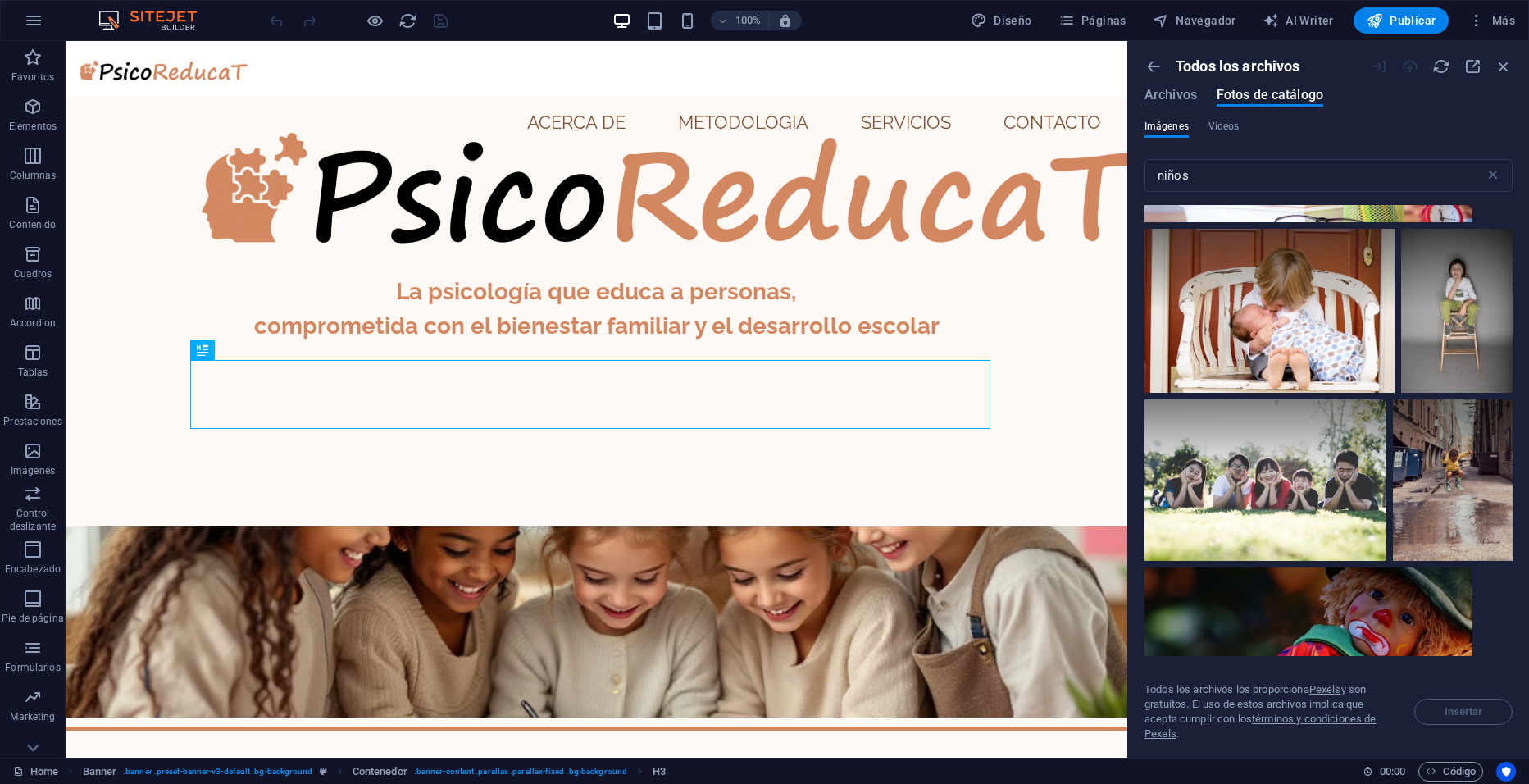
click at [1411, 92] on icon at bounding box center [1417, 78] width 27 height 27
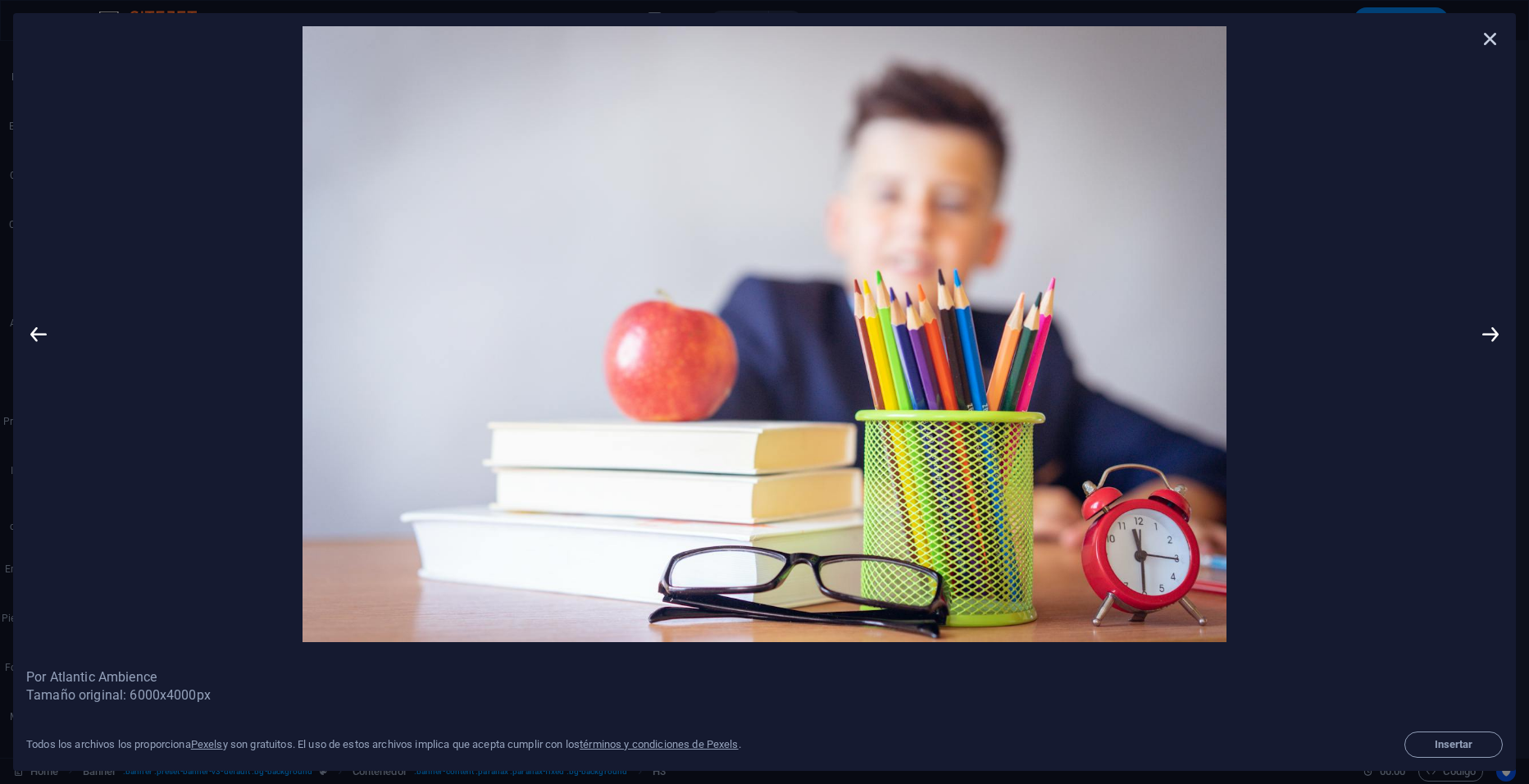
click at [1490, 37] on icon at bounding box center [1490, 38] width 25 height 25
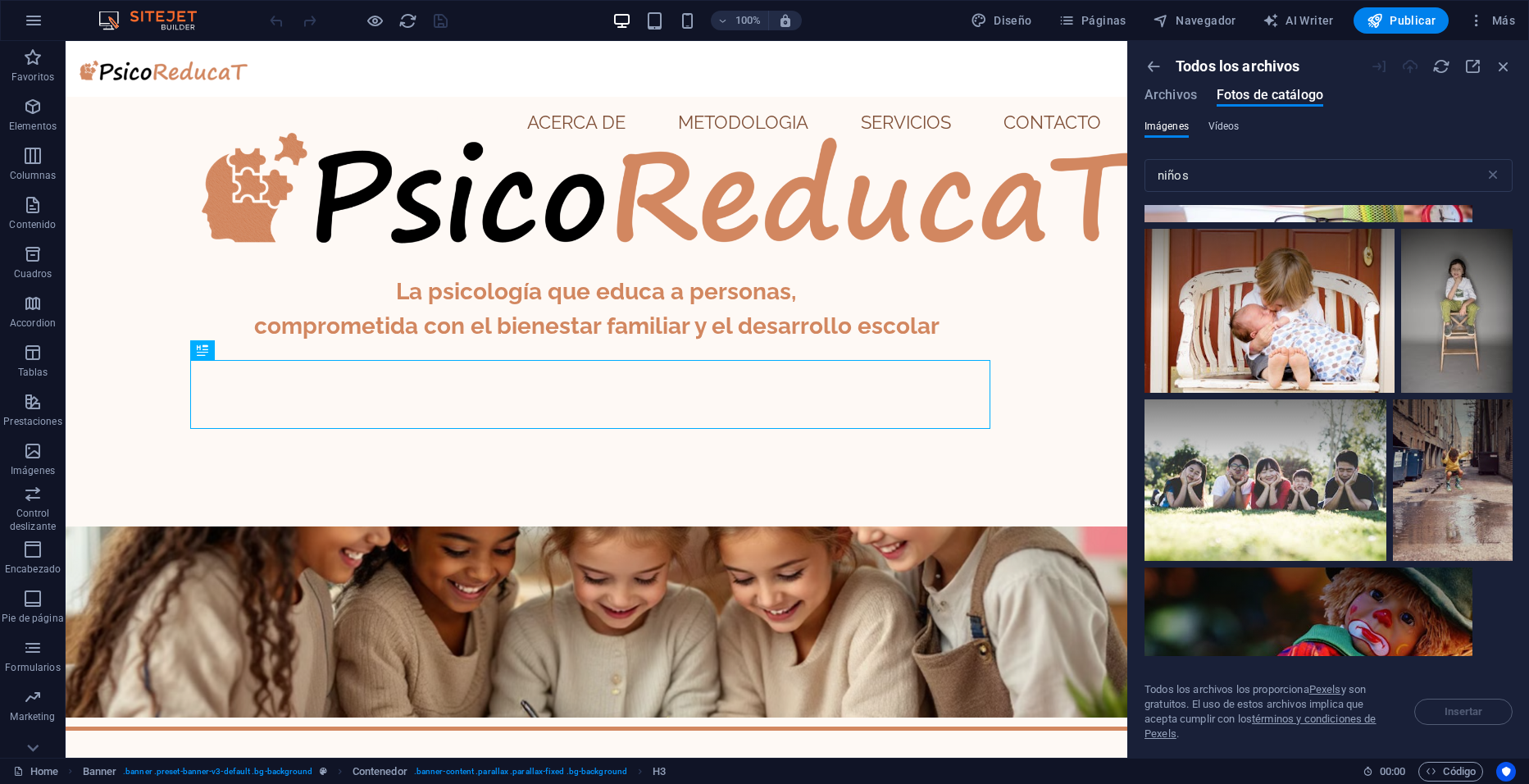
click at [1235, 124] on span "Vídeos" at bounding box center [1224, 127] width 31 height 20
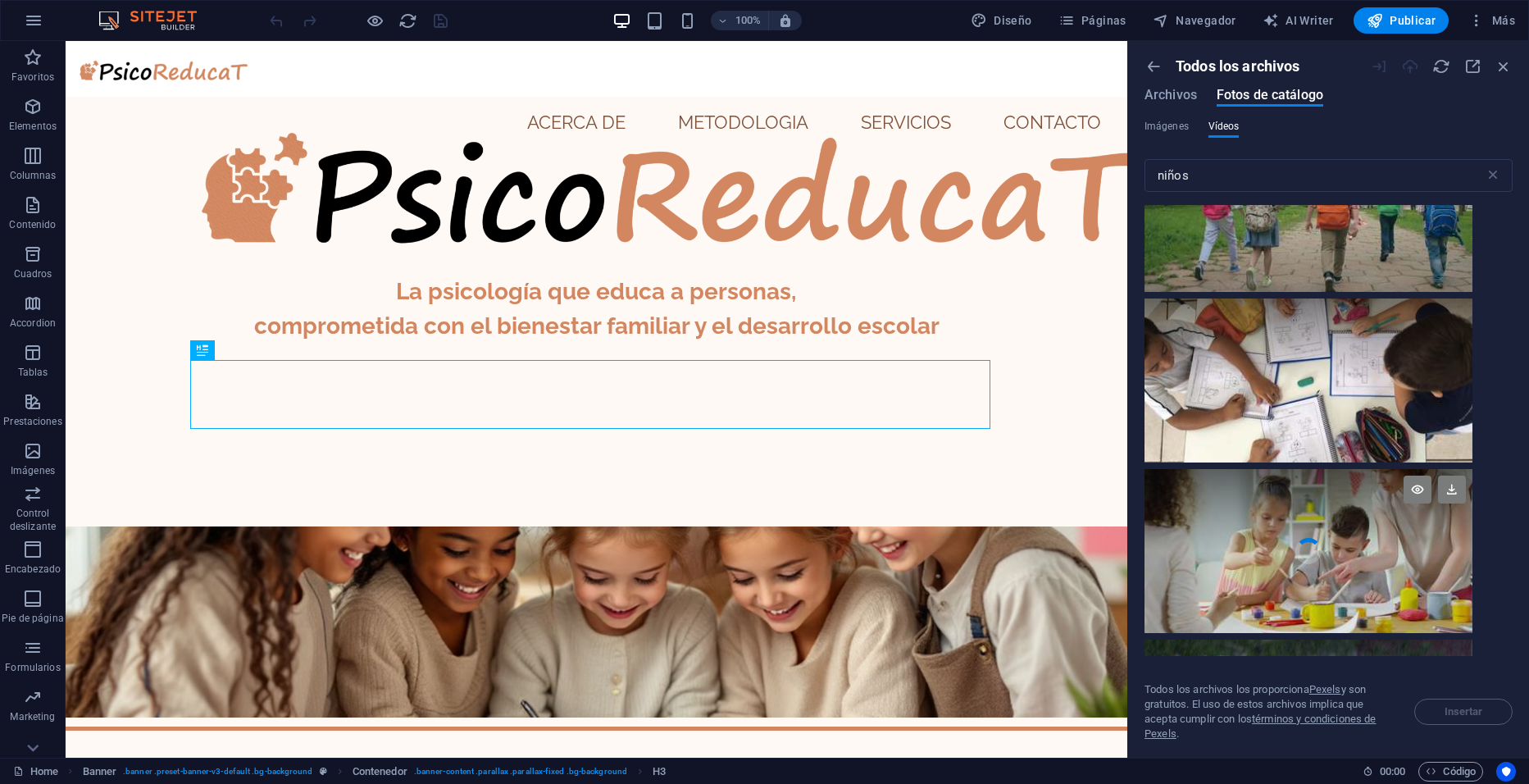
scroll to position [77, 0]
click at [1418, 320] on icon at bounding box center [1417, 320] width 27 height 27
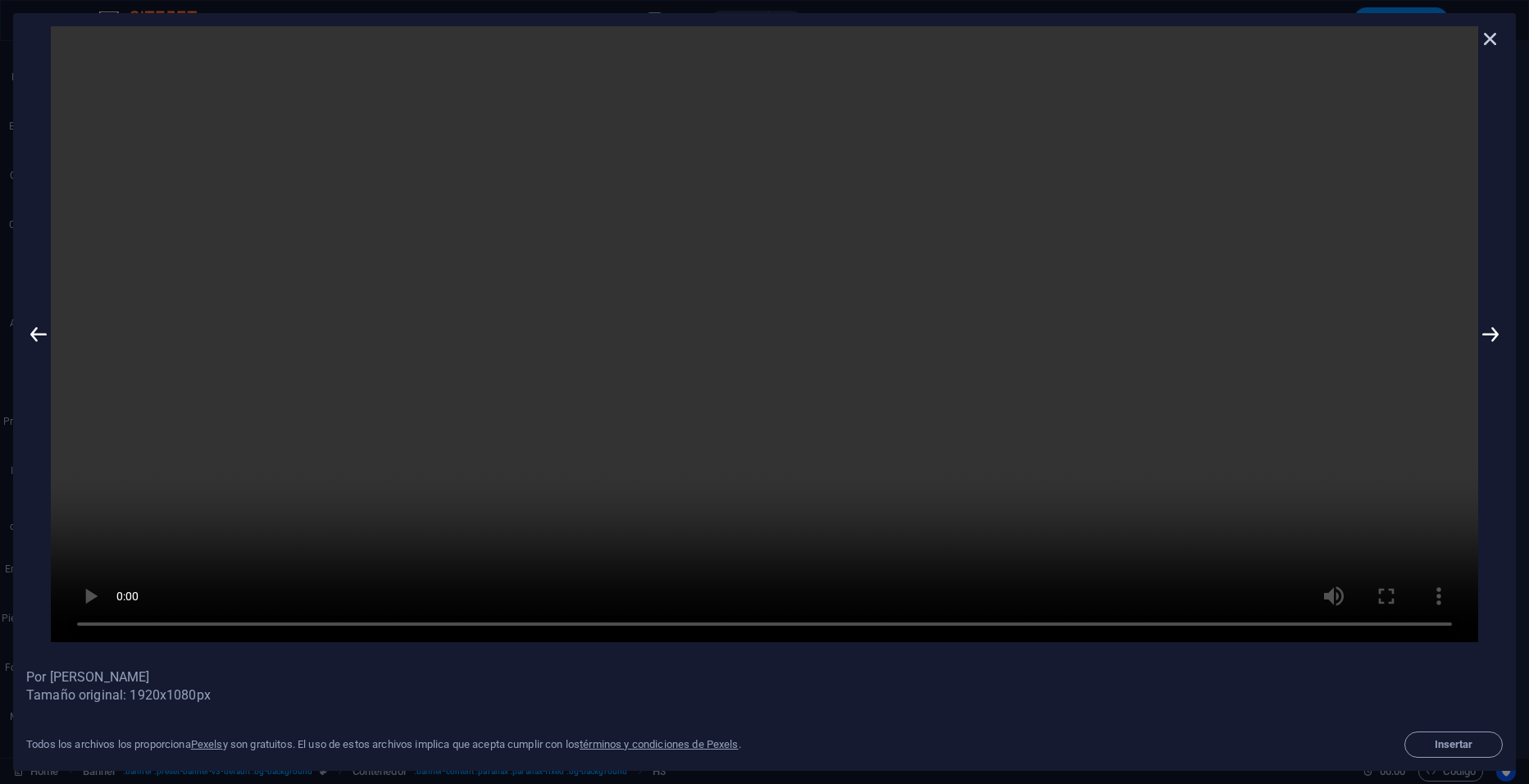
click at [1491, 34] on icon at bounding box center [1490, 38] width 25 height 25
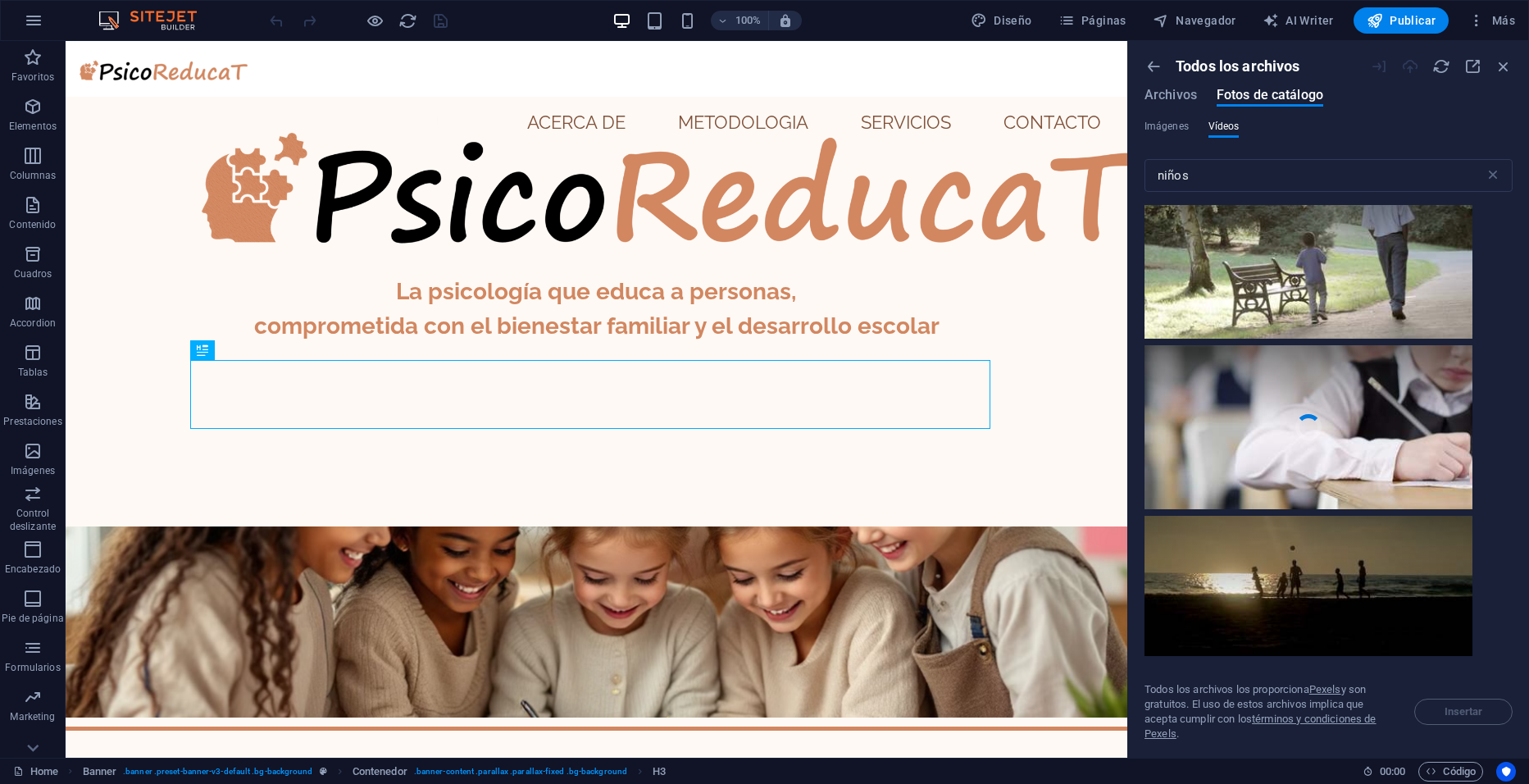
scroll to position [2246, 0]
click at [1285, 406] on div at bounding box center [1308, 388] width 328 height 82
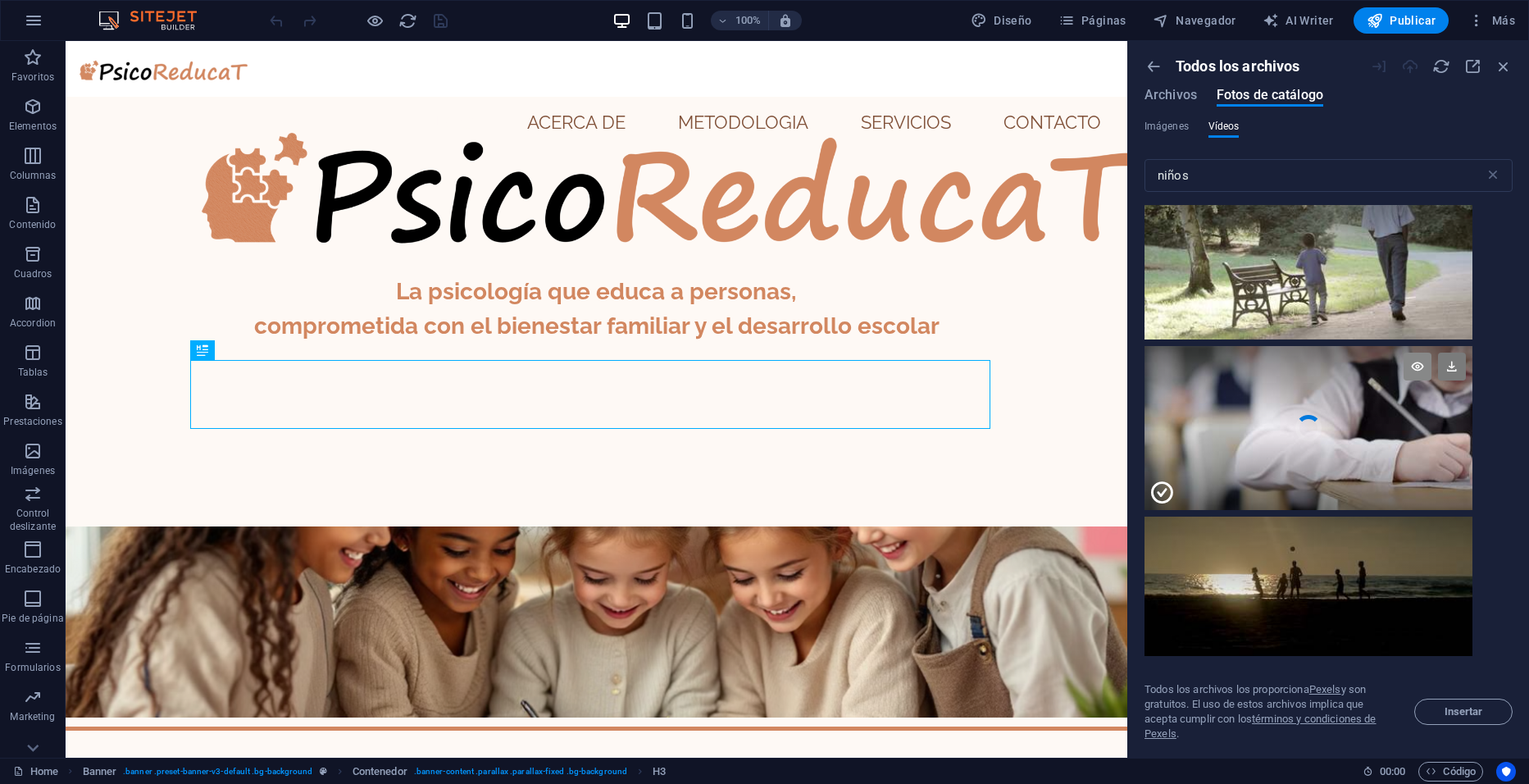
click at [1416, 366] on icon at bounding box center [1417, 366] width 27 height 27
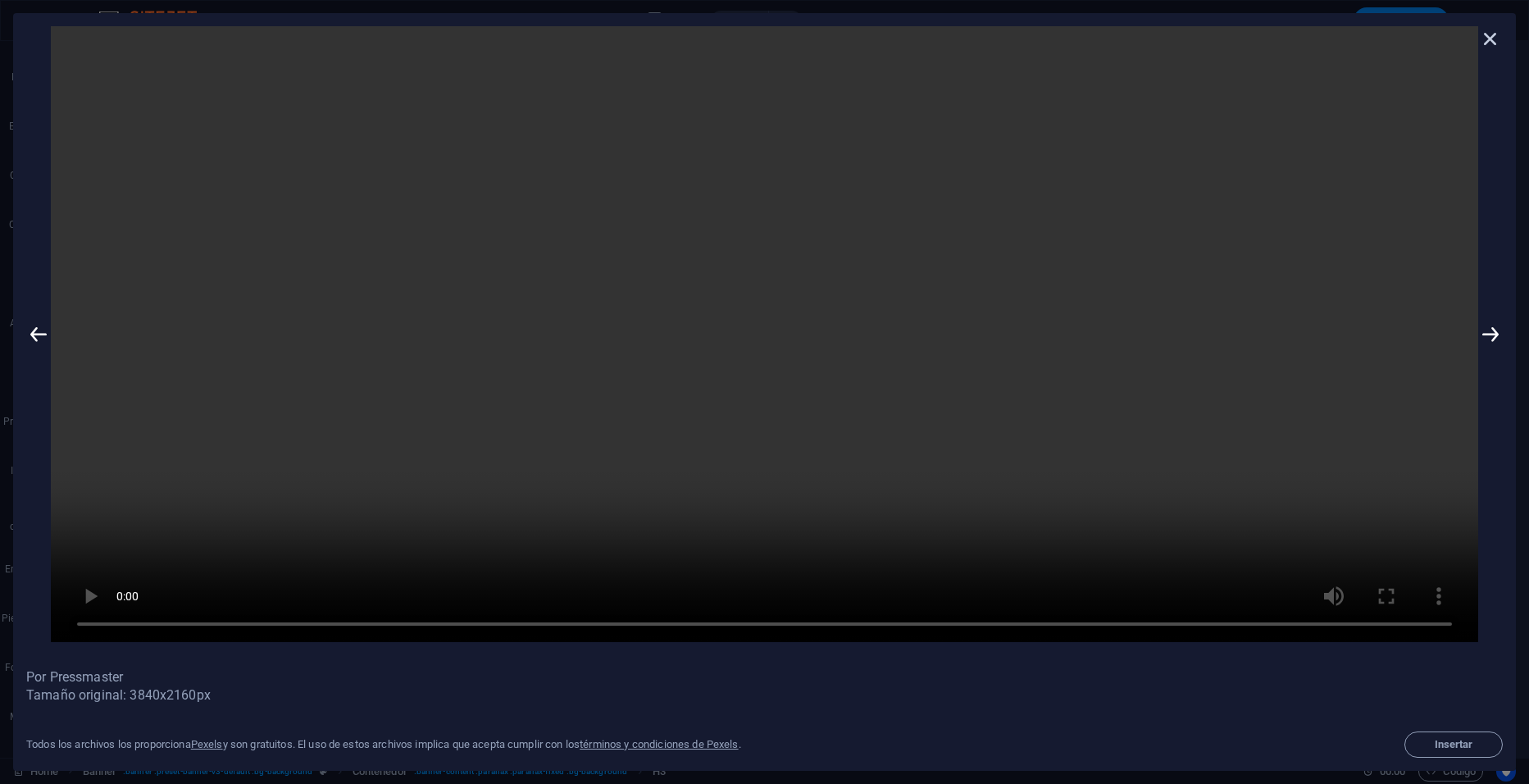
click at [1491, 42] on icon at bounding box center [1490, 38] width 25 height 25
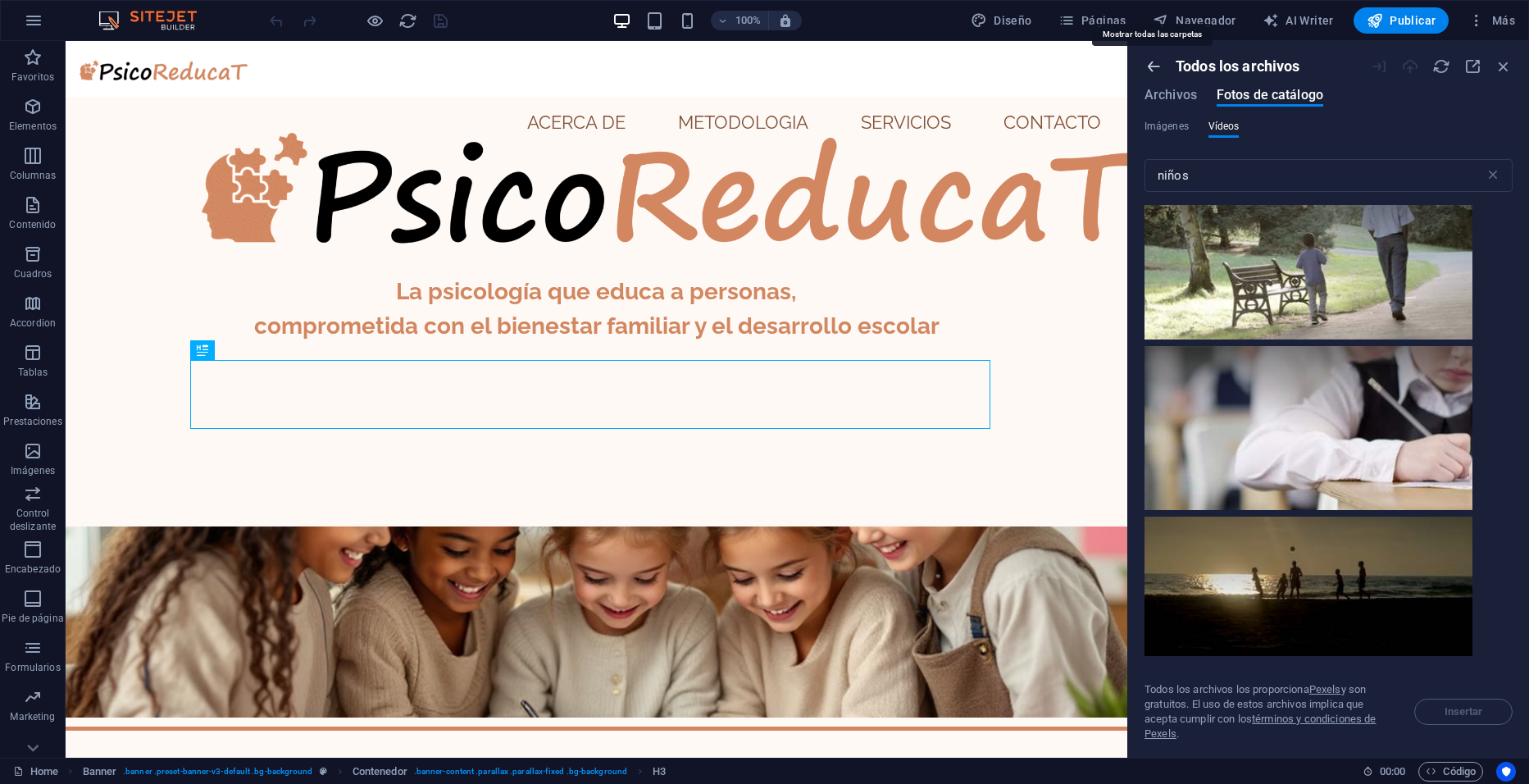
click at [1149, 61] on icon "button" at bounding box center [1153, 66] width 18 height 18
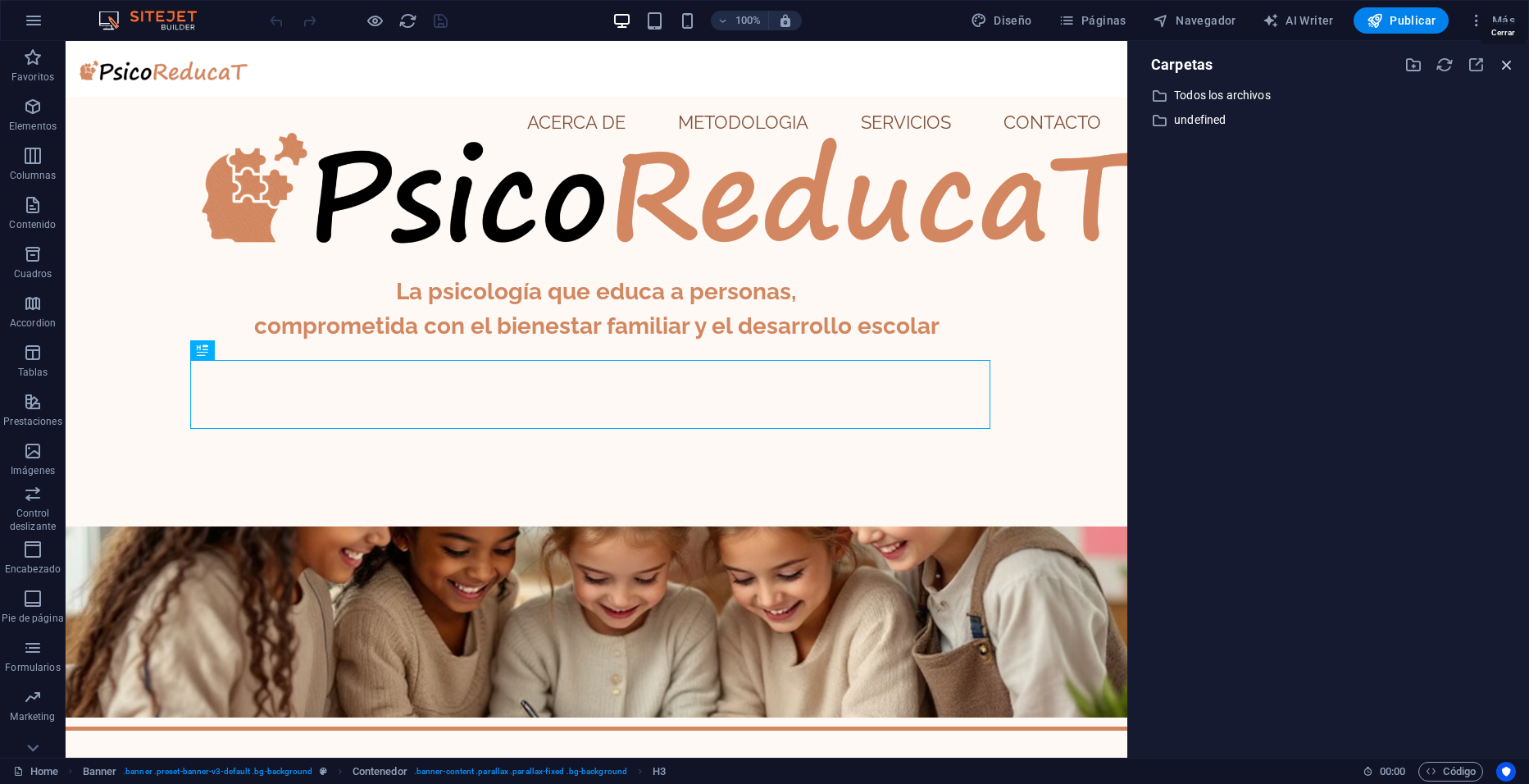
click at [1513, 58] on icon "button" at bounding box center [1506, 65] width 18 height 18
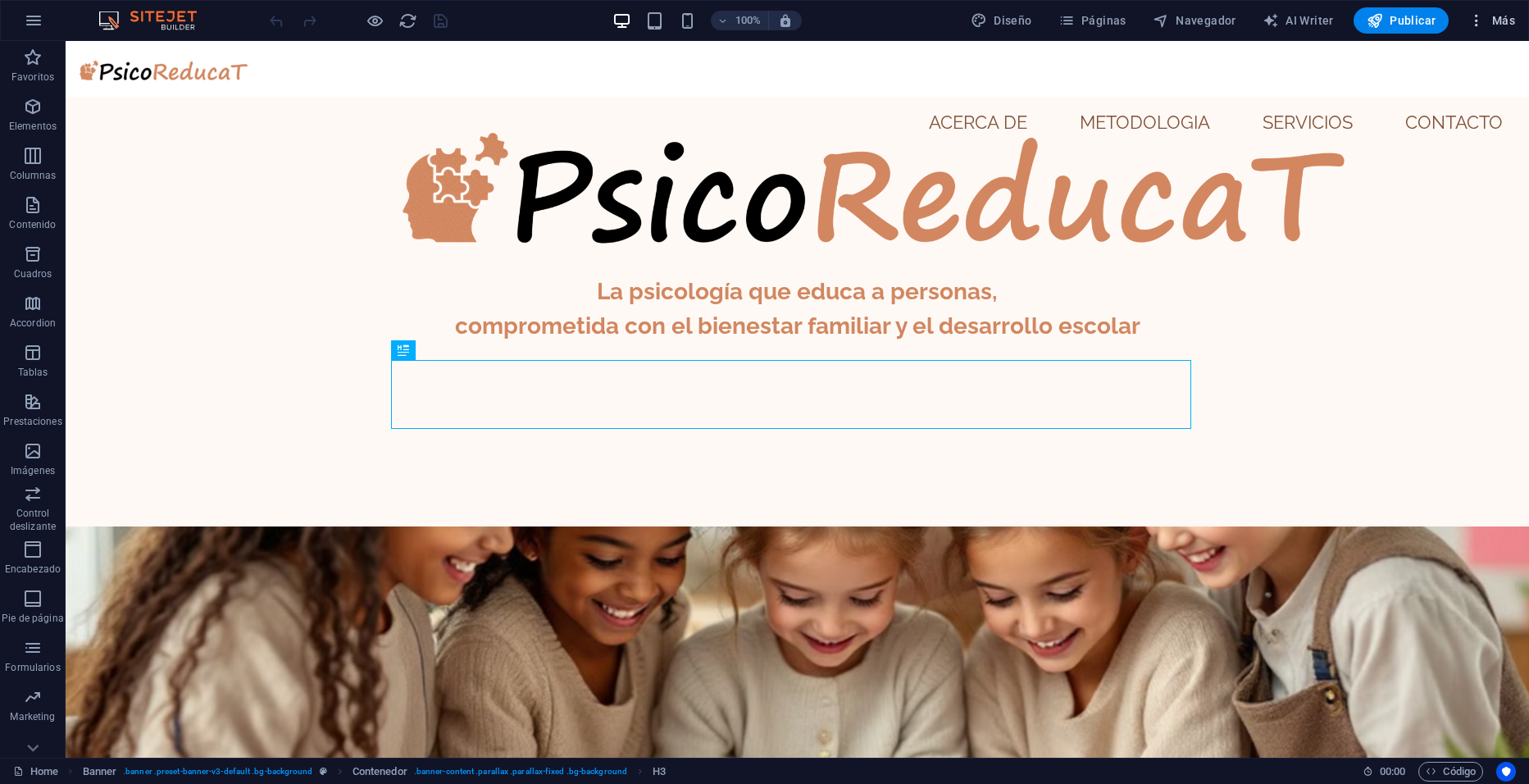
click at [1503, 21] on span "Más" at bounding box center [1492, 21] width 47 height 17
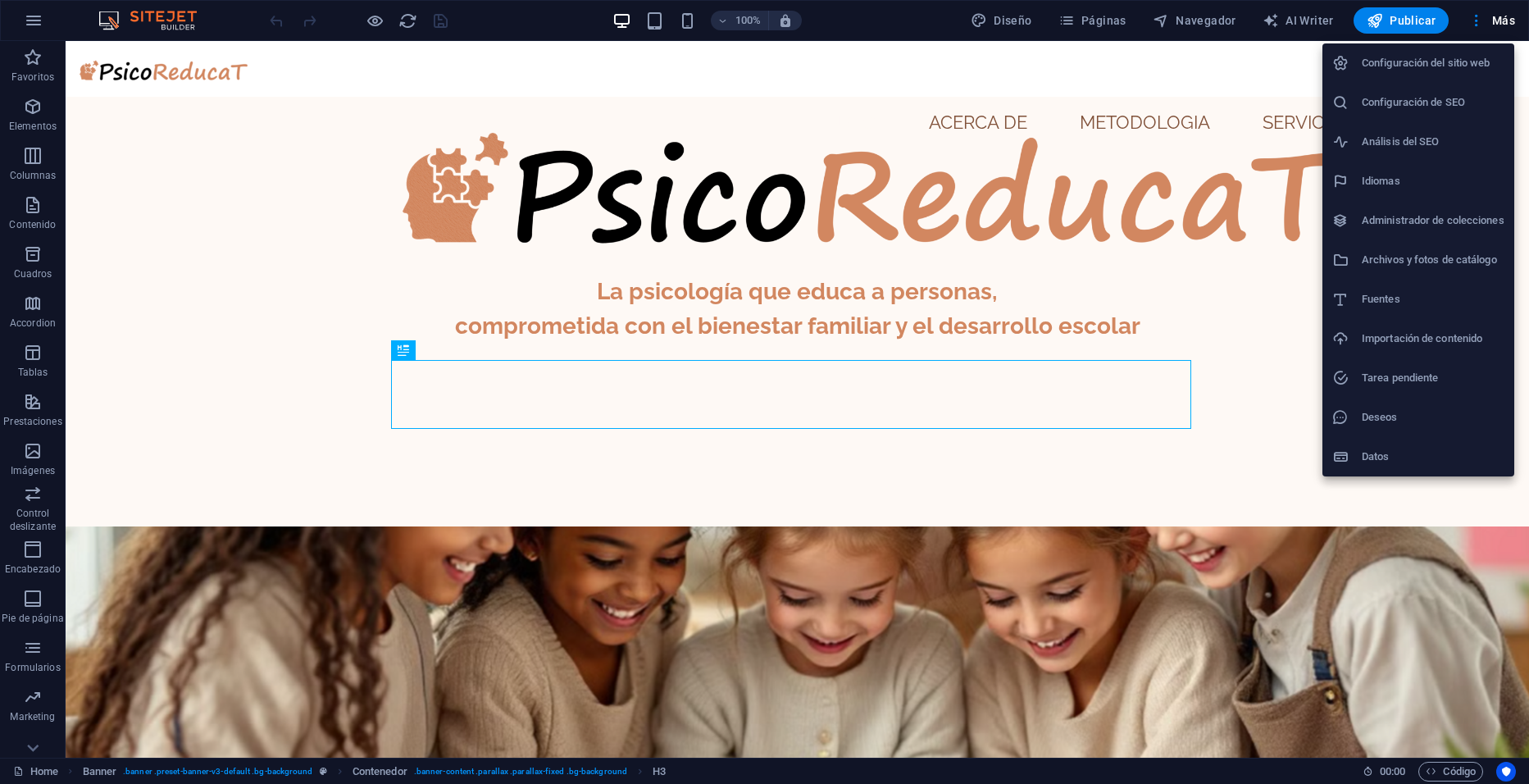
click at [1449, 144] on h6 "Análisis del SEO" at bounding box center [1433, 142] width 142 height 20
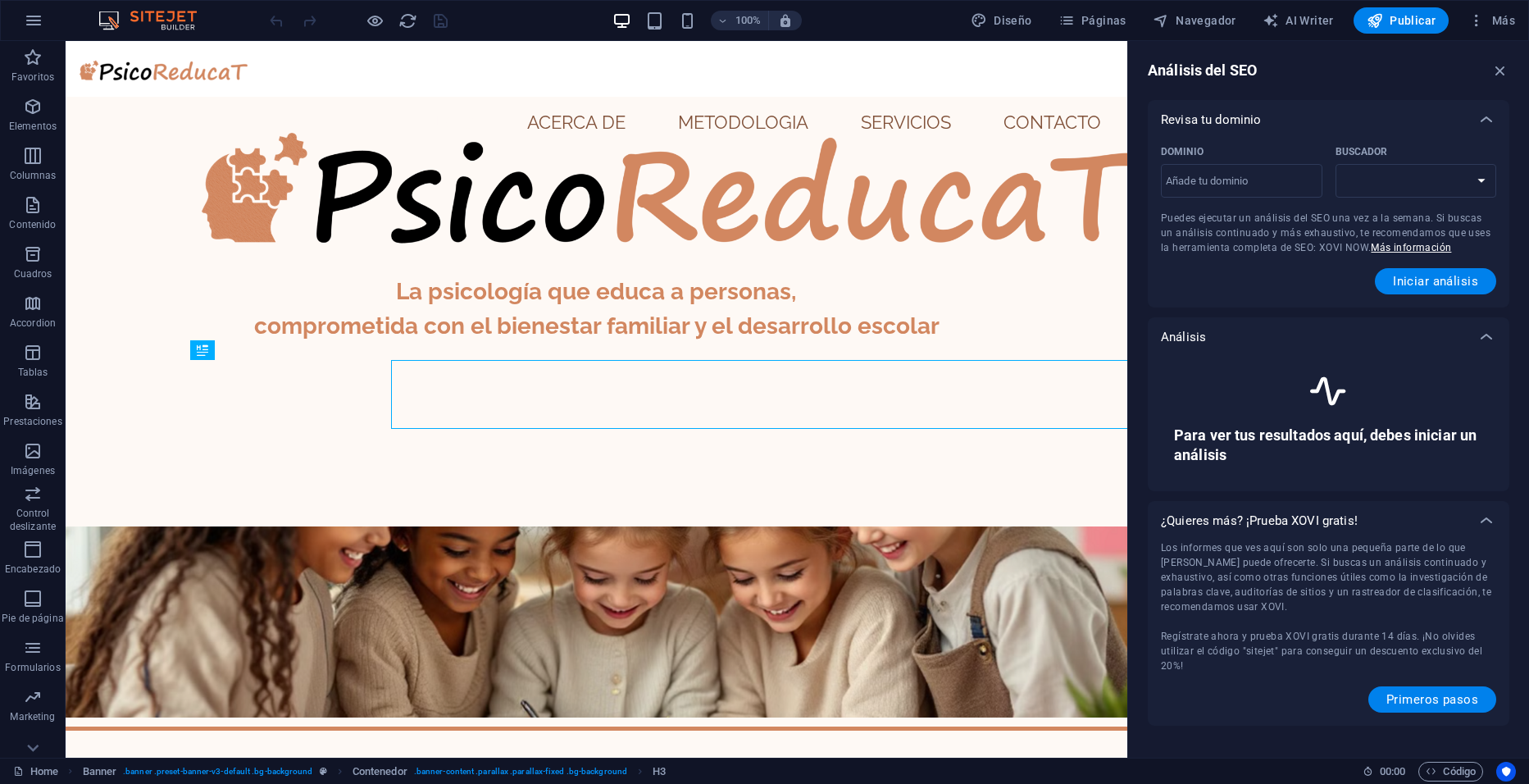
select select "[DOMAIN_NAME]"
click at [1447, 284] on span "Iniciar análisis" at bounding box center [1435, 281] width 85 height 13
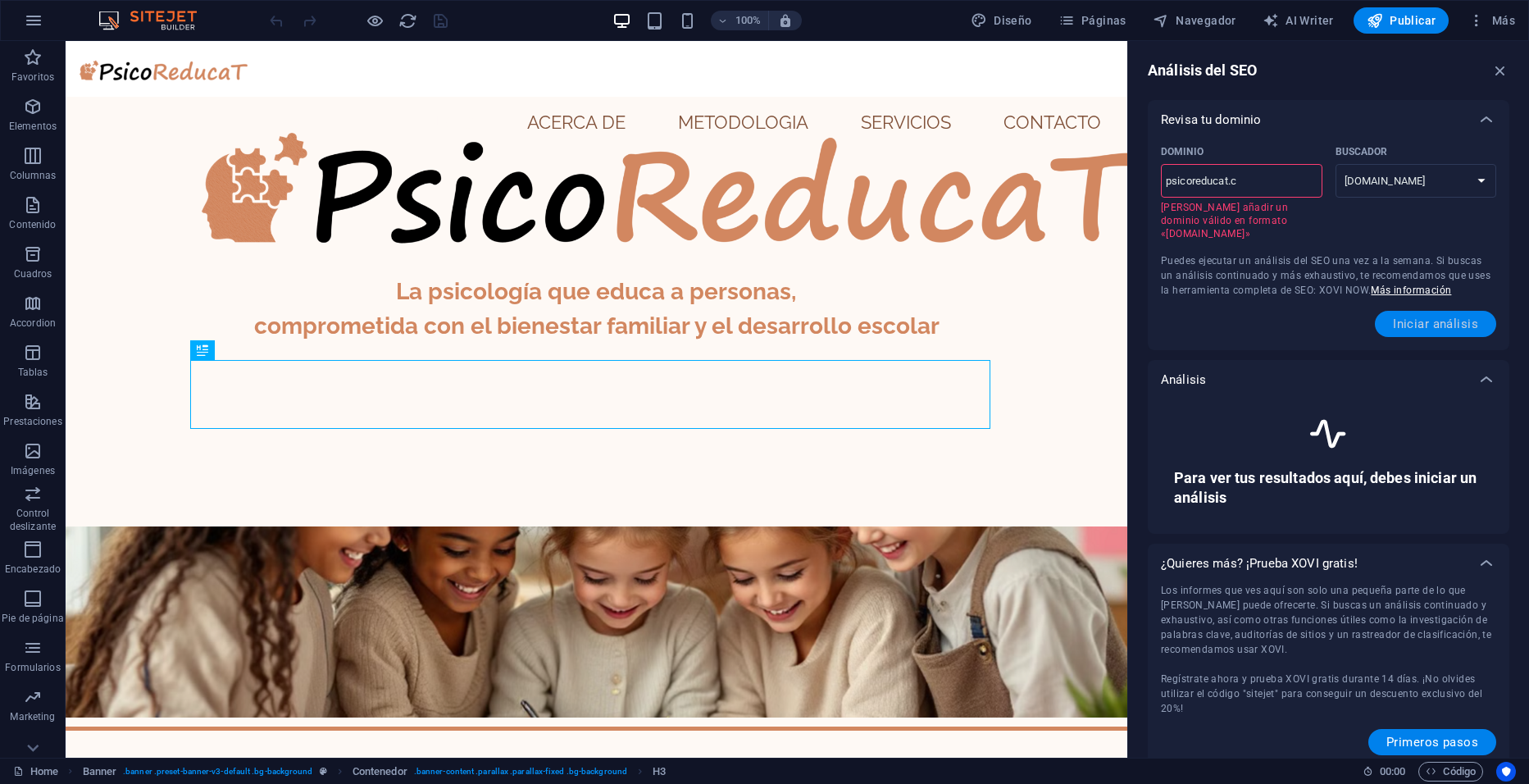
type input "[DOMAIN_NAME]"
select select "[DOMAIN_NAME]"
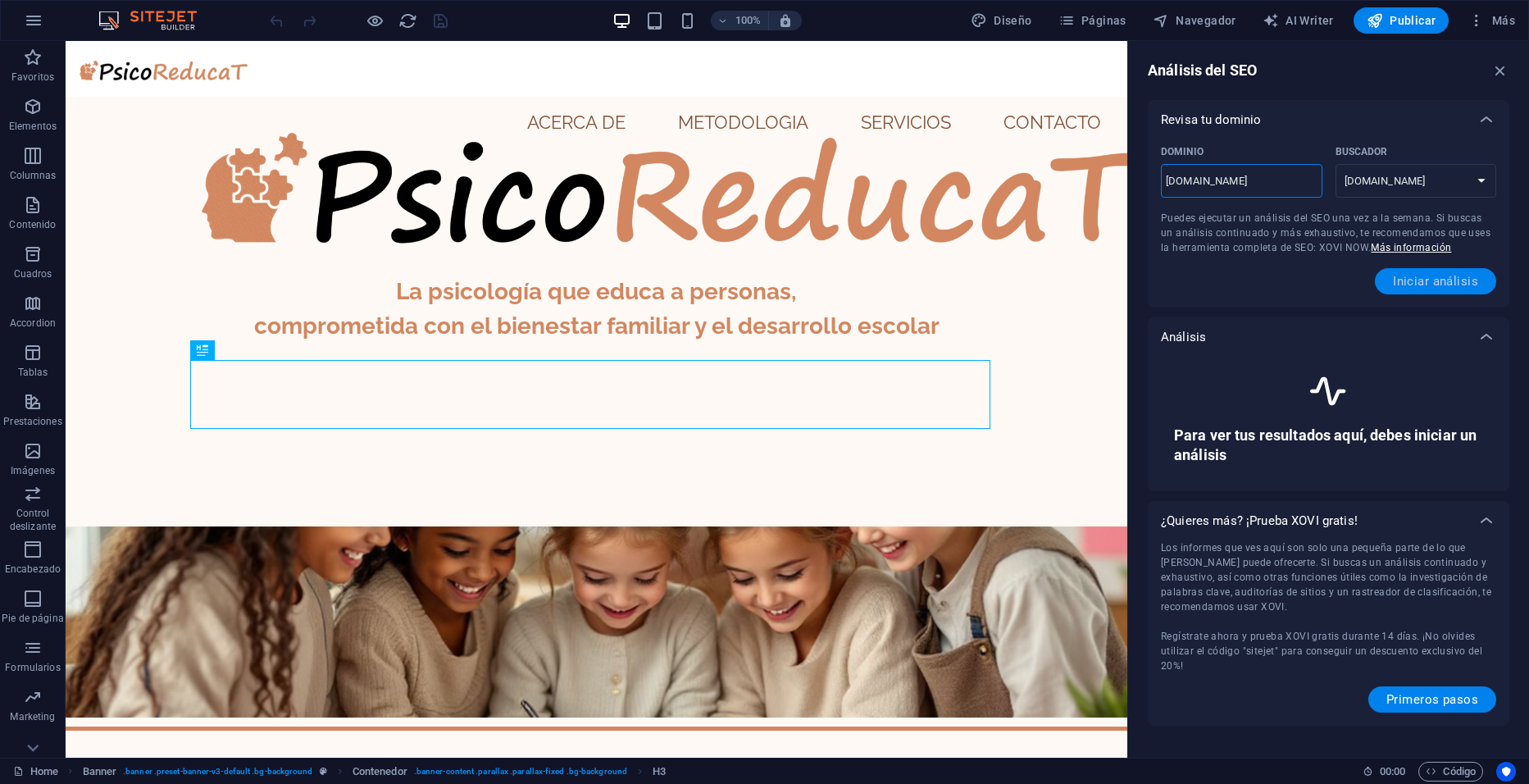
type input "[DOMAIN_NAME]"
select select "[DOMAIN_NAME]"
type input "[DOMAIN_NAME]"
click at [1408, 287] on span "Iniciar análisis" at bounding box center [1435, 281] width 85 height 13
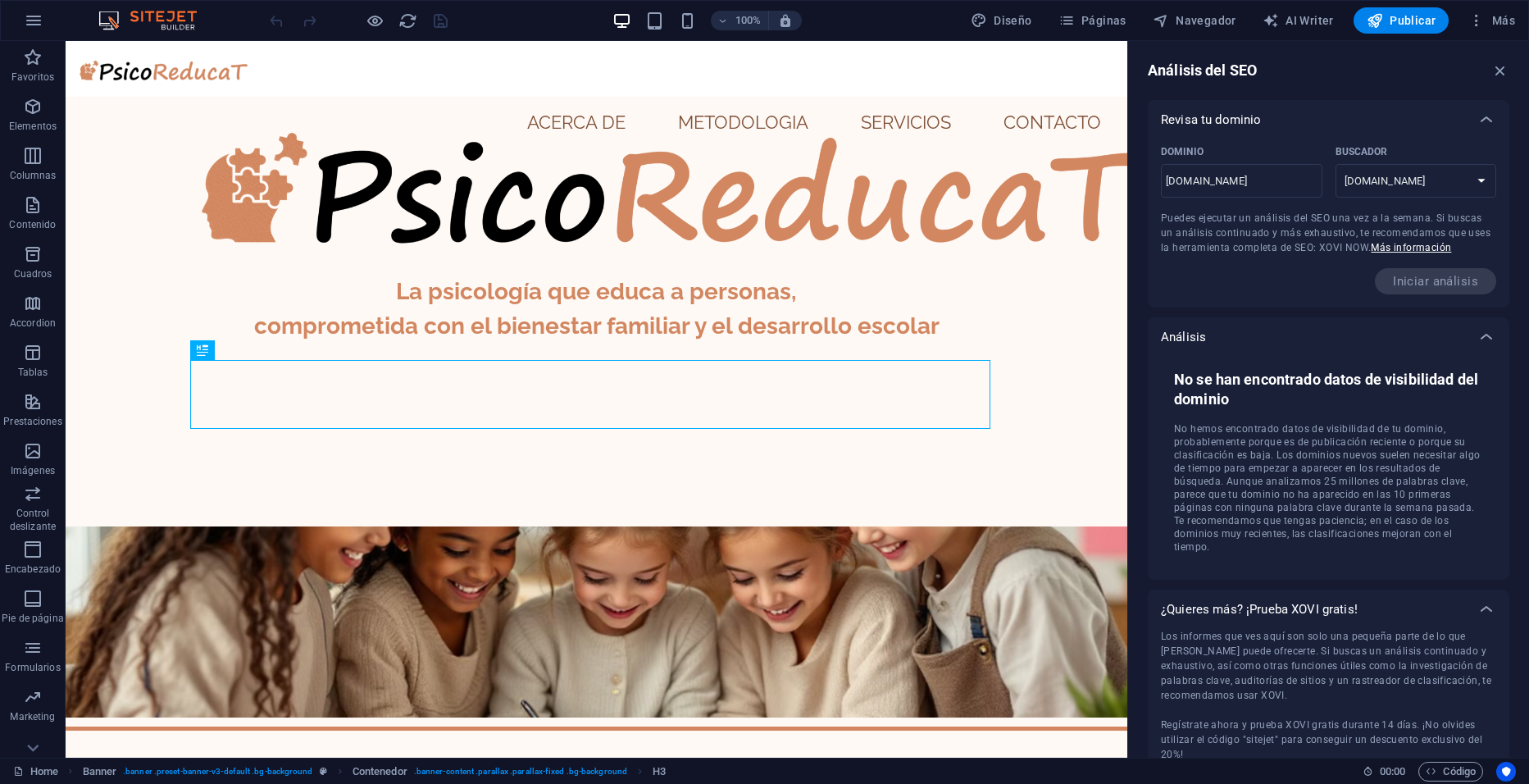
scroll to position [43, 0]
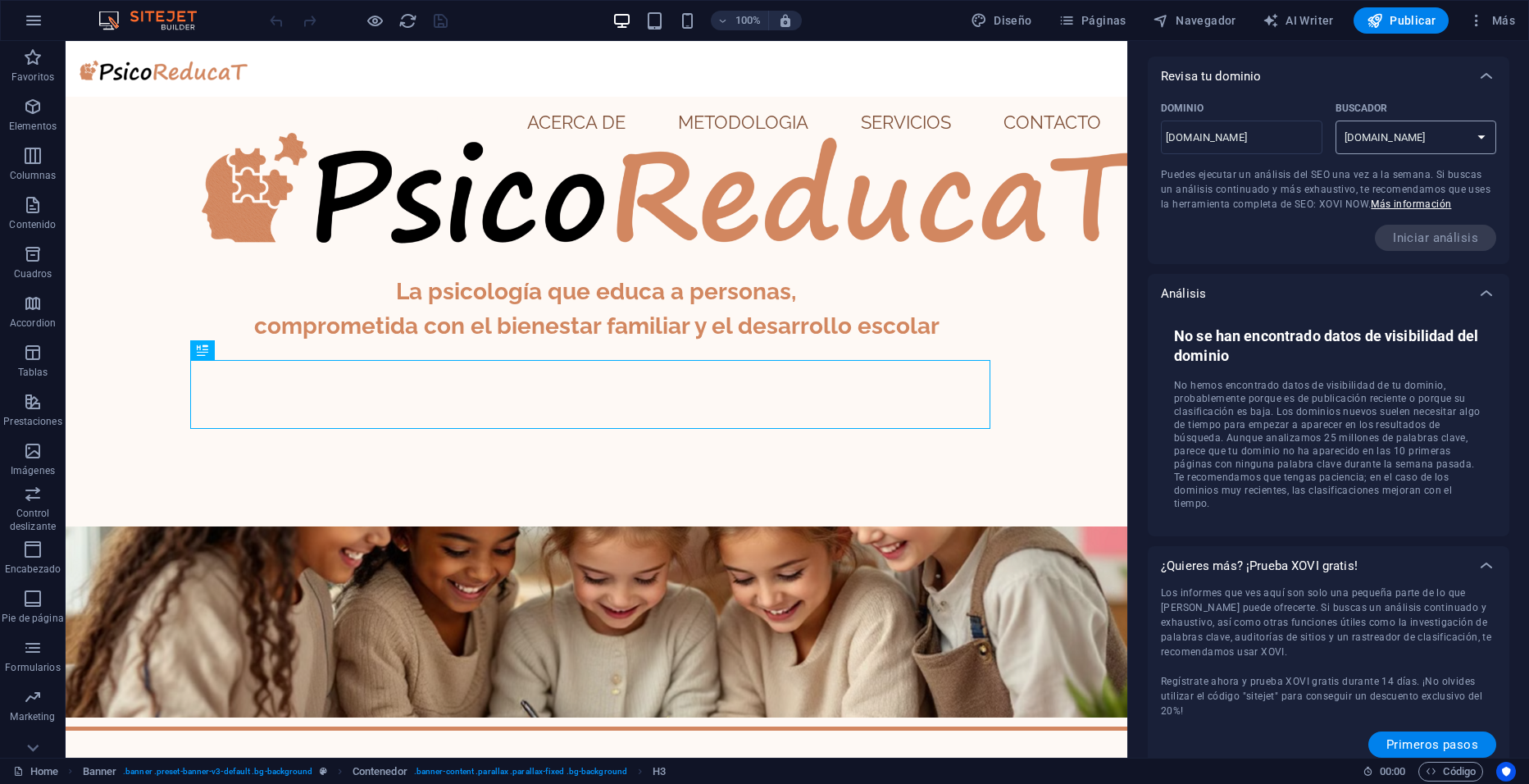
click at [1478, 132] on select "[DOMAIN_NAME] [DOMAIN_NAME] [DOMAIN_NAME] [DOMAIN_NAME] [DOMAIN_NAME] [DOMAIN_N…" at bounding box center [1416, 137] width 162 height 33
click at [1288, 238] on div "Iniciar análisis" at bounding box center [1329, 237] width 336 height 26
click at [1477, 130] on select "[DOMAIN_NAME] [DOMAIN_NAME] [DOMAIN_NAME] [DOMAIN_NAME] [DOMAIN_NAME] [DOMAIN_N…" at bounding box center [1416, 137] width 162 height 33
select select "[DOMAIN_NAME]"
click at [1336, 121] on select "[DOMAIN_NAME] [DOMAIN_NAME] [DOMAIN_NAME] [DOMAIN_NAME] [DOMAIN_NAME] [DOMAIN_N…" at bounding box center [1416, 137] width 162 height 33
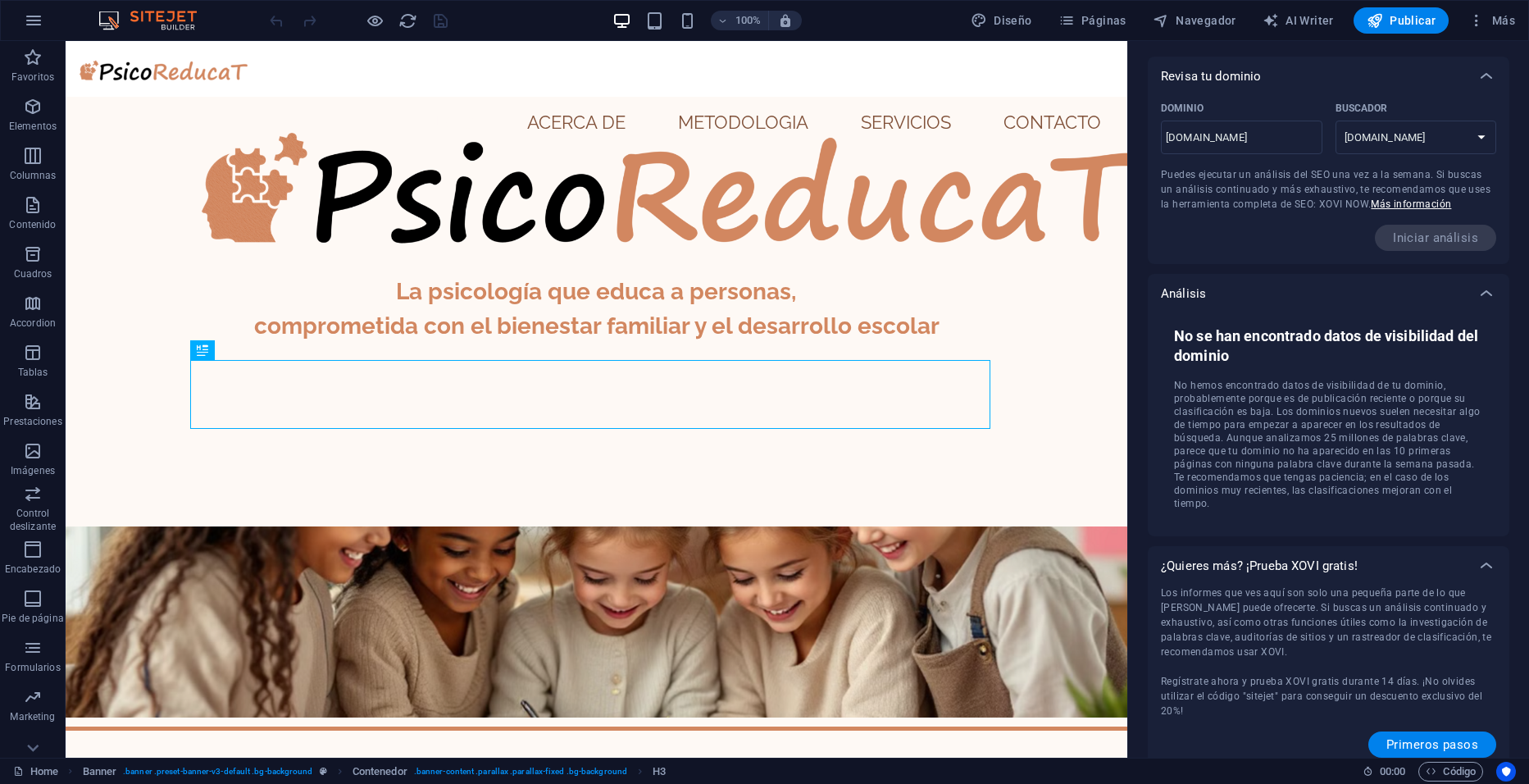
click at [1341, 238] on div "Iniciar análisis" at bounding box center [1329, 237] width 336 height 26
click at [1289, 151] on div "[DOMAIN_NAME] ​" at bounding box center [1241, 137] width 162 height 33
click at [1289, 151] on input "[DOMAIN_NAME]" at bounding box center [1241, 137] width 162 height 26
click at [1409, 242] on span "Iniciar análisis" at bounding box center [1436, 237] width 122 height 26
click at [1514, 22] on span "Más" at bounding box center [1492, 21] width 47 height 17
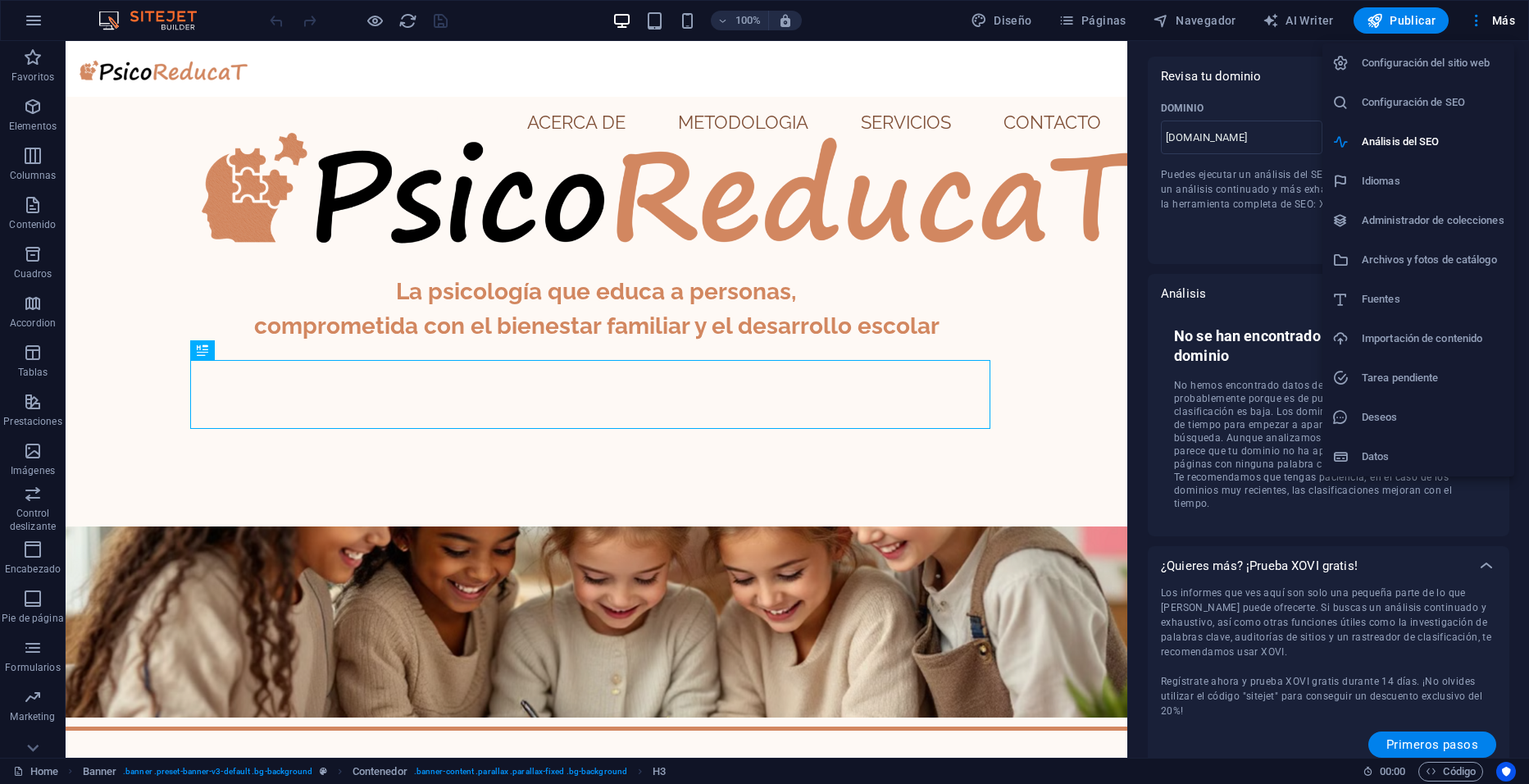
click at [1461, 111] on h6 "Configuración de SEO" at bounding box center [1433, 102] width 142 height 20
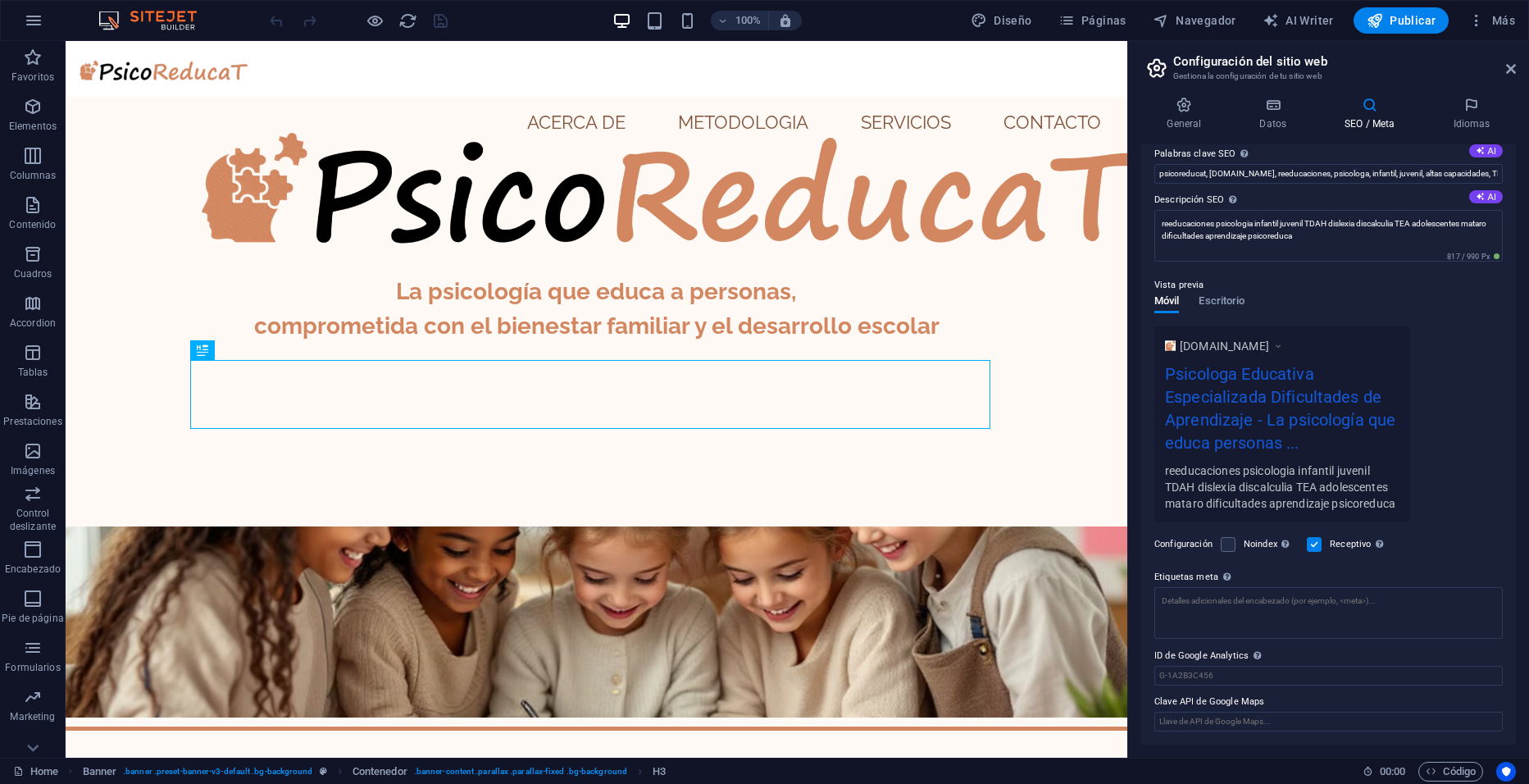
scroll to position [0, 0]
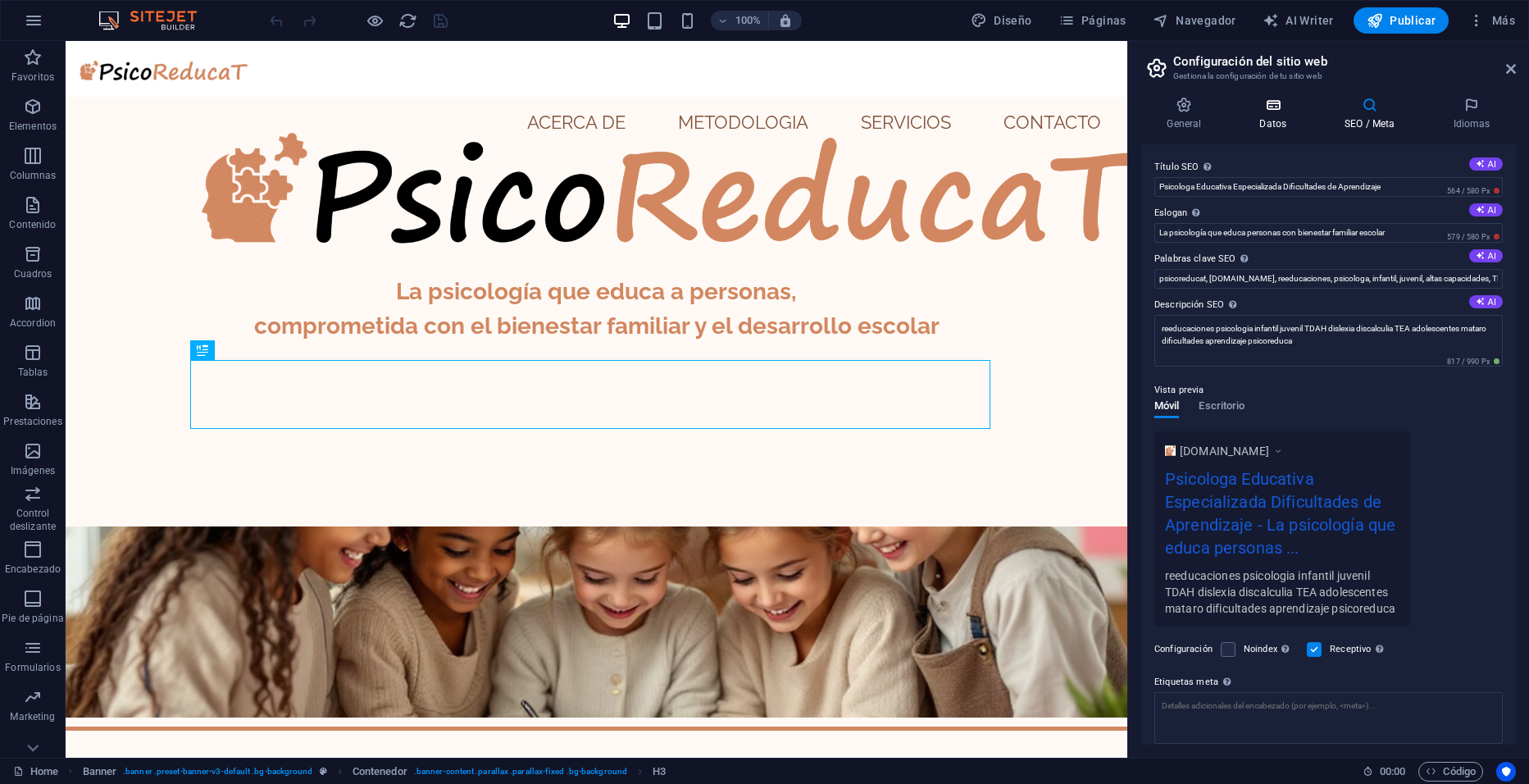
click at [1284, 102] on icon at bounding box center [1273, 105] width 79 height 17
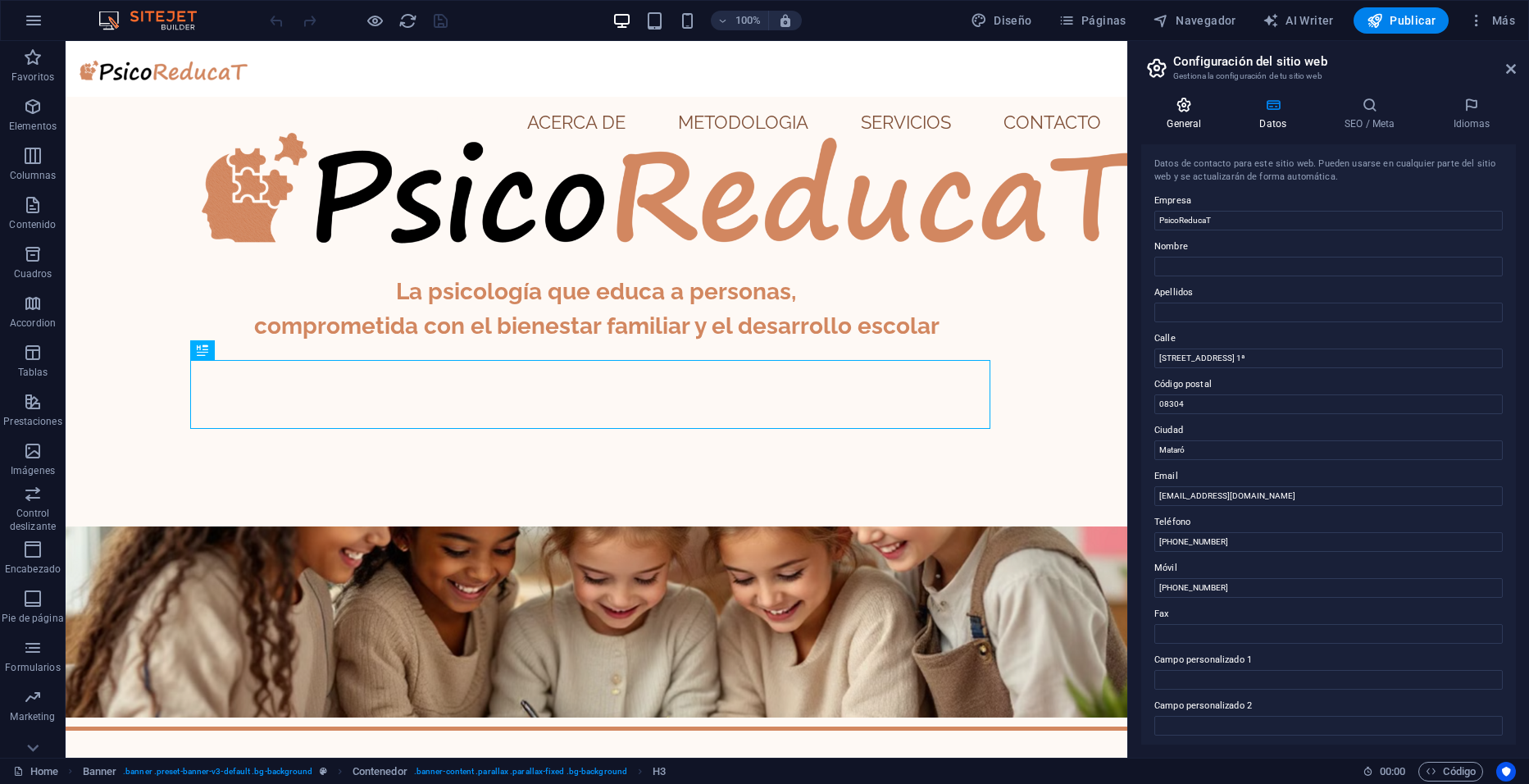
click at [1184, 103] on icon at bounding box center [1185, 105] width 86 height 17
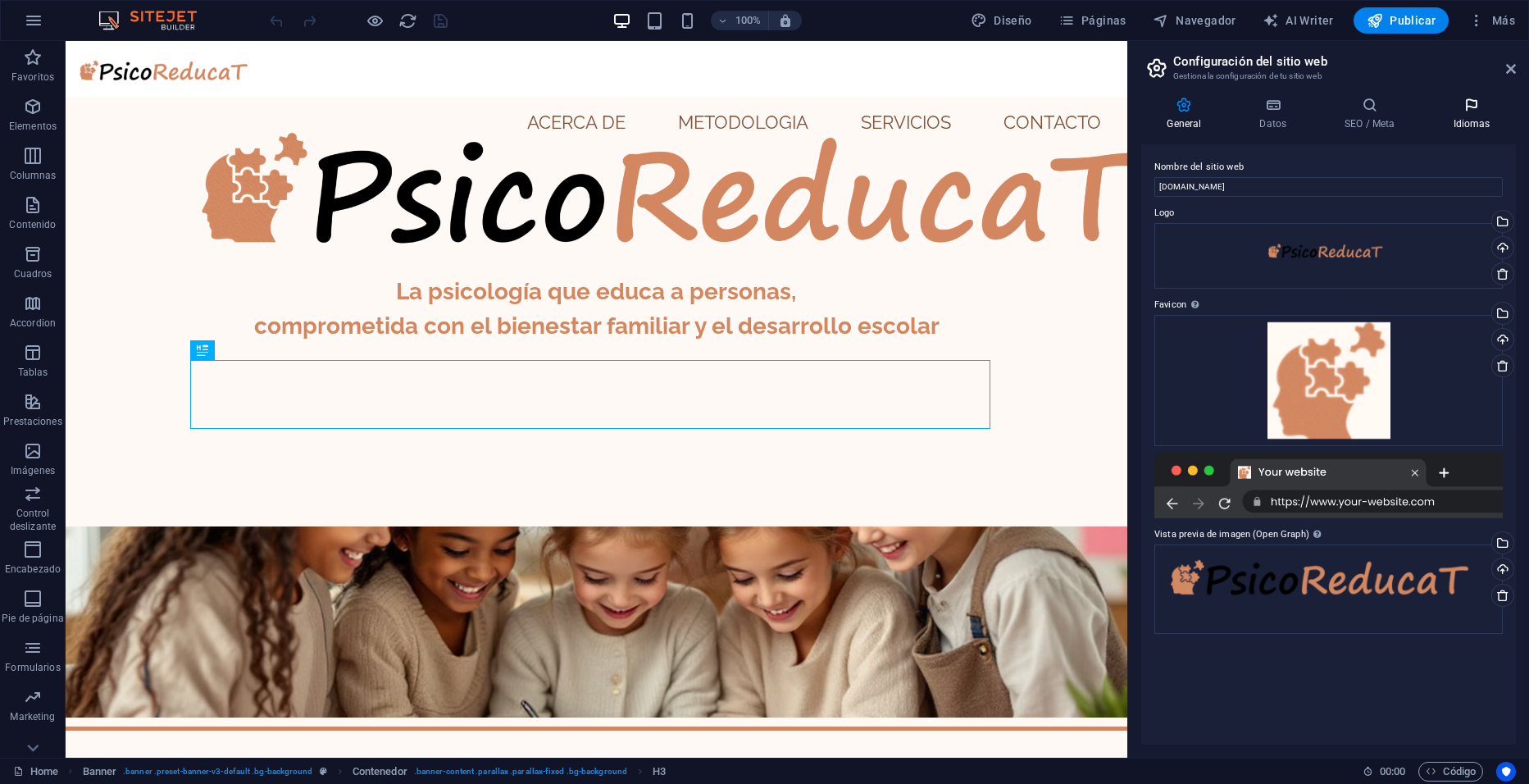
click at [1478, 112] on icon at bounding box center [1472, 105] width 88 height 17
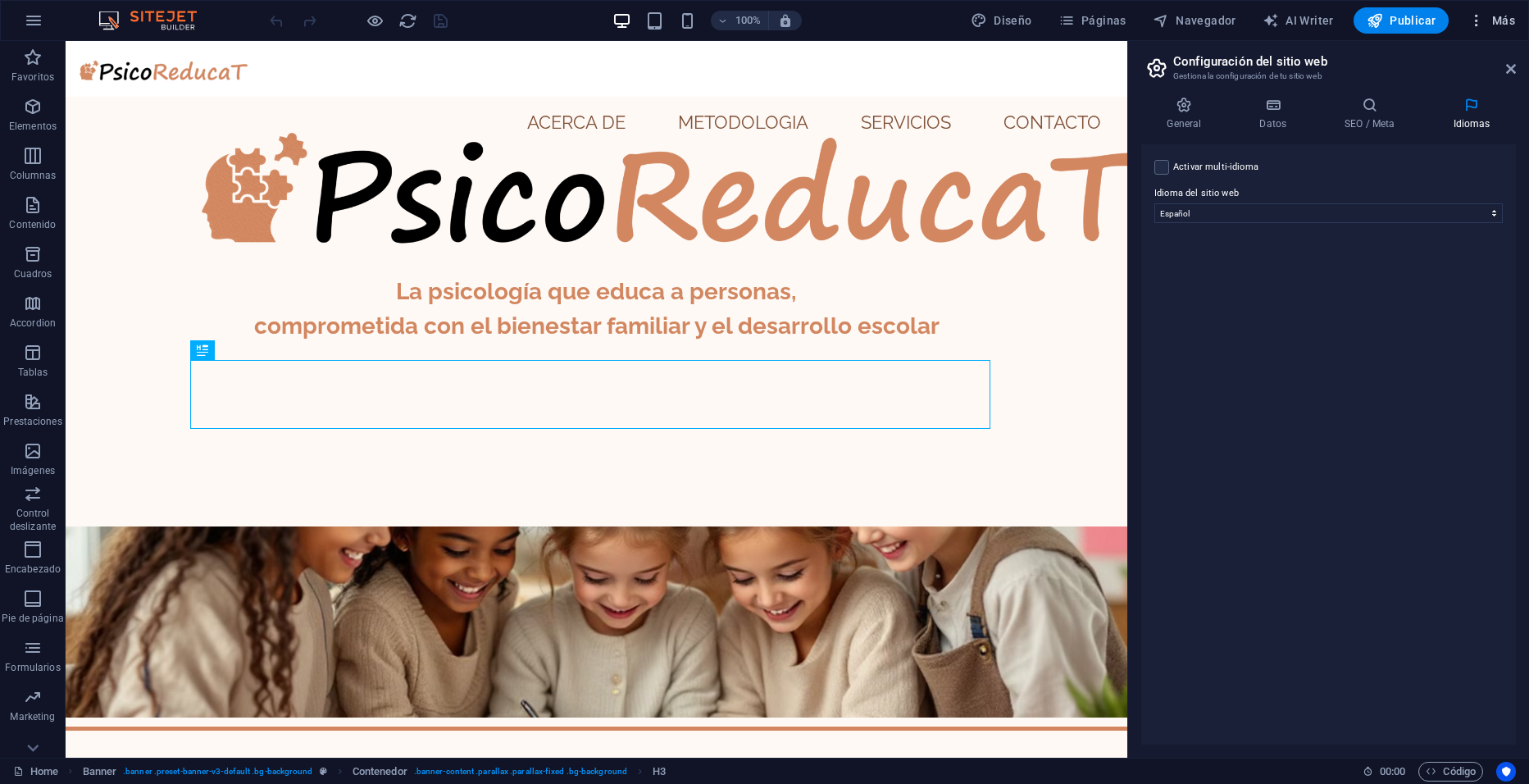
click at [1496, 24] on span "Más" at bounding box center [1492, 21] width 47 height 17
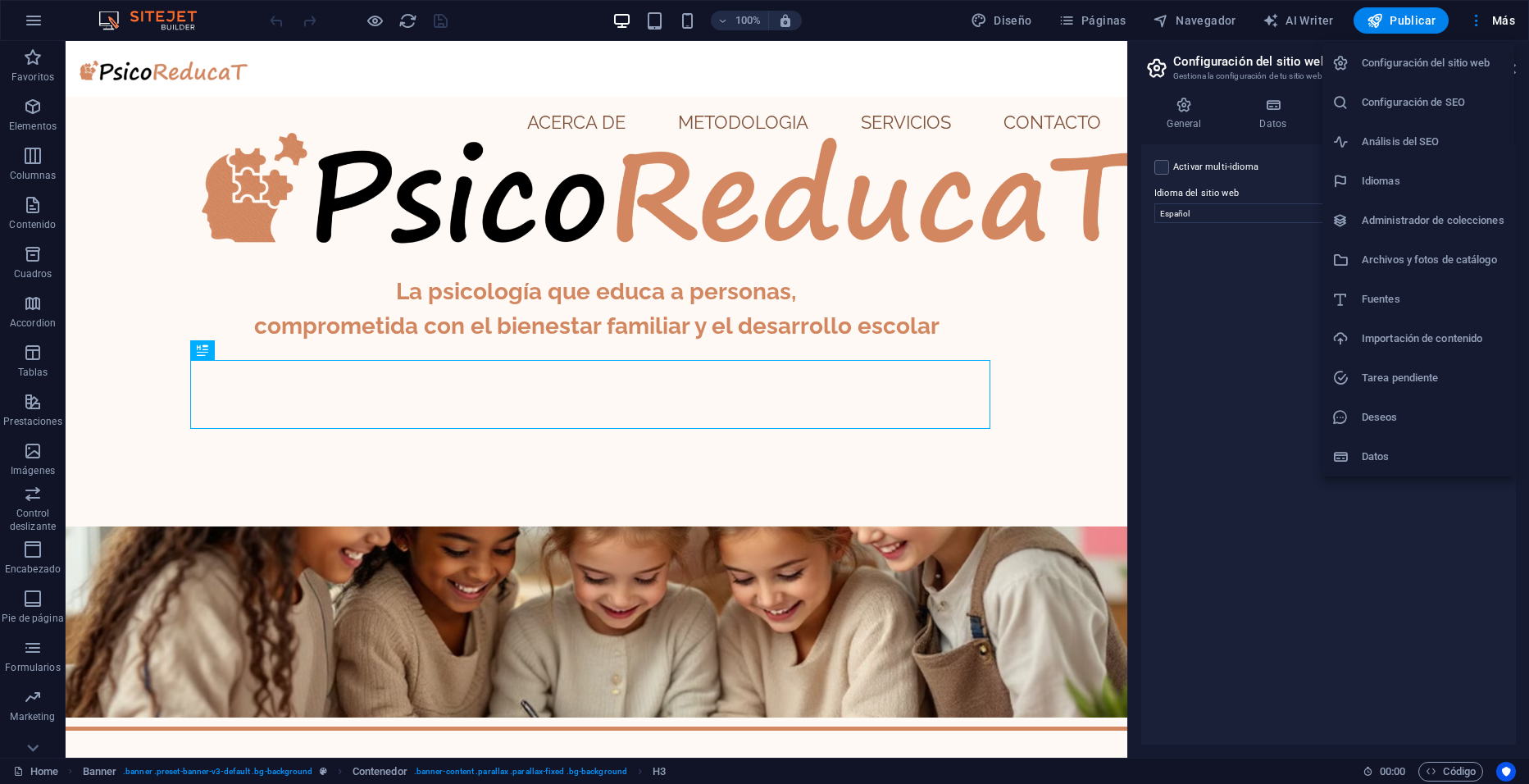
click at [1389, 418] on h6 "Deseos" at bounding box center [1433, 417] width 142 height 20
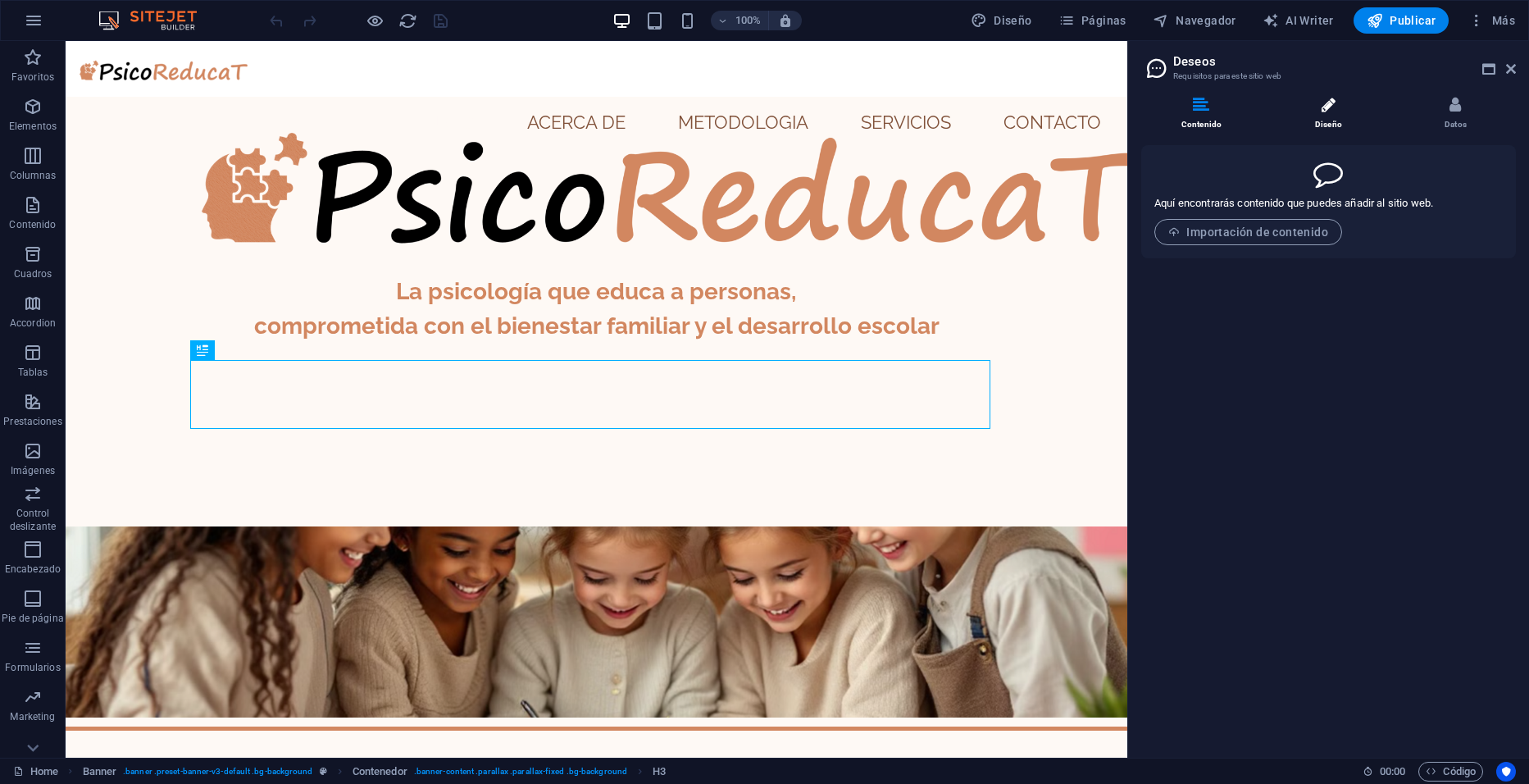
click at [1340, 122] on li "Diseño" at bounding box center [1331, 115] width 127 height 35
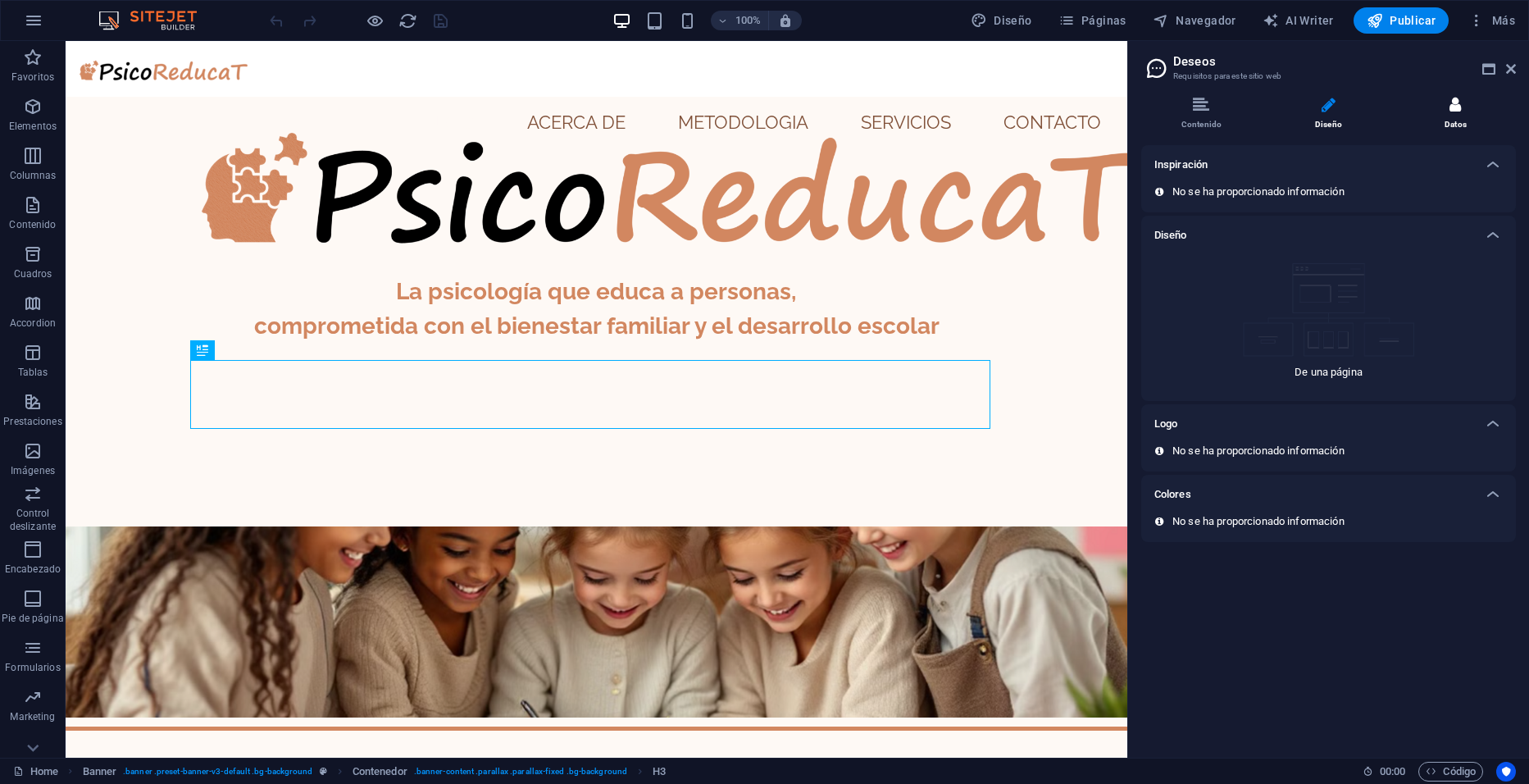
click at [1454, 114] on span at bounding box center [1455, 115] width 4 height 4
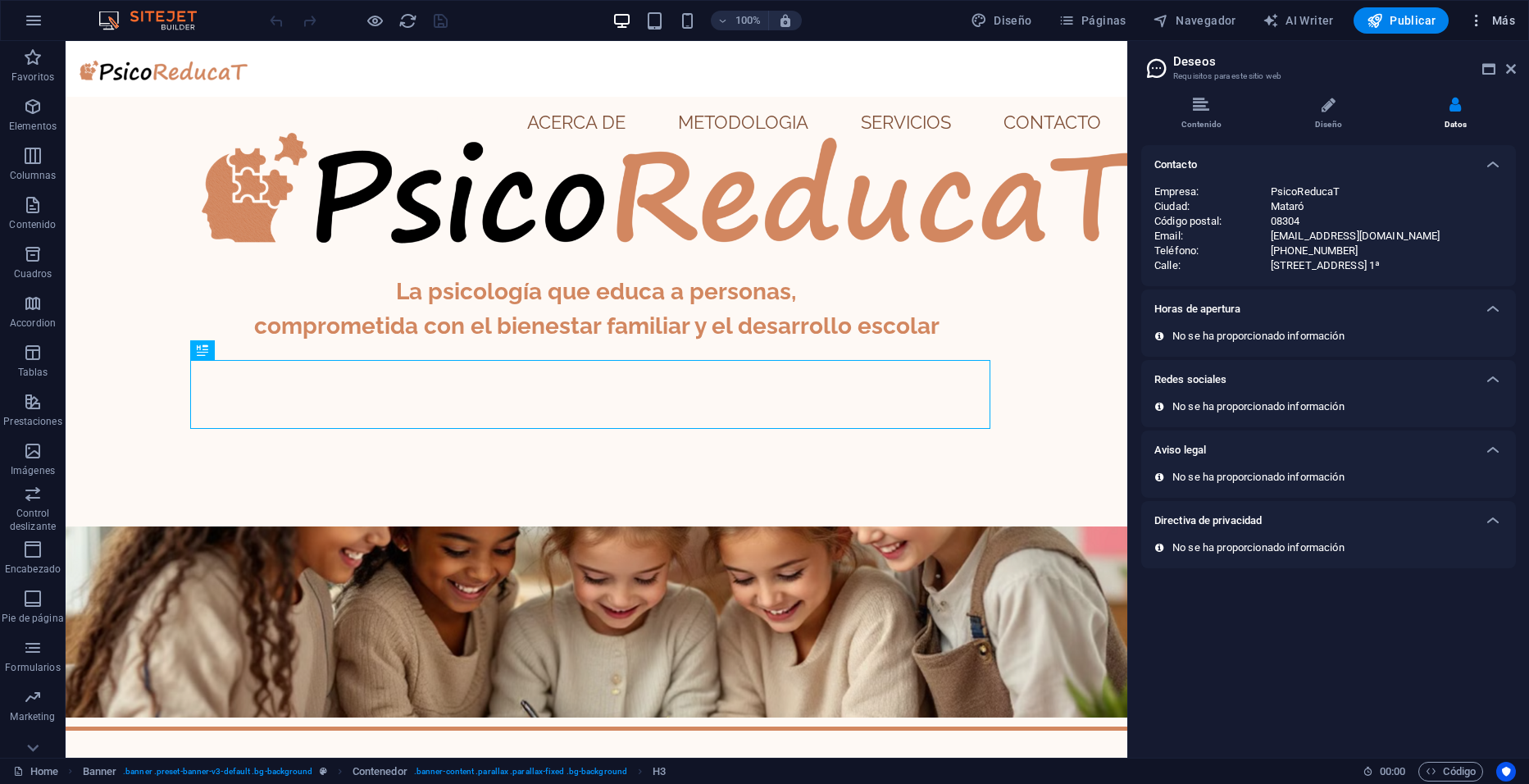
click at [1499, 27] on span "Más" at bounding box center [1492, 21] width 47 height 17
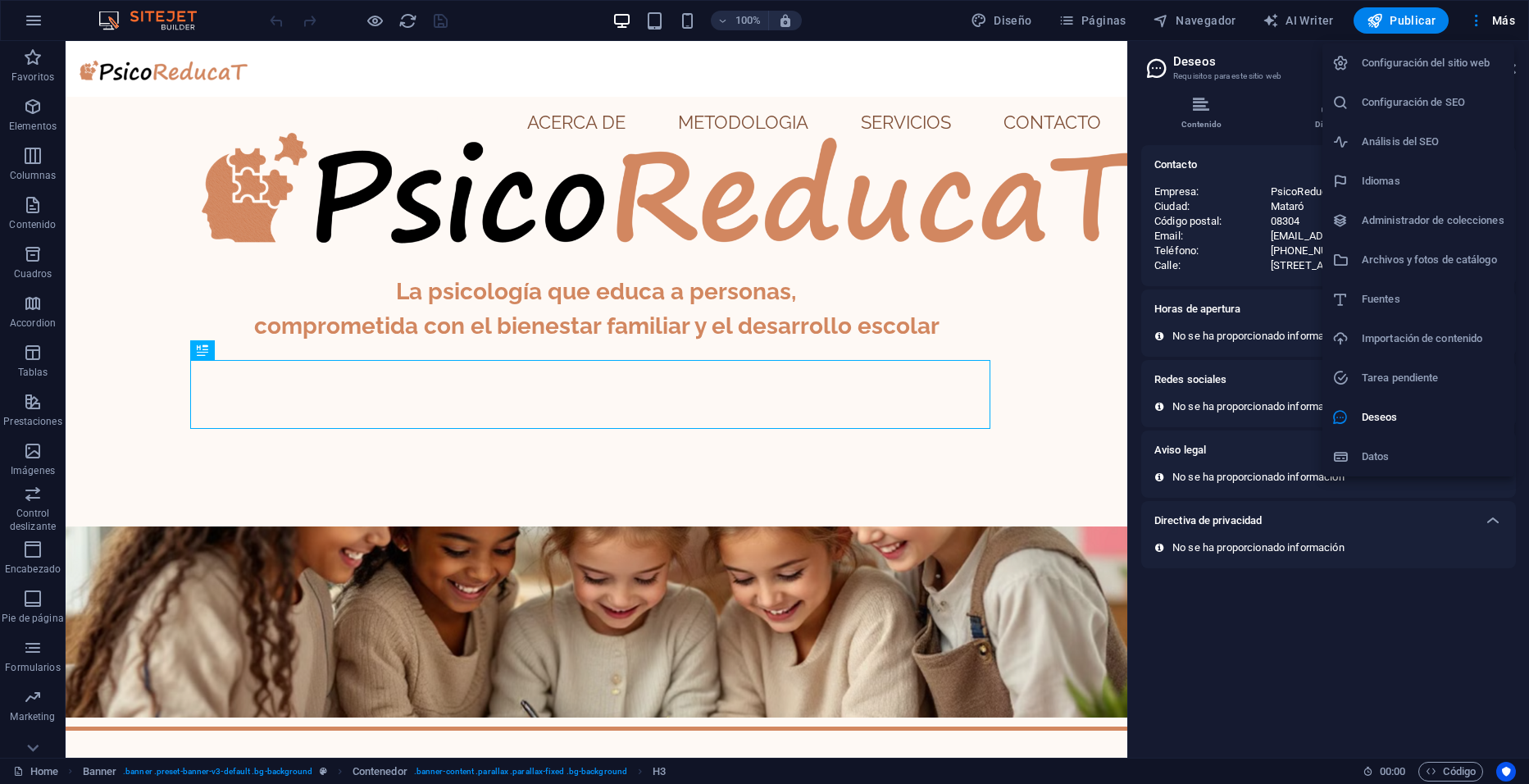
click at [1362, 452] on h6 "Datos" at bounding box center [1433, 456] width 142 height 20
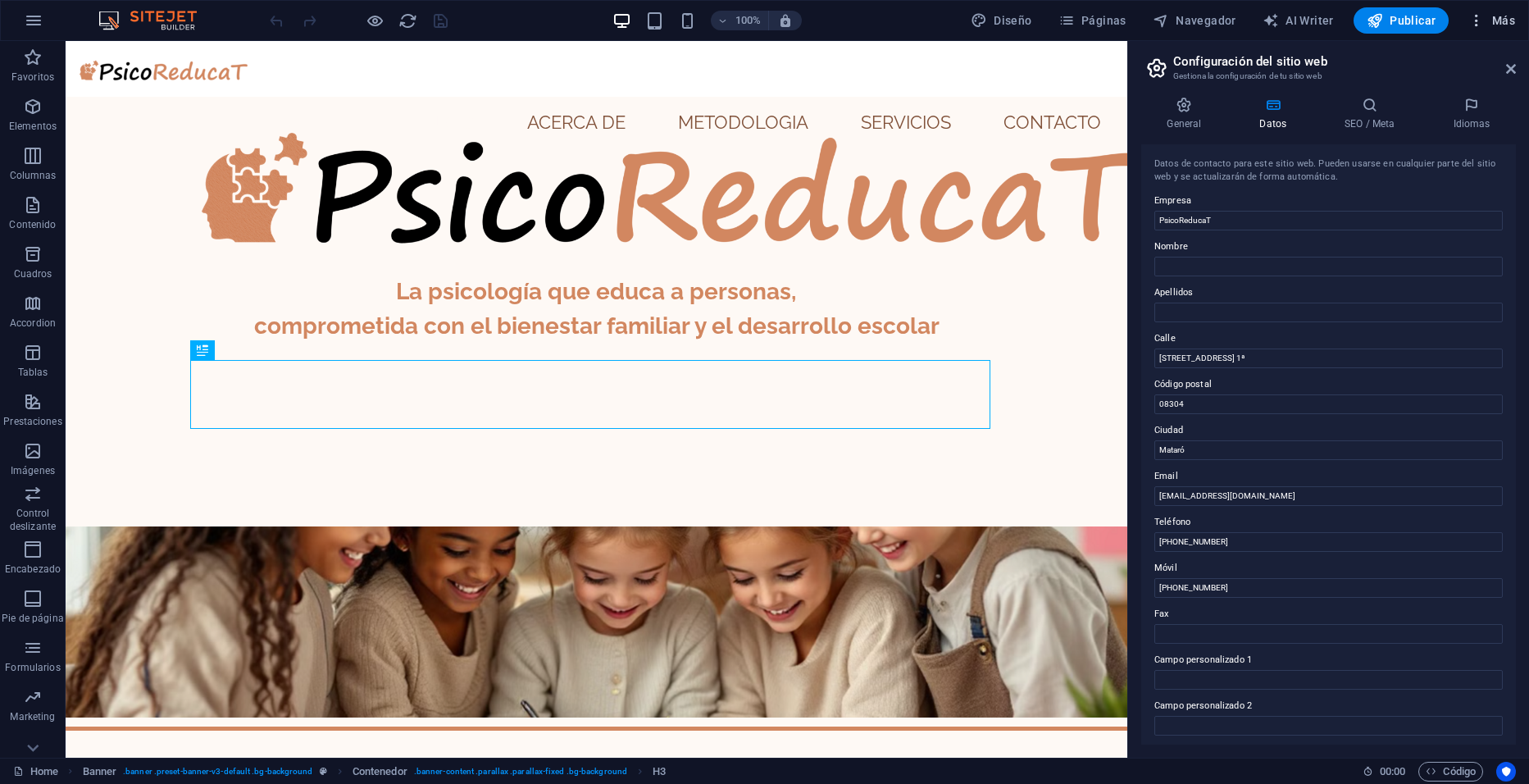
click at [1503, 23] on span "Más" at bounding box center [1492, 21] width 47 height 17
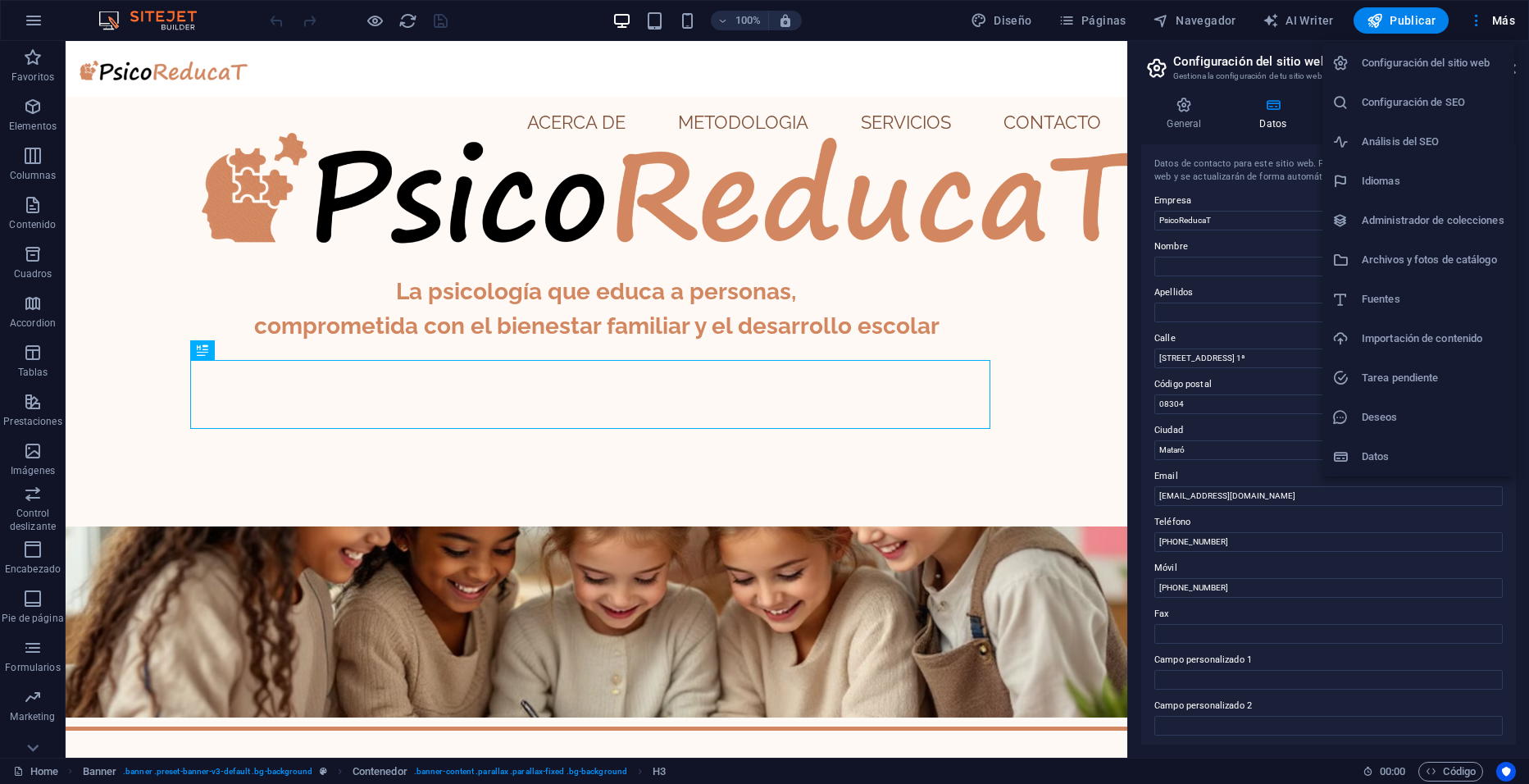
click at [1209, 21] on div at bounding box center [764, 392] width 1529 height 784
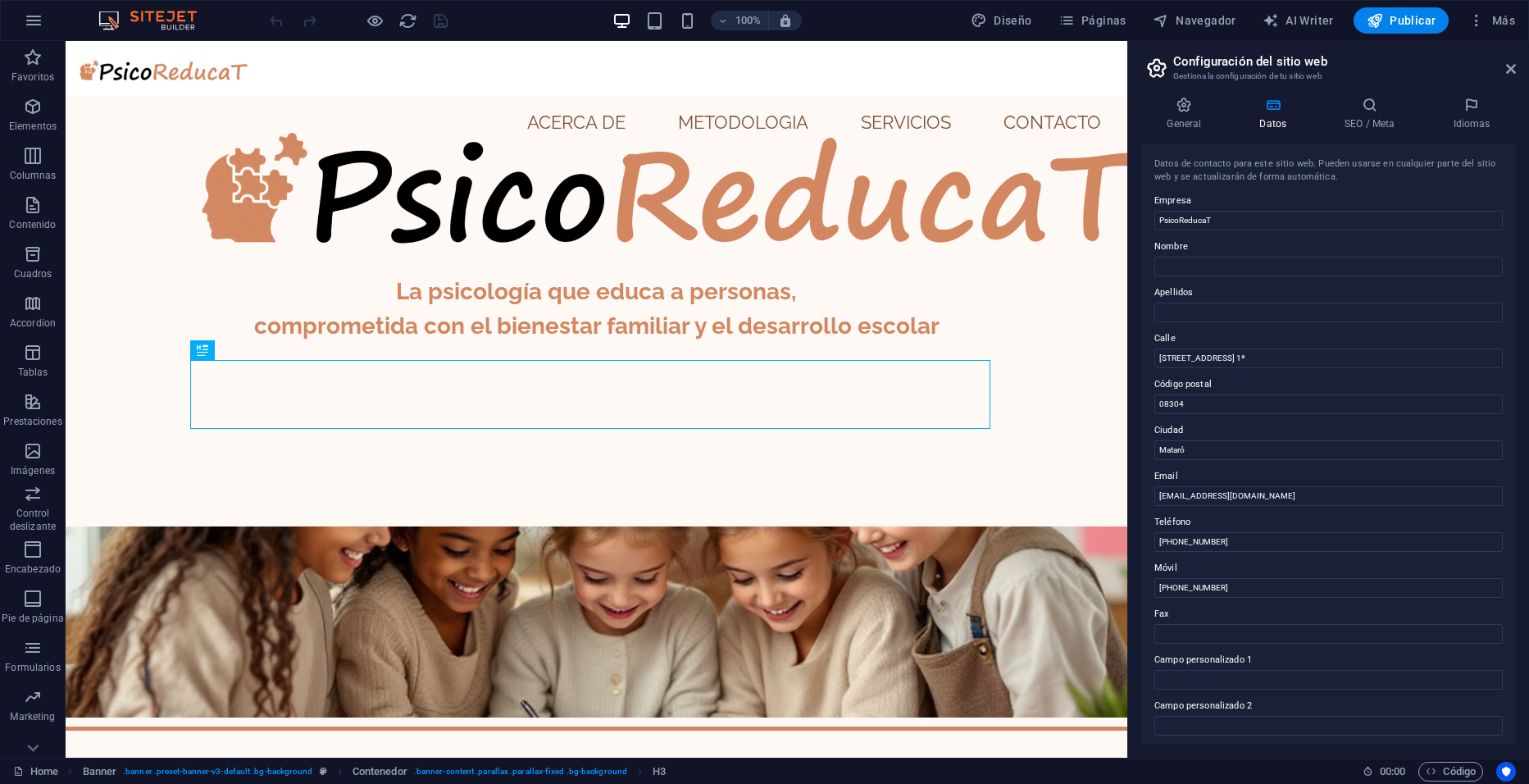
click at [1209, 21] on span "Navegador" at bounding box center [1194, 21] width 83 height 17
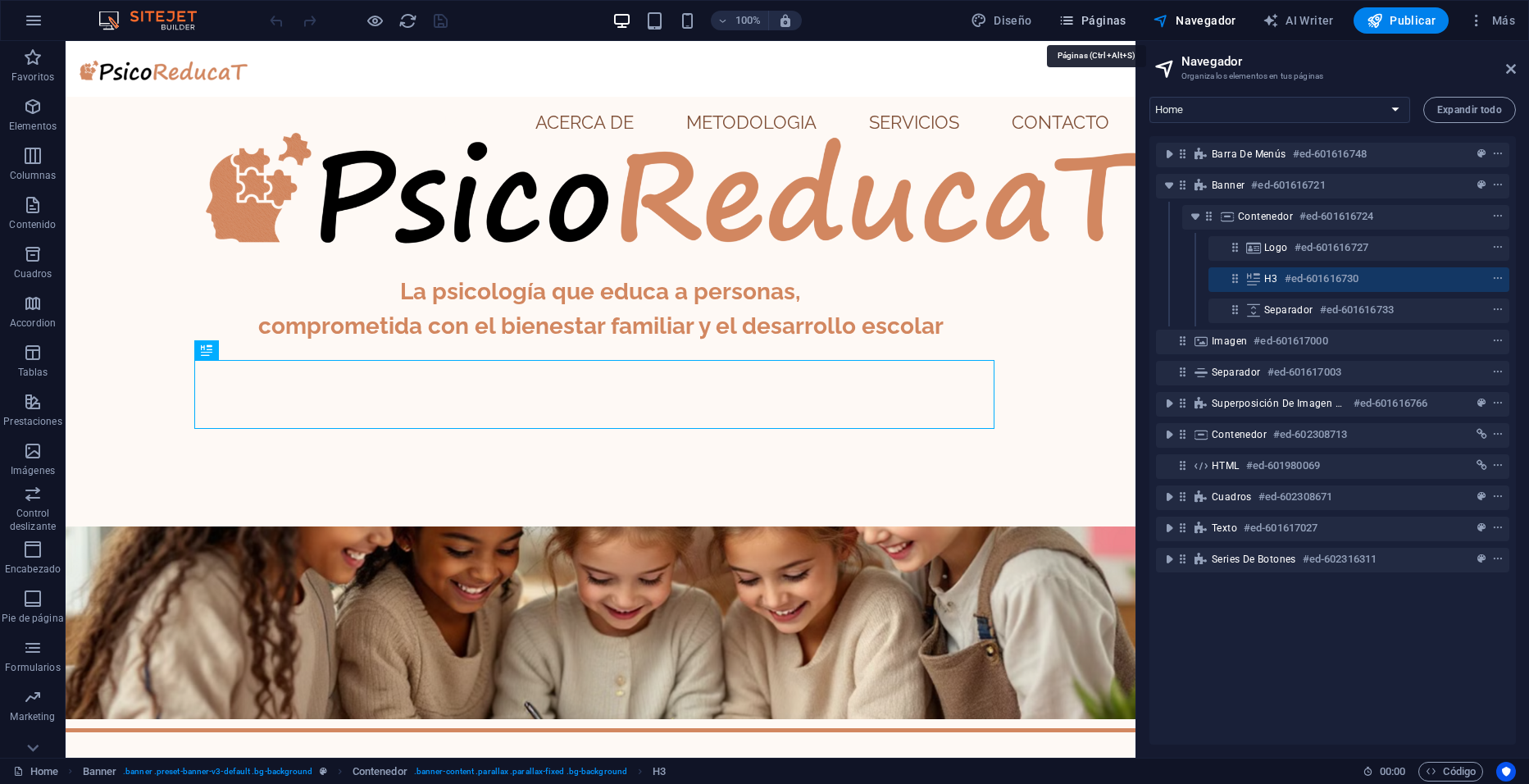
click at [1122, 17] on span "Páginas" at bounding box center [1092, 21] width 68 height 17
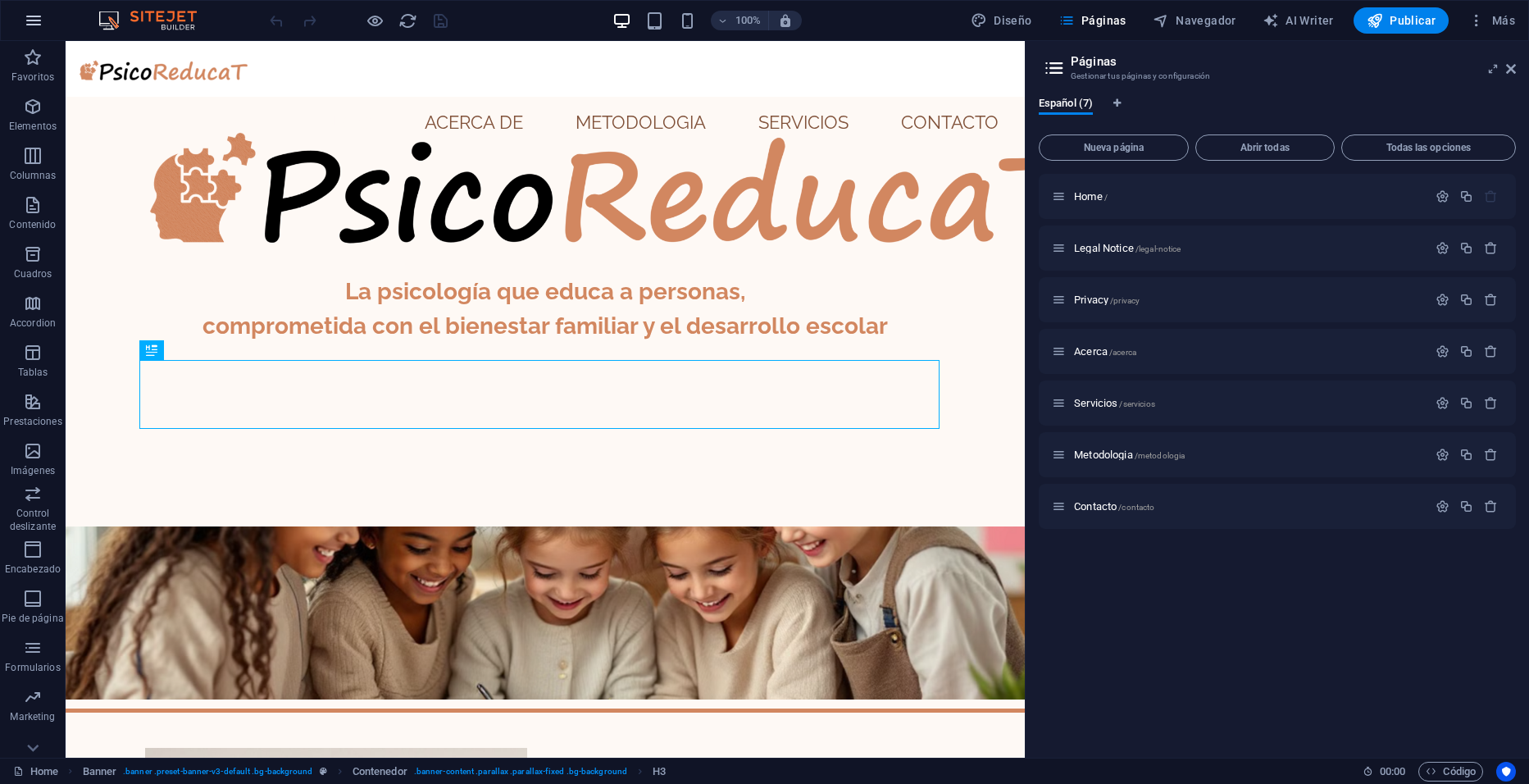
click at [34, 23] on icon "button" at bounding box center [33, 21] width 20 height 20
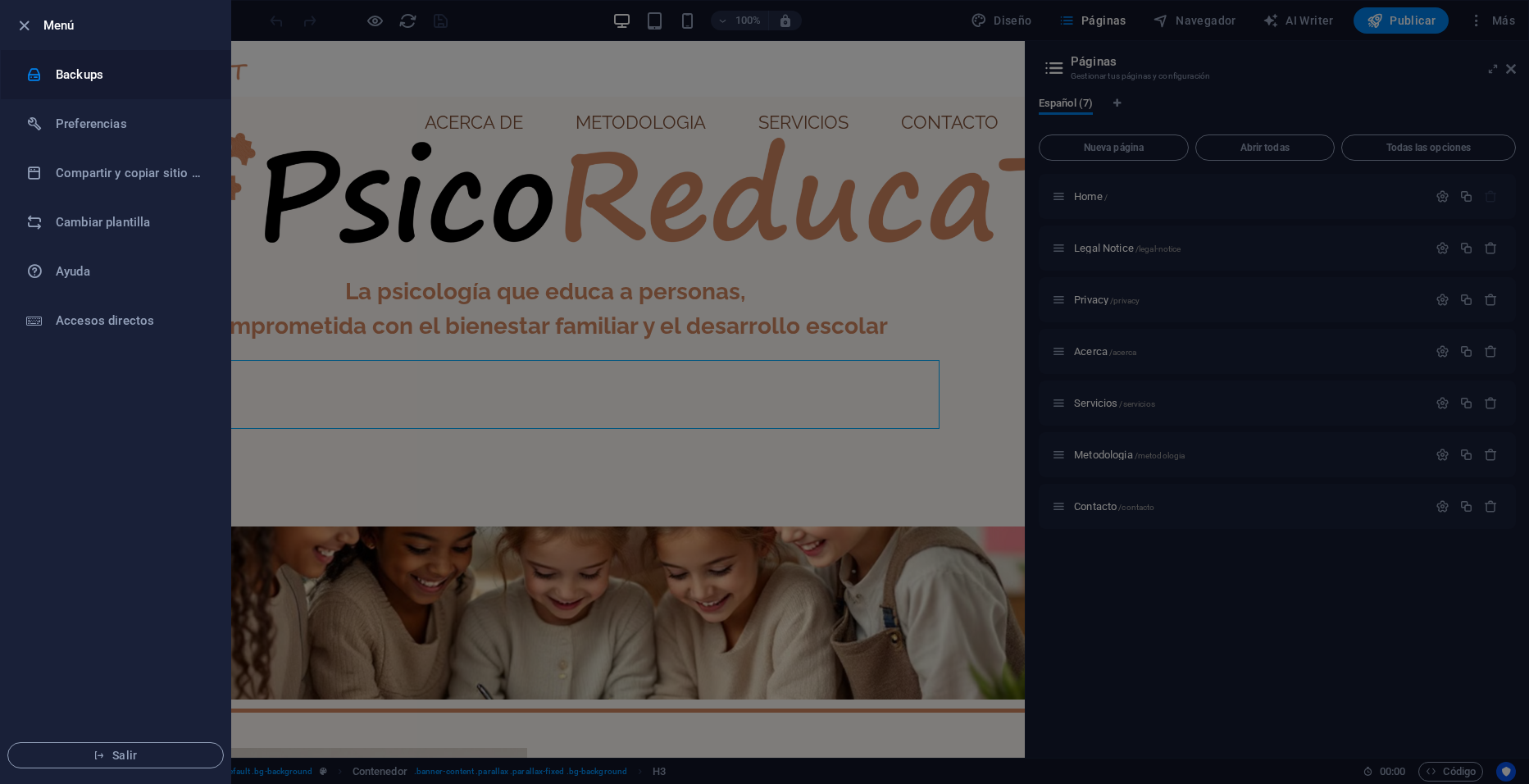
click at [91, 71] on h6 "Backups" at bounding box center [132, 75] width 152 height 20
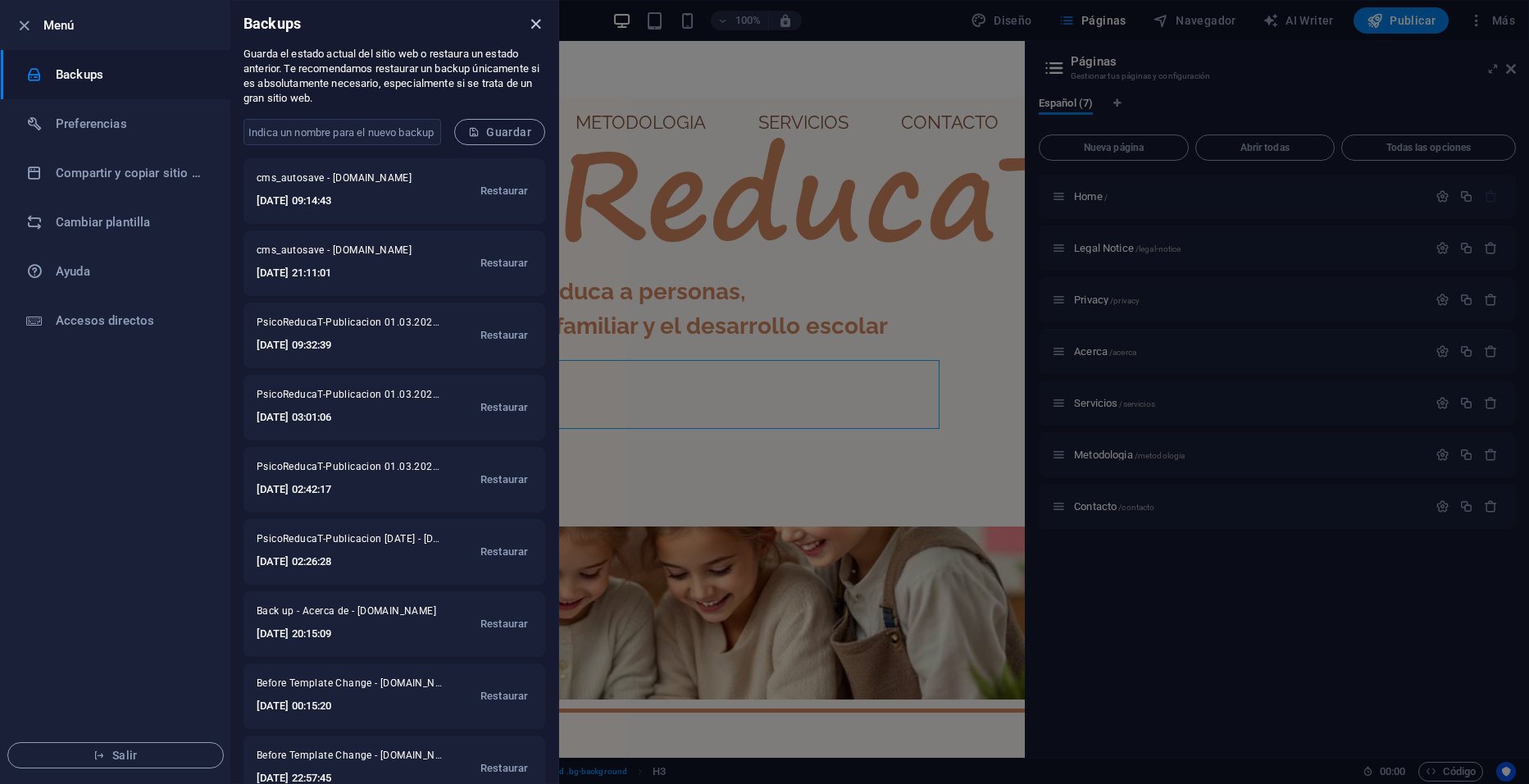
click at [535, 27] on icon "close" at bounding box center [535, 24] width 19 height 19
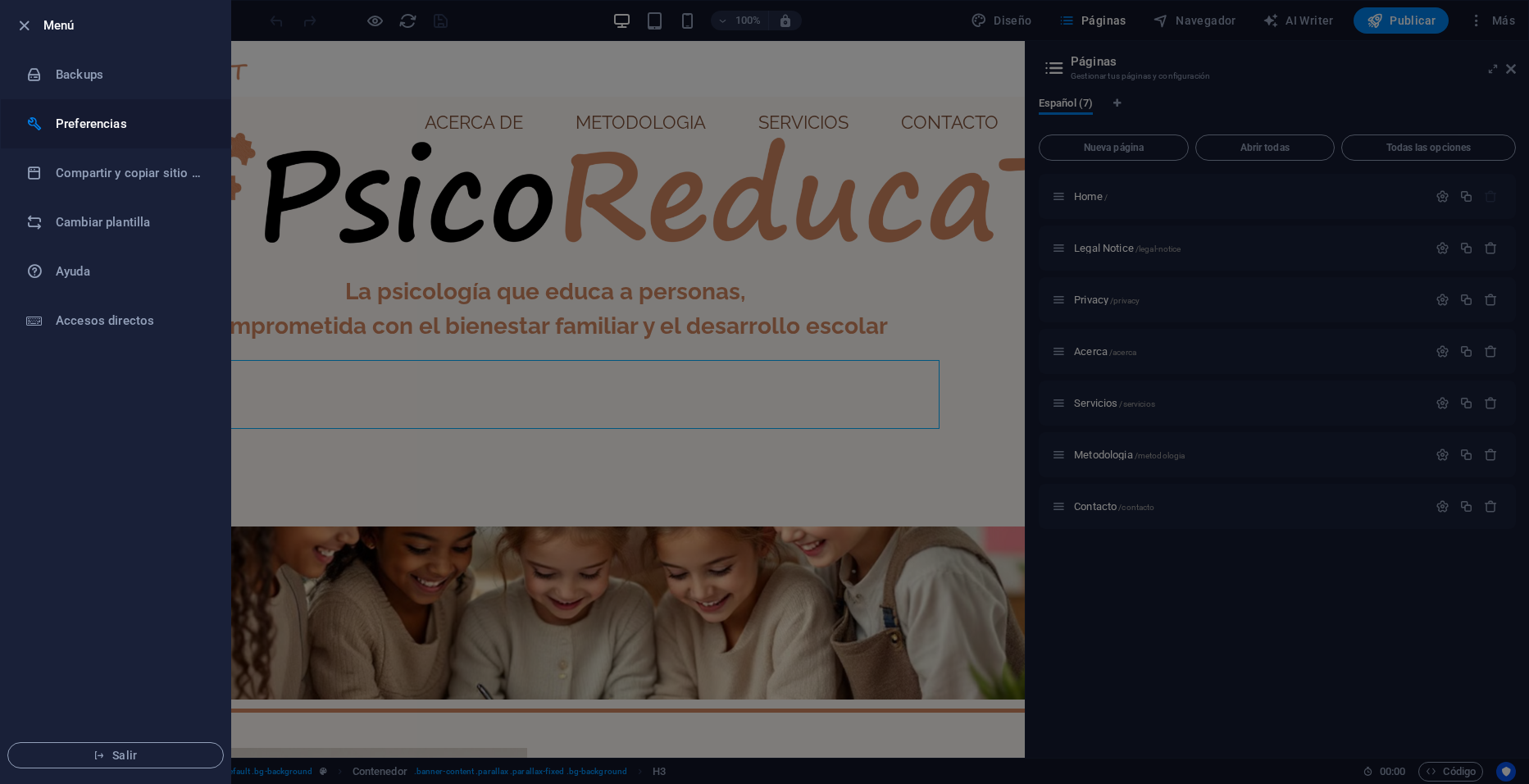
click at [111, 117] on h6 "Preferencias" at bounding box center [132, 124] width 152 height 20
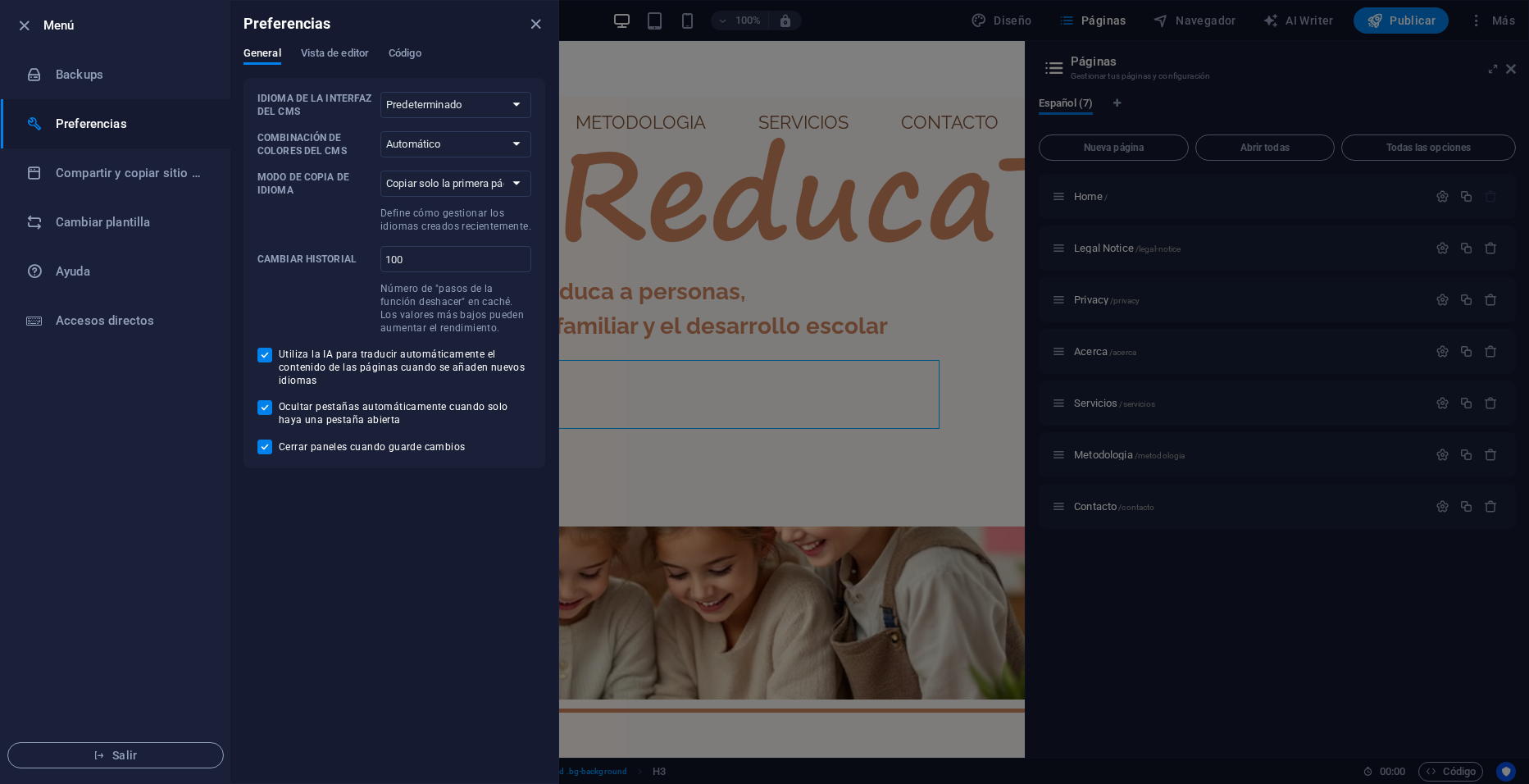
click at [111, 117] on h6 "Preferencias" at bounding box center [132, 124] width 152 height 20
click at [656, 145] on div at bounding box center [764, 392] width 1529 height 784
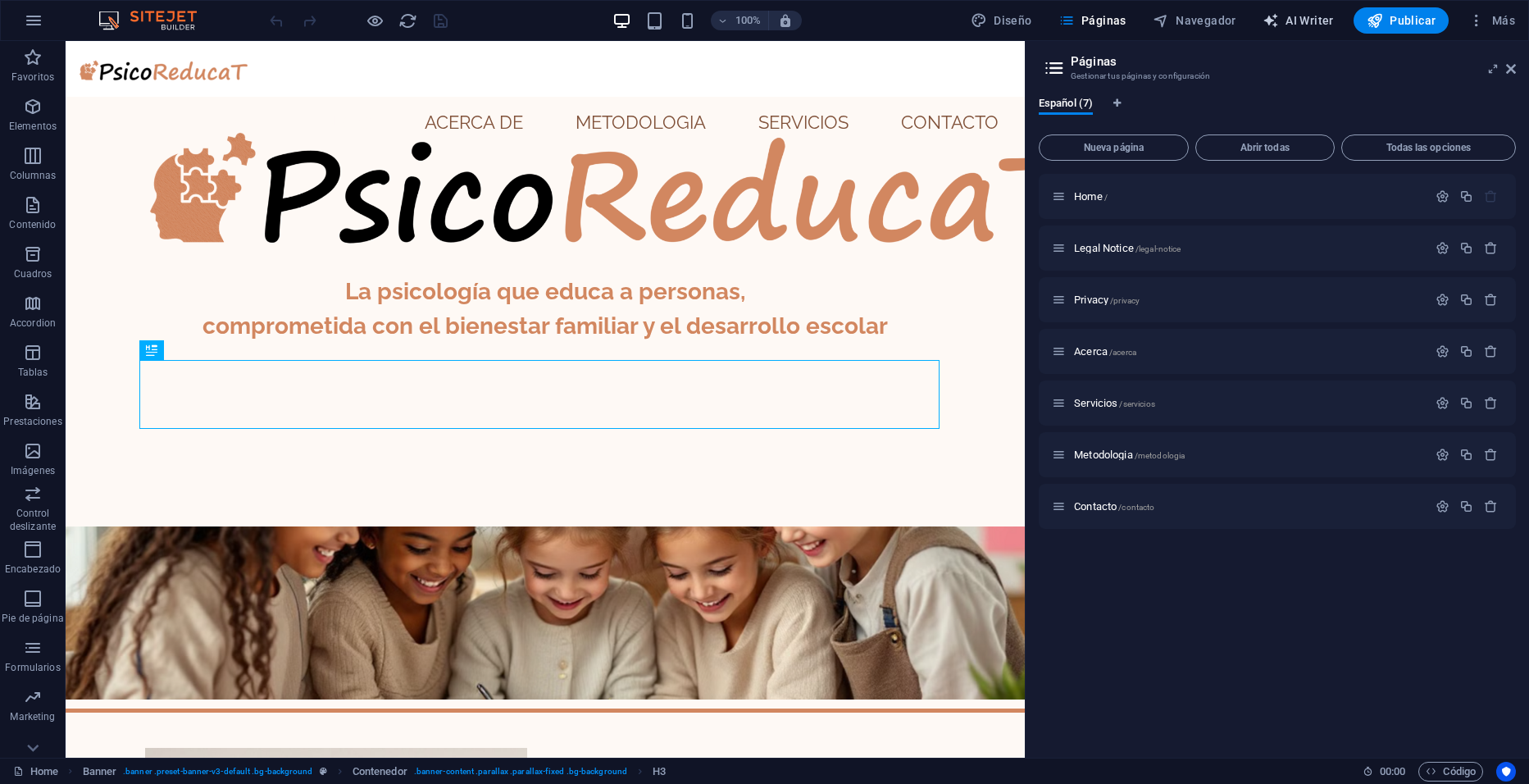
click at [1313, 23] on span "AI Writer" at bounding box center [1298, 21] width 72 height 17
select select "English"
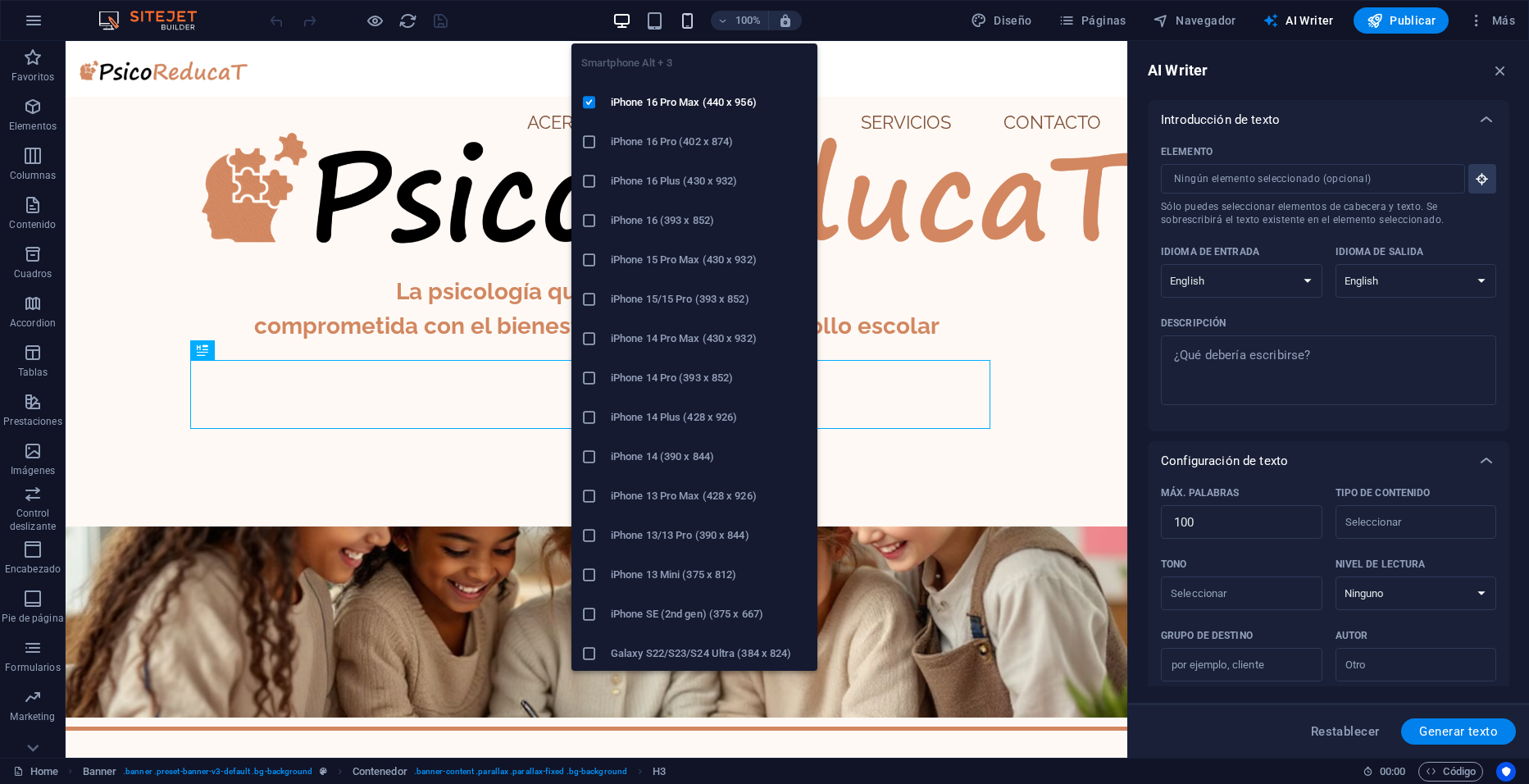
click at [690, 13] on icon "button" at bounding box center [687, 21] width 19 height 19
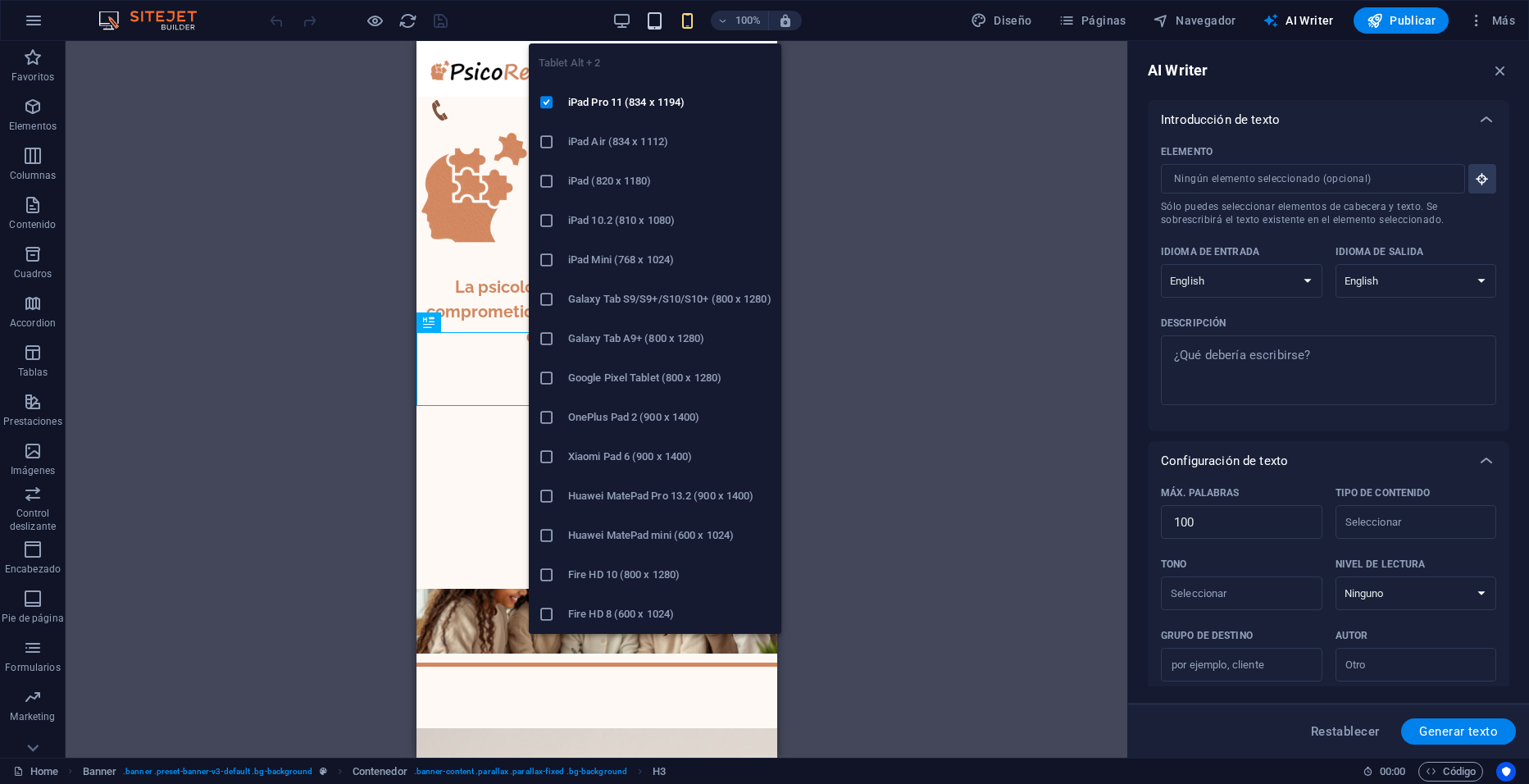
click at [652, 20] on icon "button" at bounding box center [655, 21] width 19 height 19
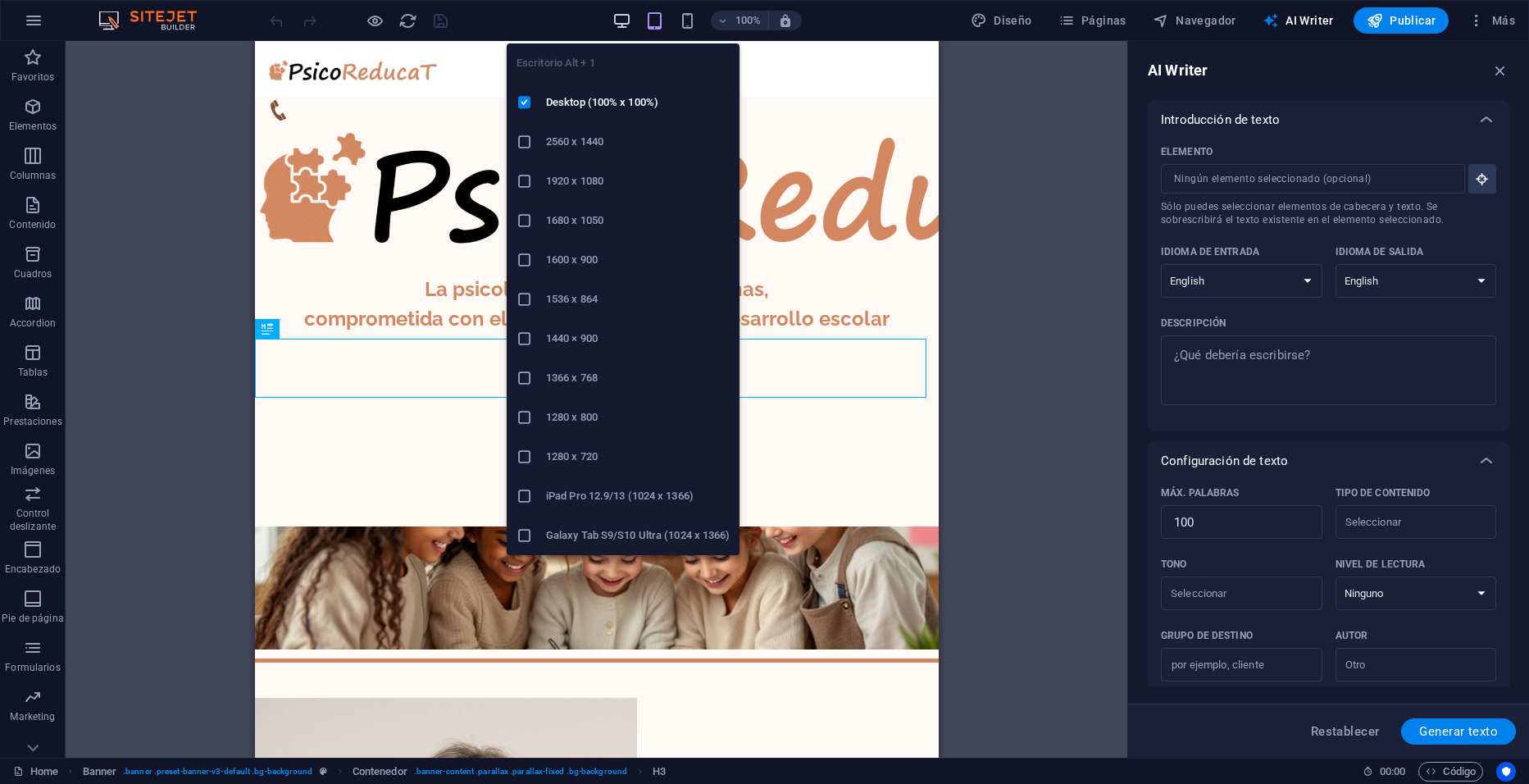
click at [631, 18] on icon "button" at bounding box center [621, 21] width 19 height 19
